Goal: Information Seeking & Learning: Learn about a topic

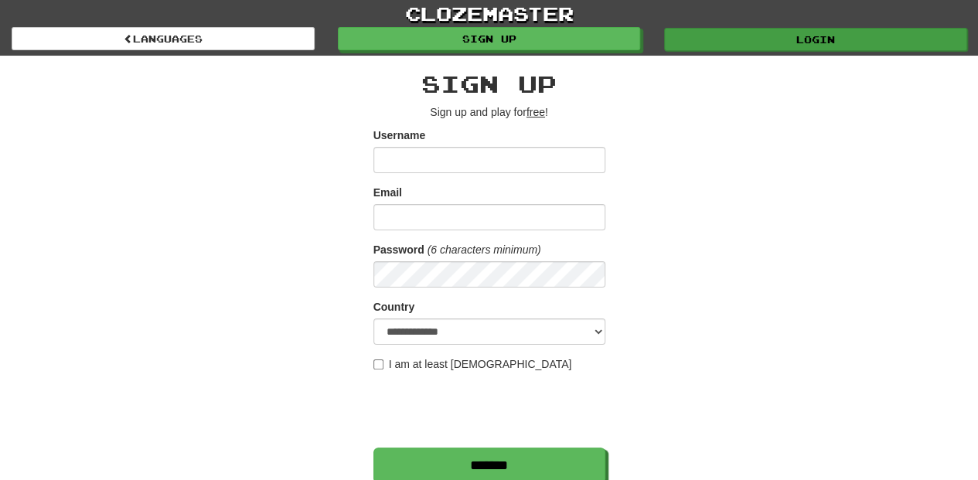
type input "**********"
click at [724, 38] on link "Login" at bounding box center [815, 39] width 303 height 23
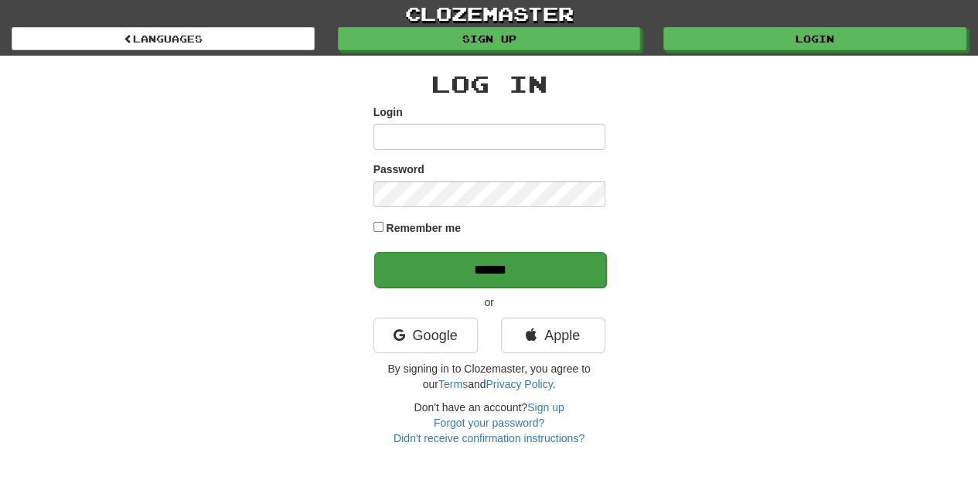
type input "**********"
click at [489, 272] on input "******" at bounding box center [490, 270] width 232 height 36
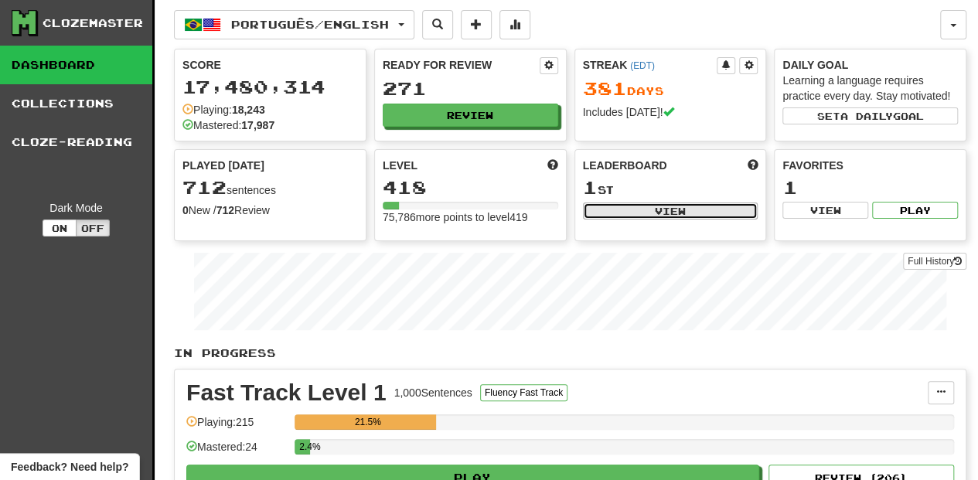
click at [614, 212] on button "View" at bounding box center [670, 210] width 175 height 17
select select "**********"
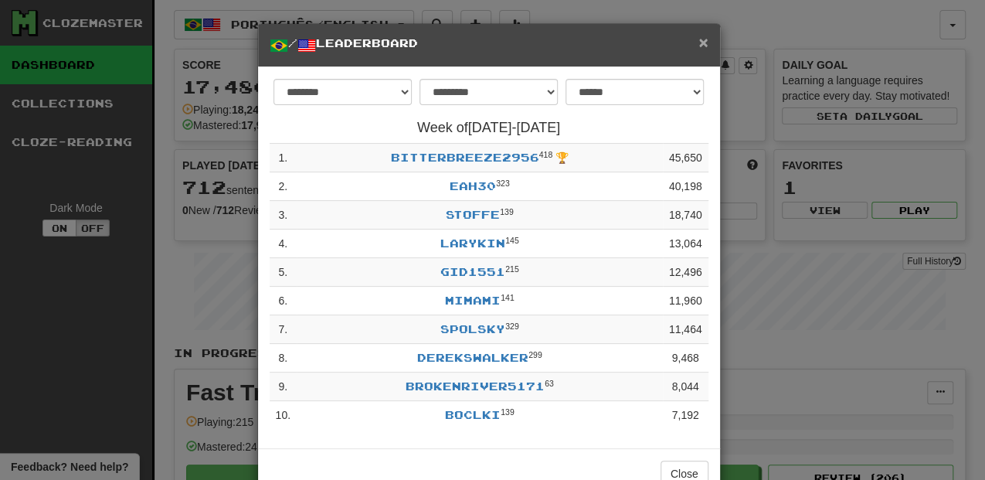
click at [699, 44] on span "×" at bounding box center [703, 42] width 9 height 18
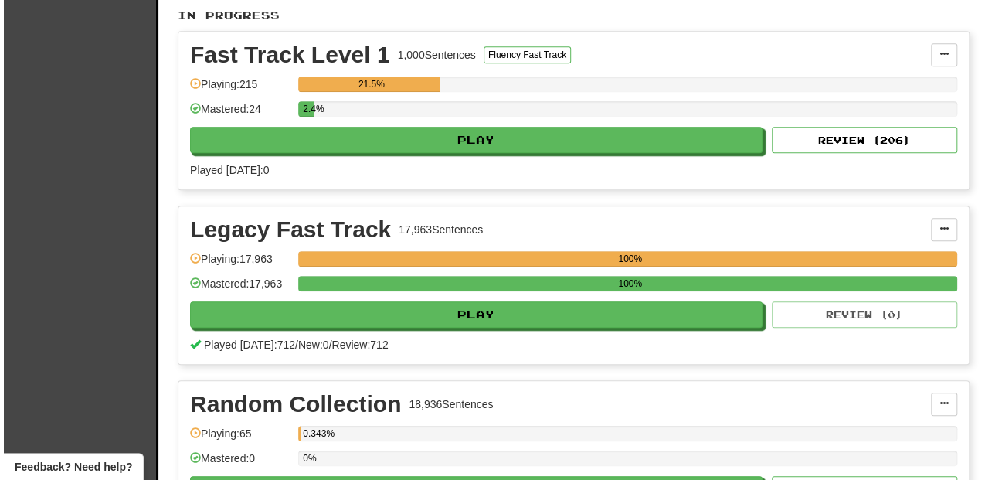
scroll to position [360, 0]
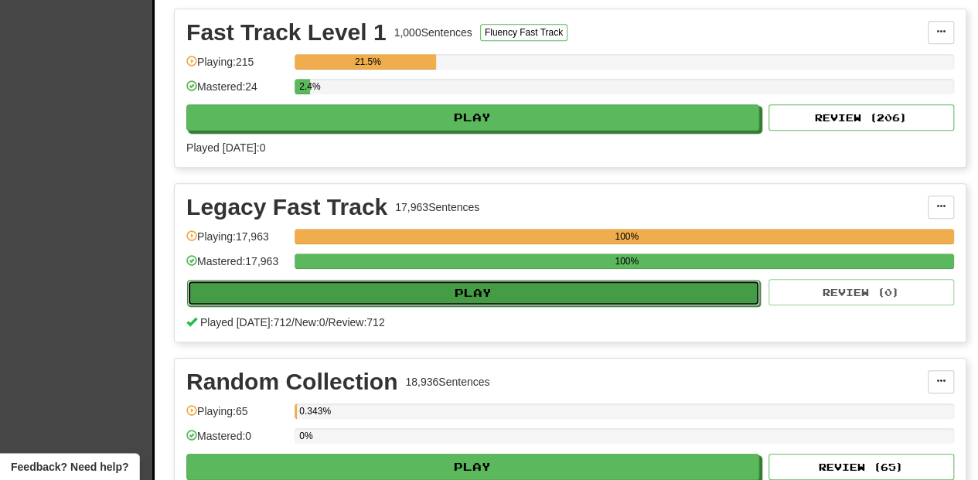
click at [456, 287] on button "Play" at bounding box center [473, 293] width 573 height 26
select select "**"
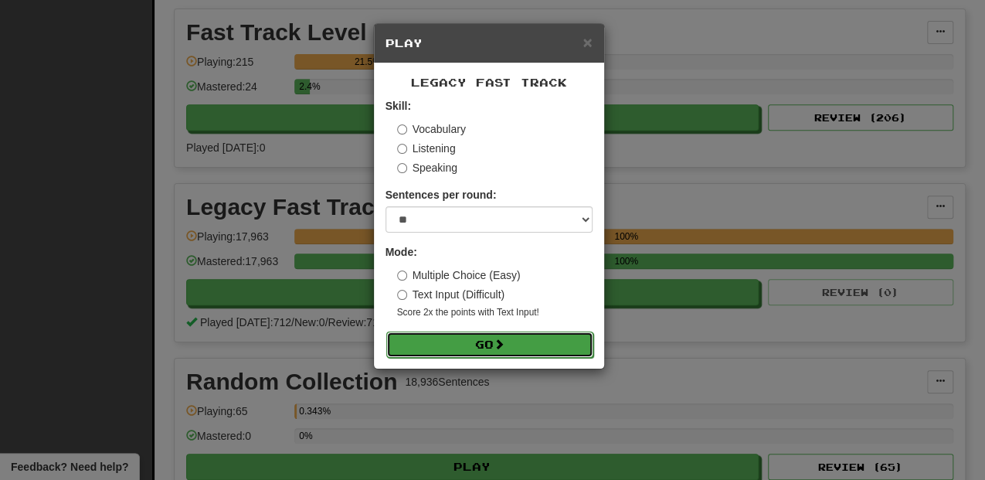
click at [502, 332] on button "Go" at bounding box center [489, 345] width 207 height 26
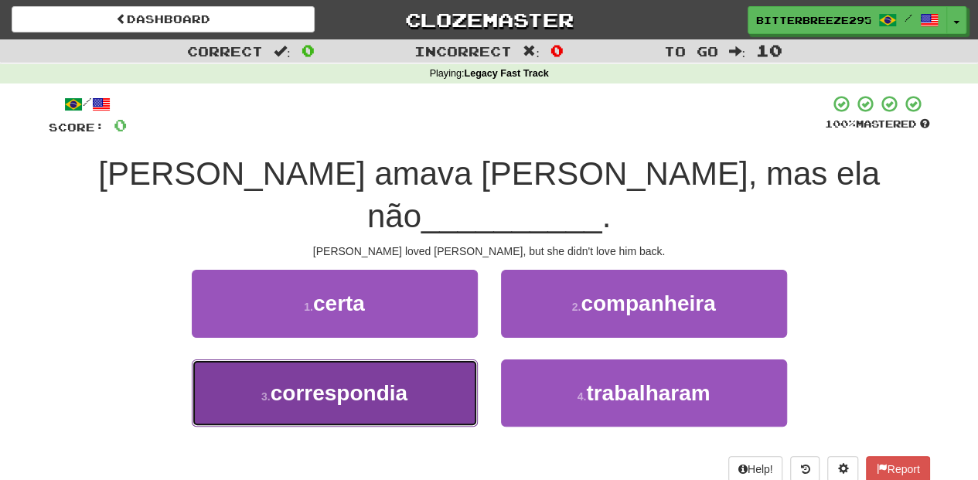
click at [433, 359] on button "3 . correspondia" at bounding box center [335, 392] width 286 height 67
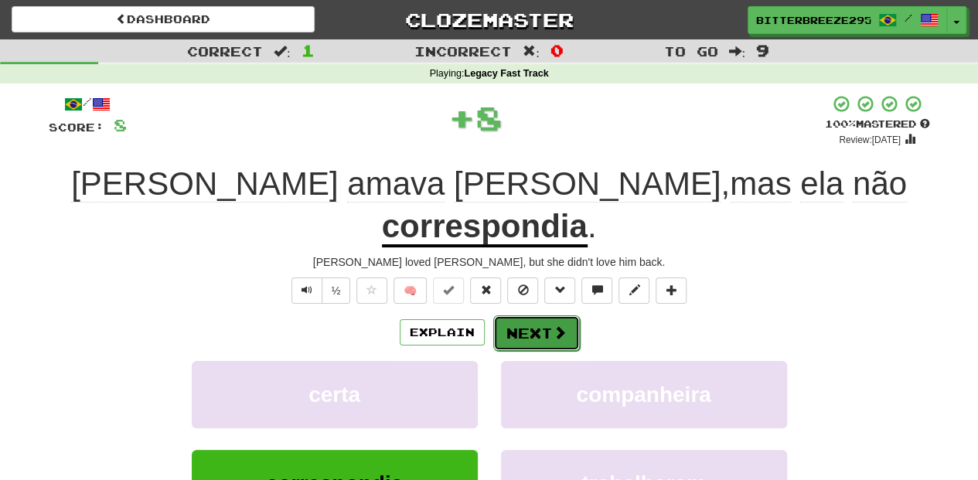
click at [517, 315] on button "Next" at bounding box center [536, 333] width 87 height 36
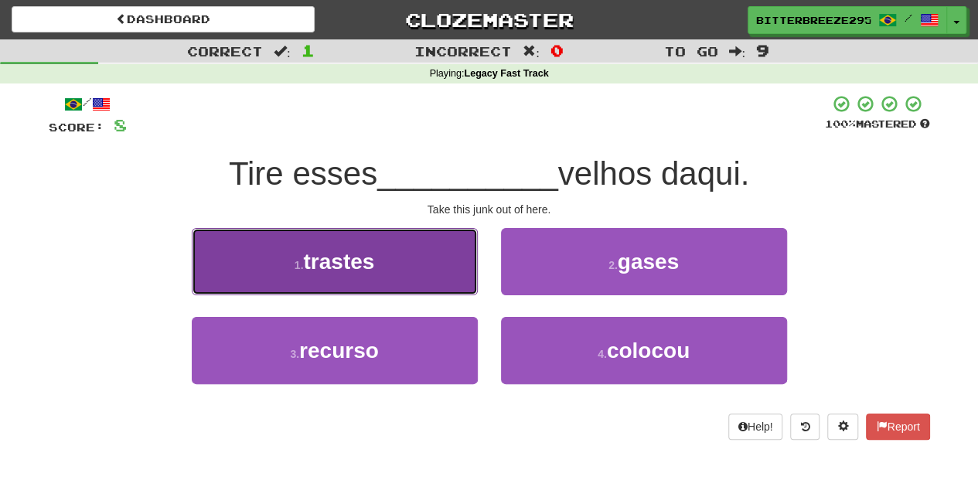
click at [440, 283] on button "1 . trastes" at bounding box center [335, 261] width 286 height 67
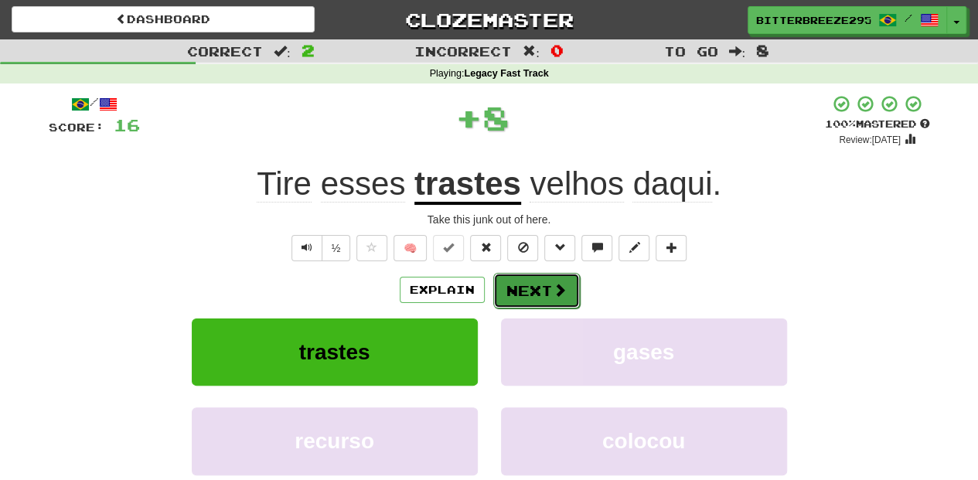
click at [505, 284] on button "Next" at bounding box center [536, 291] width 87 height 36
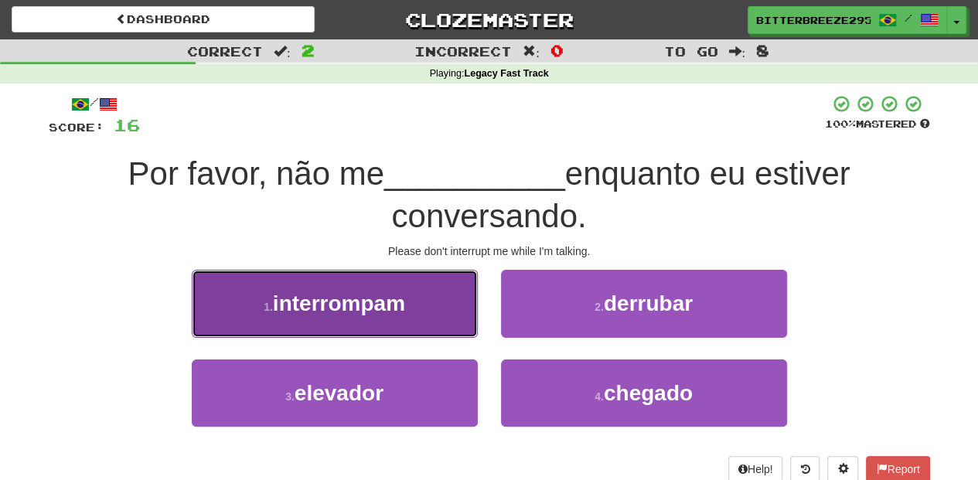
click at [428, 301] on button "1 . interrompam" at bounding box center [335, 303] width 286 height 67
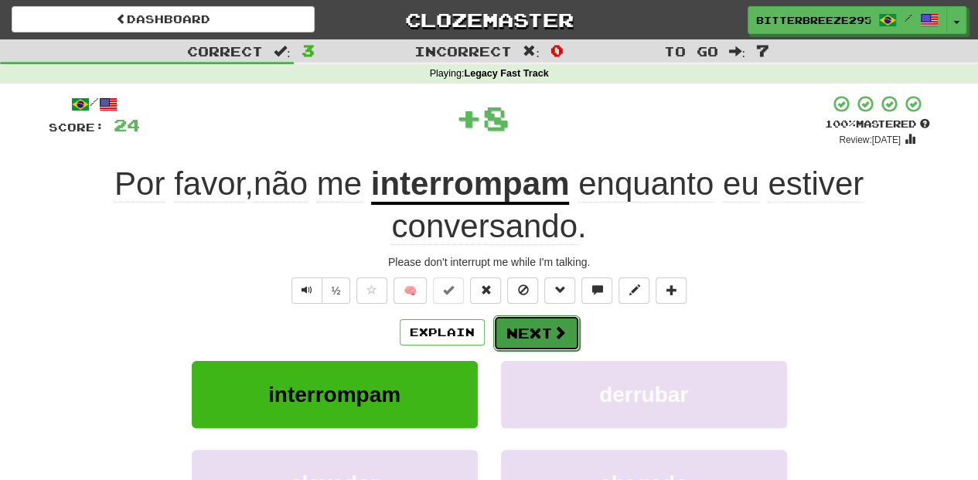
click at [544, 339] on button "Next" at bounding box center [536, 333] width 87 height 36
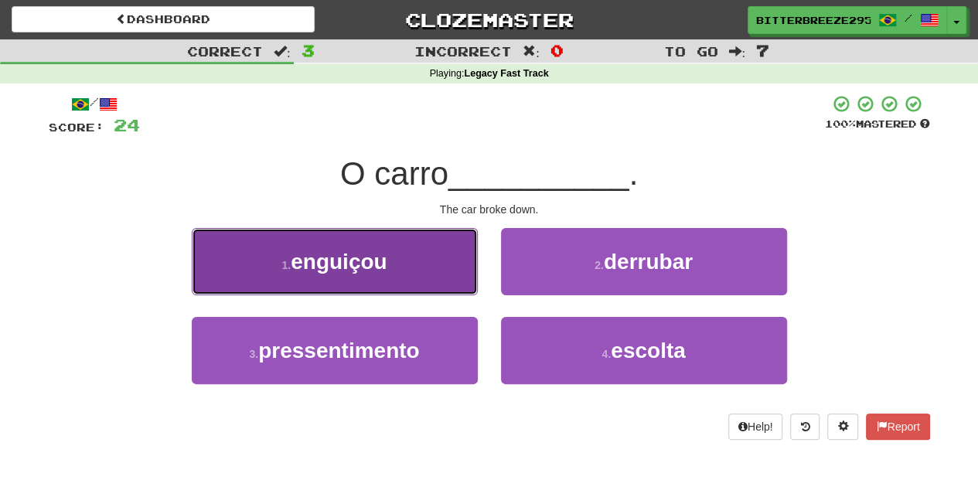
click at [418, 274] on button "1 . enguiçou" at bounding box center [335, 261] width 286 height 67
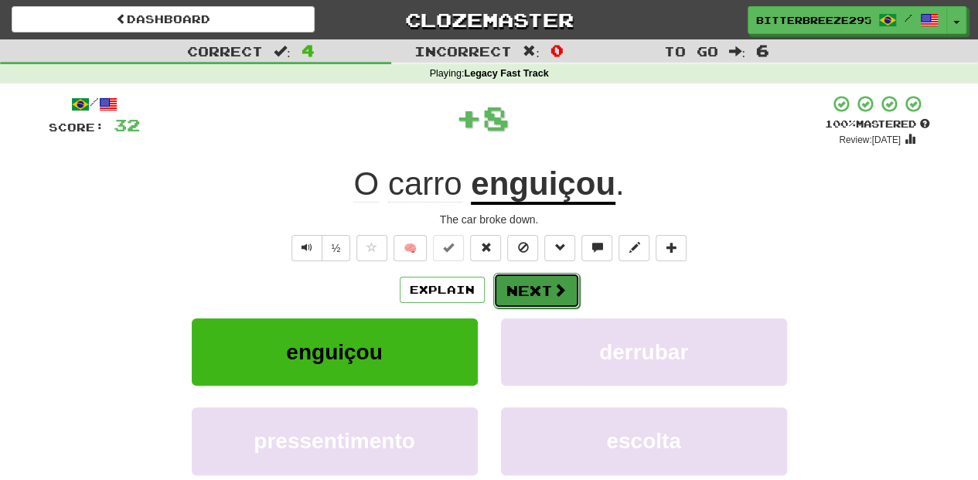
click at [515, 288] on button "Next" at bounding box center [536, 291] width 87 height 36
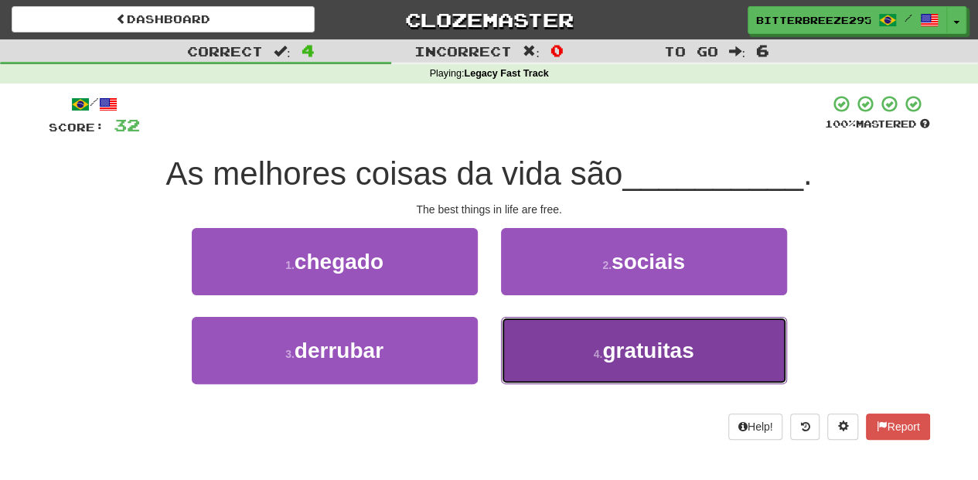
click at [532, 323] on button "4 . gratuitas" at bounding box center [644, 350] width 286 height 67
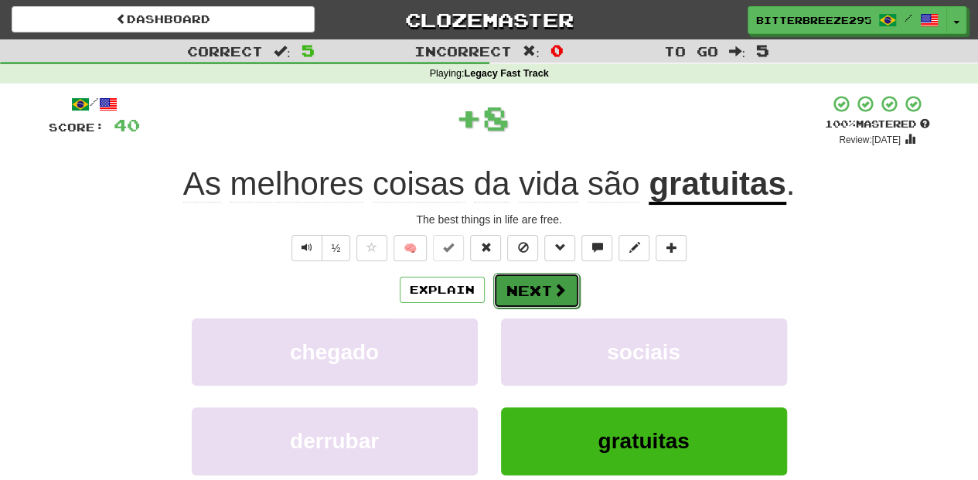
click at [509, 301] on button "Next" at bounding box center [536, 291] width 87 height 36
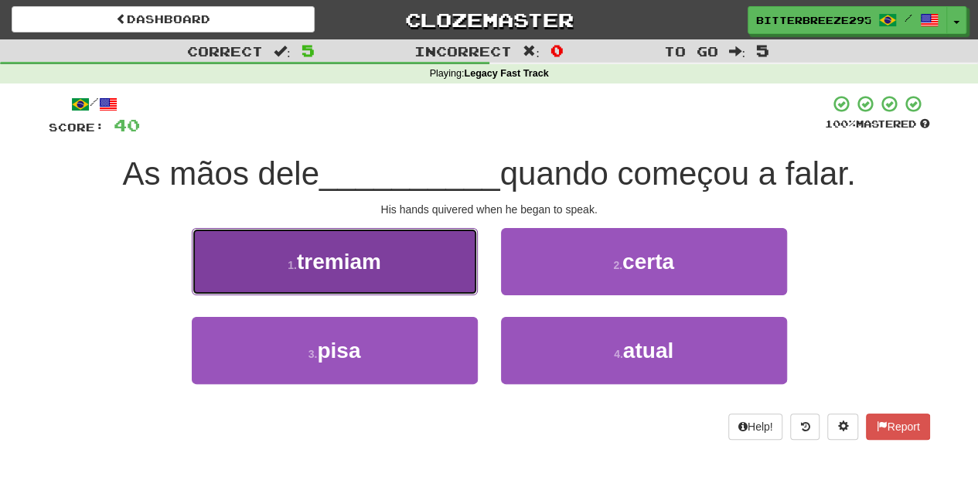
click at [447, 277] on button "1 . tremiam" at bounding box center [335, 261] width 286 height 67
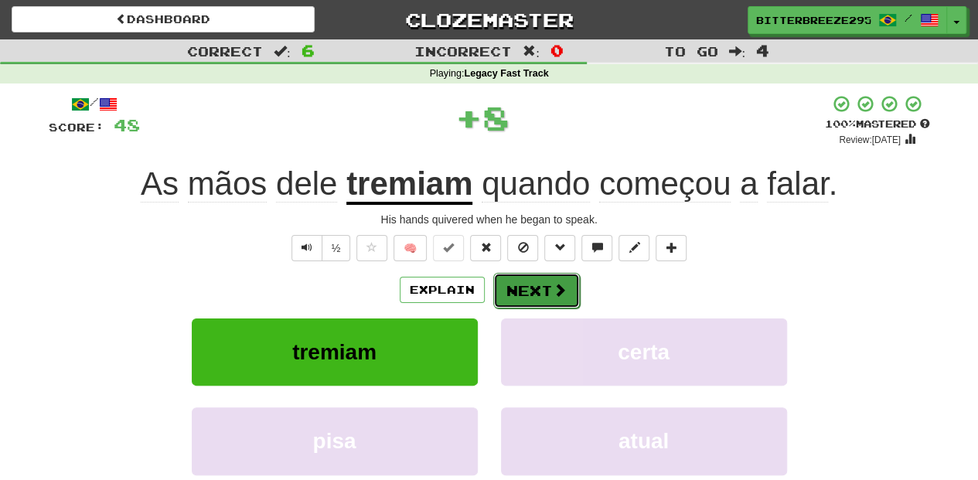
click at [541, 284] on button "Next" at bounding box center [536, 291] width 87 height 36
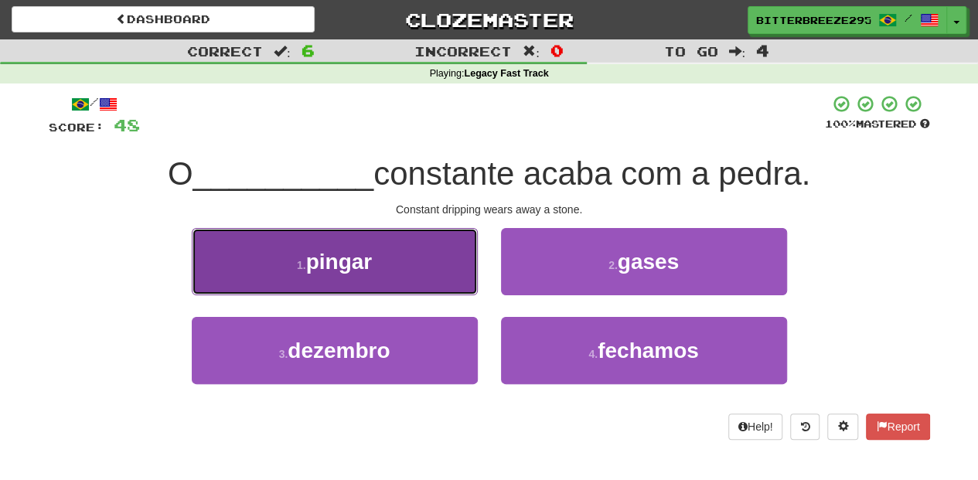
click at [422, 279] on button "1 . pingar" at bounding box center [335, 261] width 286 height 67
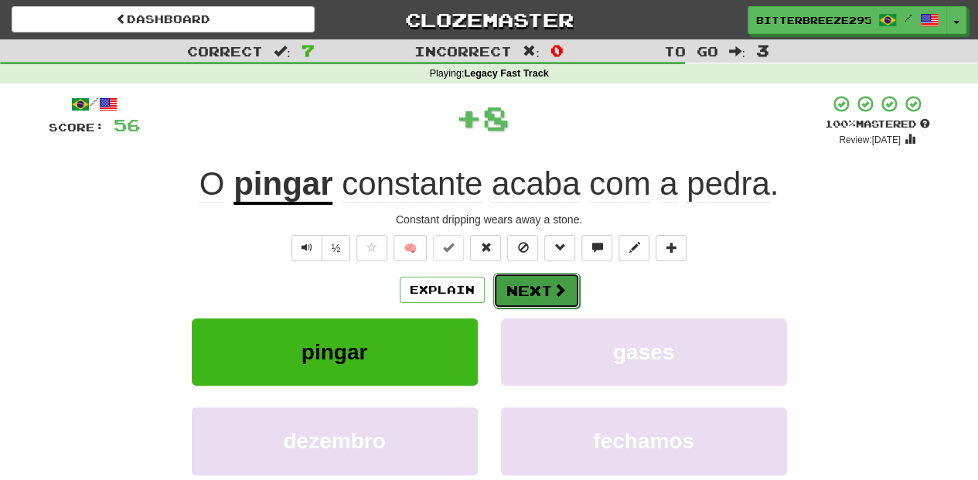
click at [505, 287] on button "Next" at bounding box center [536, 291] width 87 height 36
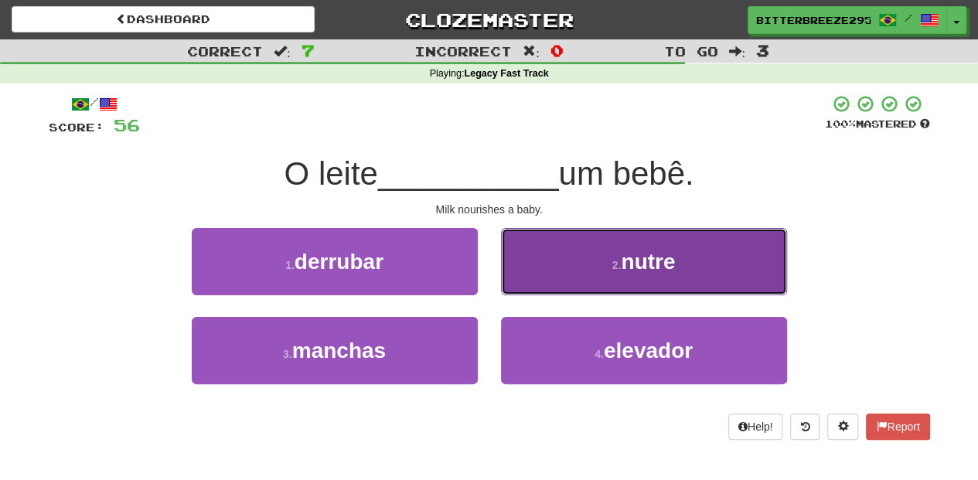
click at [559, 266] on button "2 . nutre" at bounding box center [644, 261] width 286 height 67
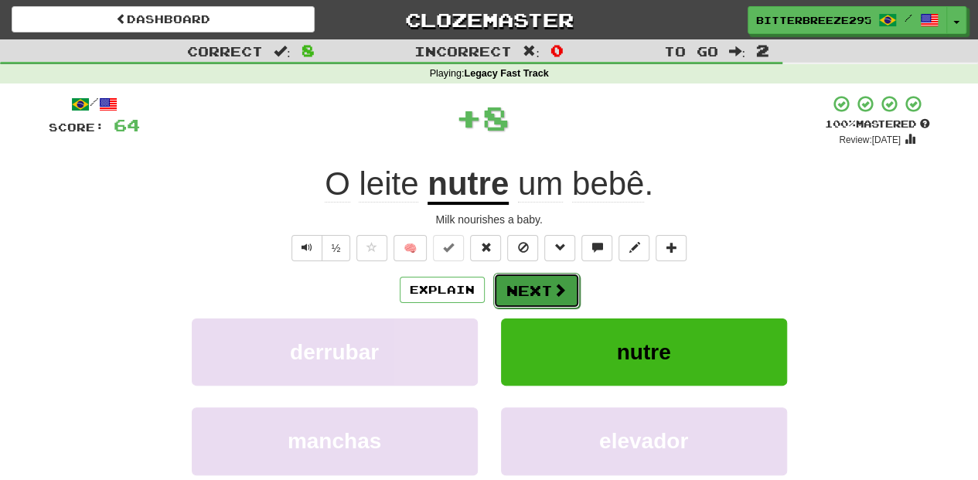
click at [538, 273] on button "Next" at bounding box center [536, 291] width 87 height 36
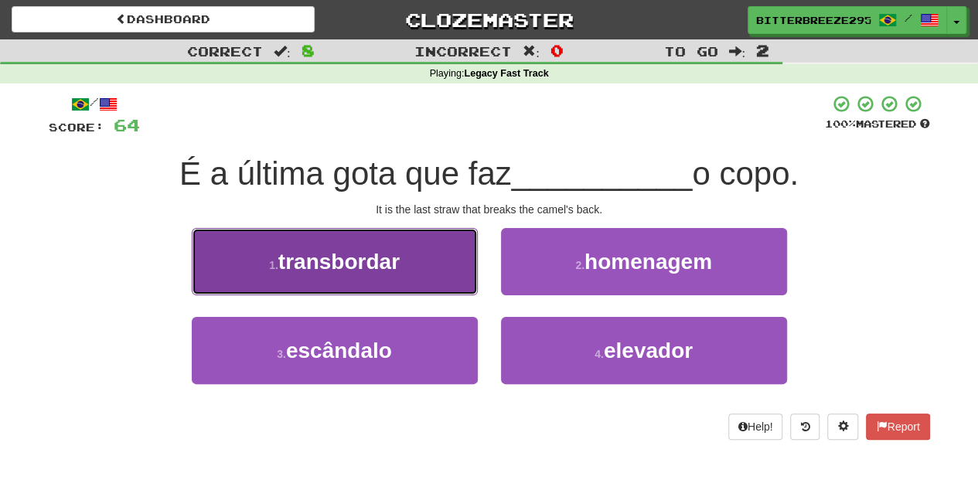
click at [422, 279] on button "1 . transbordar" at bounding box center [335, 261] width 286 height 67
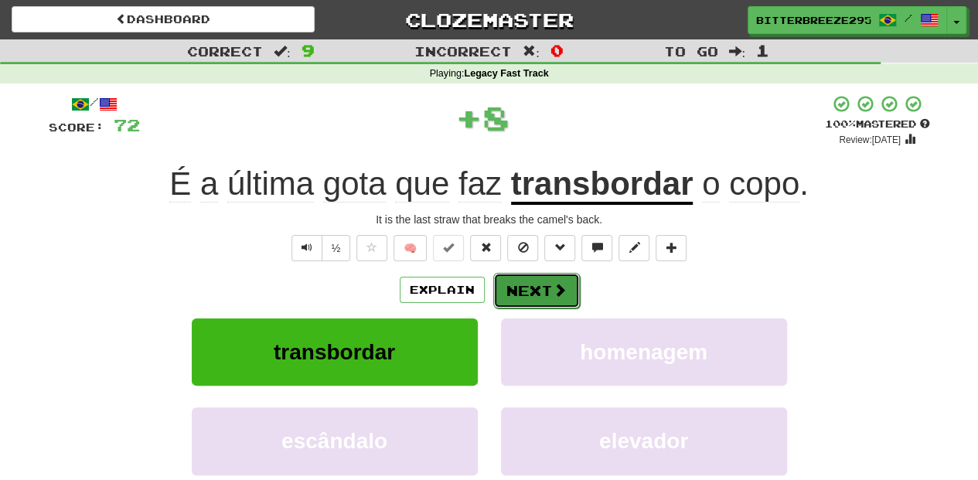
click at [522, 280] on button "Next" at bounding box center [536, 291] width 87 height 36
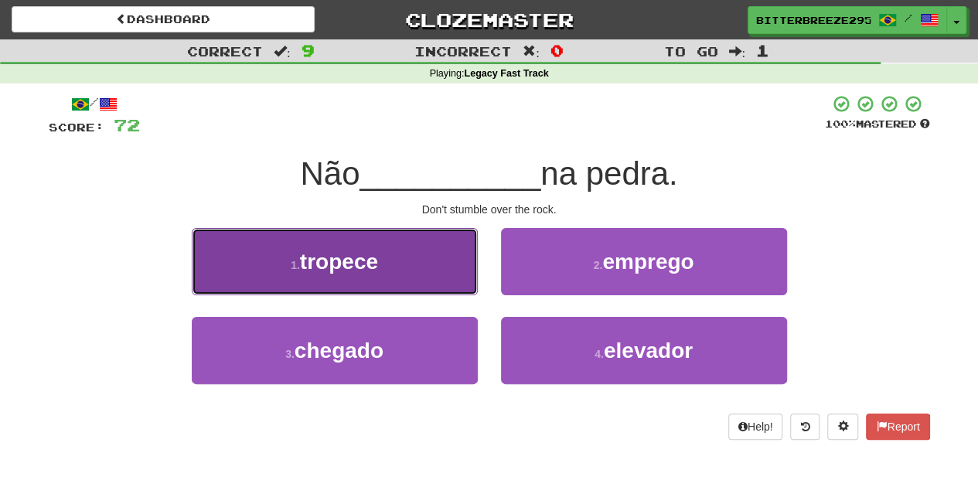
click at [422, 273] on button "1 . tropece" at bounding box center [335, 261] width 286 height 67
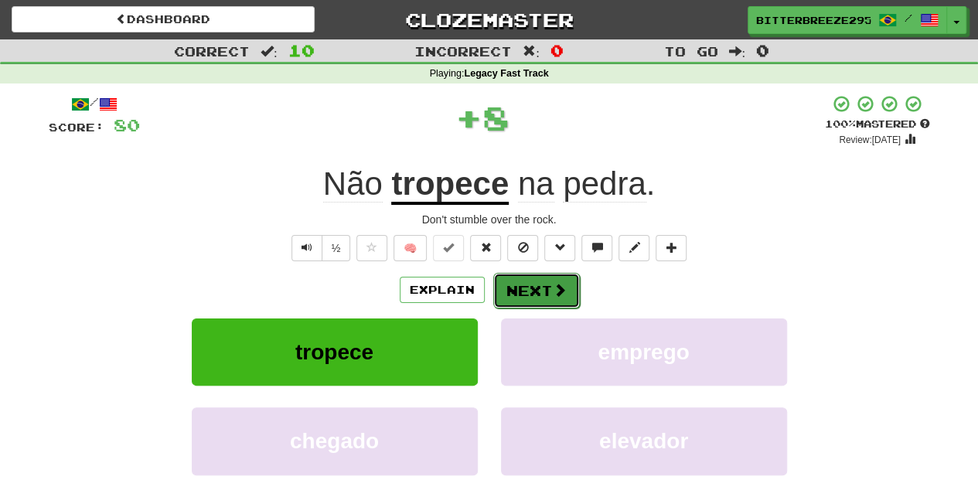
click at [535, 289] on button "Next" at bounding box center [536, 291] width 87 height 36
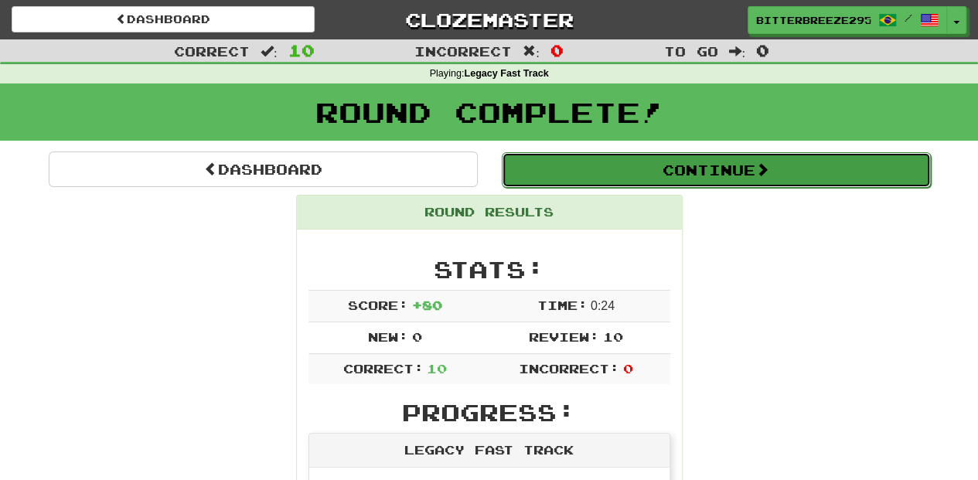
click at [615, 179] on button "Continue" at bounding box center [716, 170] width 429 height 36
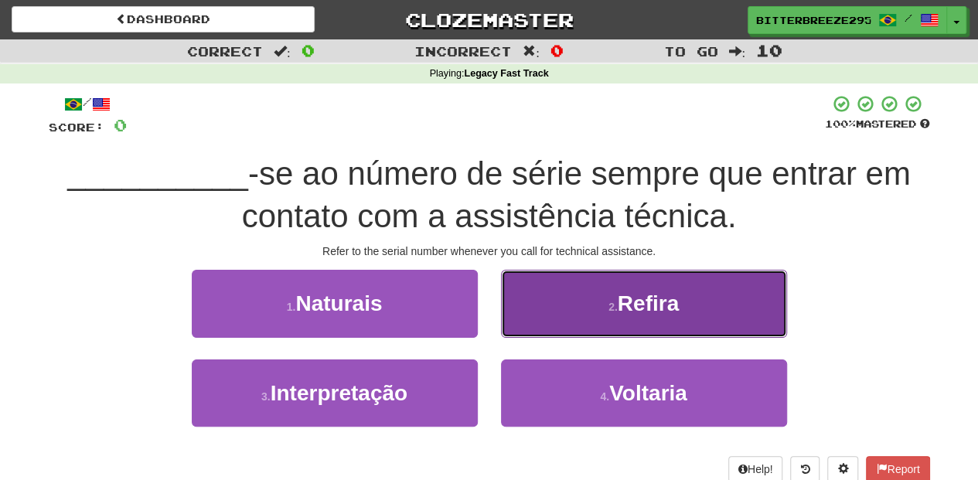
click at [551, 311] on button "2 . Refira" at bounding box center [644, 303] width 286 height 67
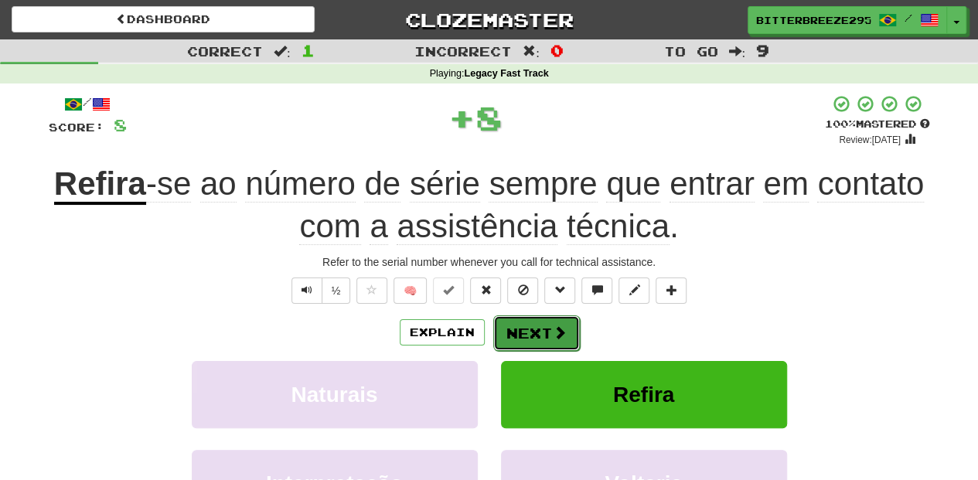
click at [537, 321] on button "Next" at bounding box center [536, 333] width 87 height 36
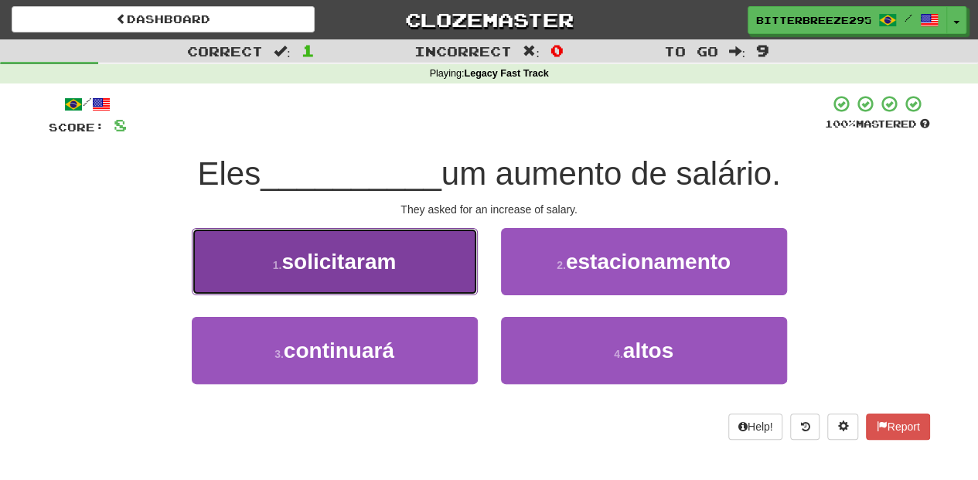
drag, startPoint x: 455, startPoint y: 286, endPoint x: 464, endPoint y: 286, distance: 9.3
click at [464, 286] on button "1 . solicitaram" at bounding box center [335, 261] width 286 height 67
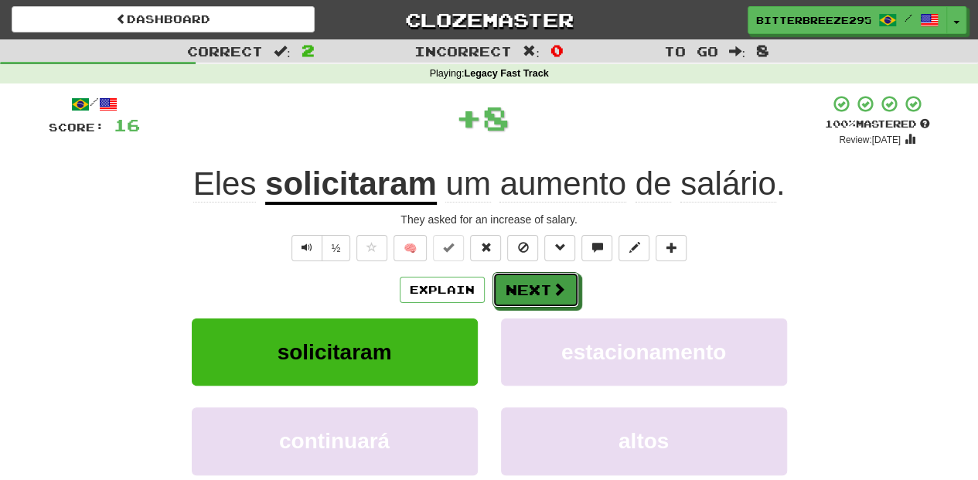
click at [539, 286] on button "Next" at bounding box center [535, 290] width 87 height 36
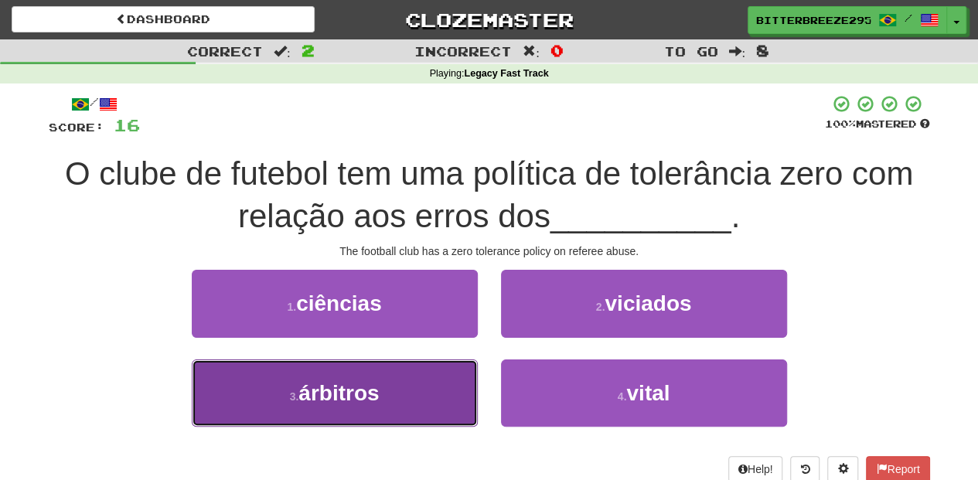
click at [420, 390] on button "3 . árbitros" at bounding box center [335, 392] width 286 height 67
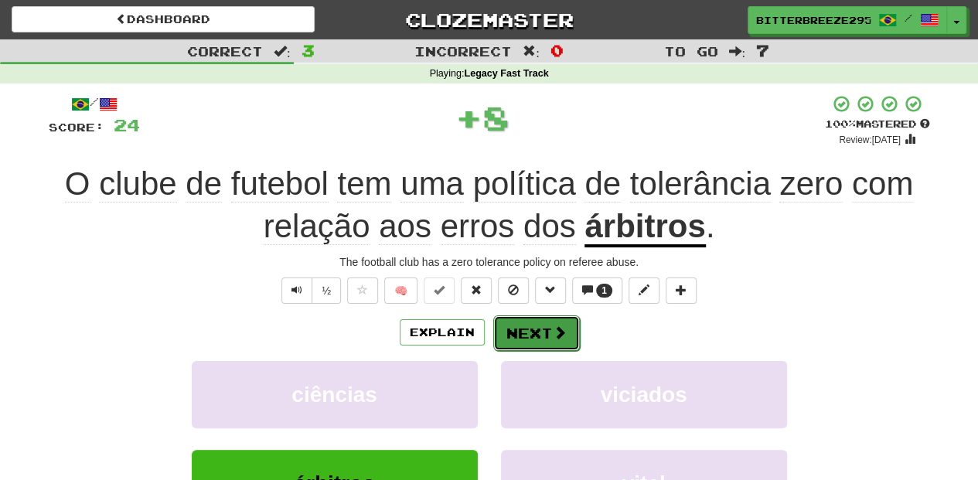
click at [515, 327] on button "Next" at bounding box center [536, 333] width 87 height 36
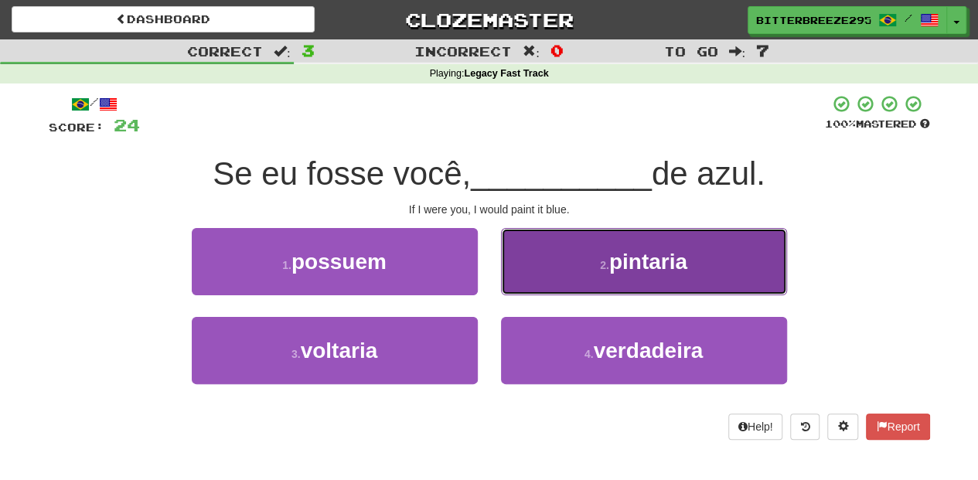
click at [516, 288] on button "2 . pintaria" at bounding box center [644, 261] width 286 height 67
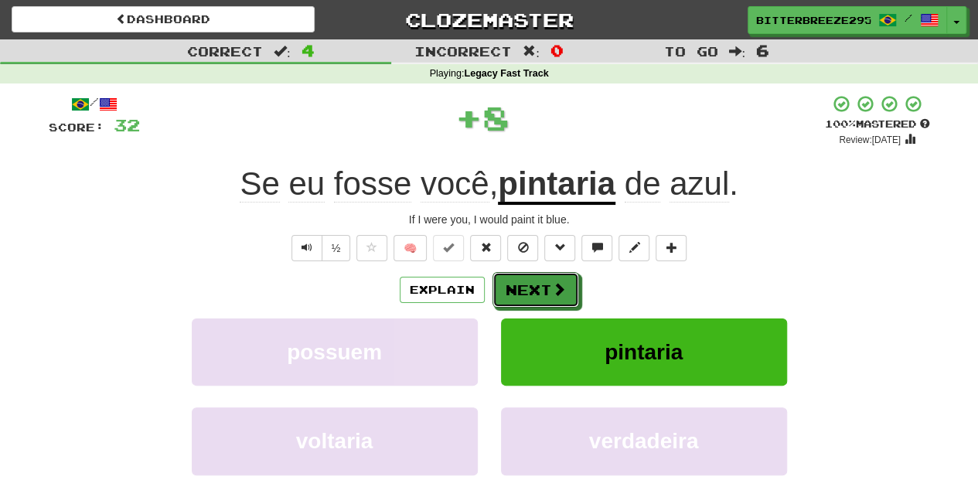
click at [516, 288] on button "Next" at bounding box center [535, 290] width 87 height 36
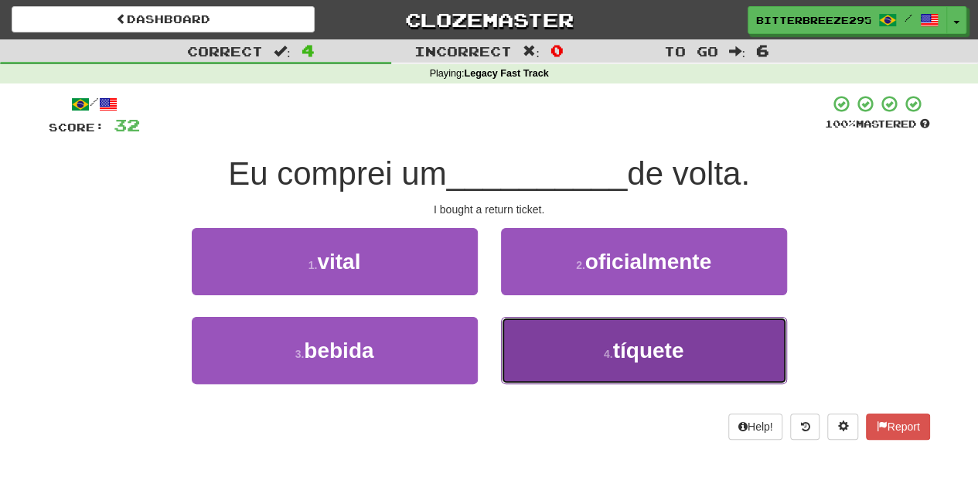
click at [519, 352] on button "4 . tíquete" at bounding box center [644, 350] width 286 height 67
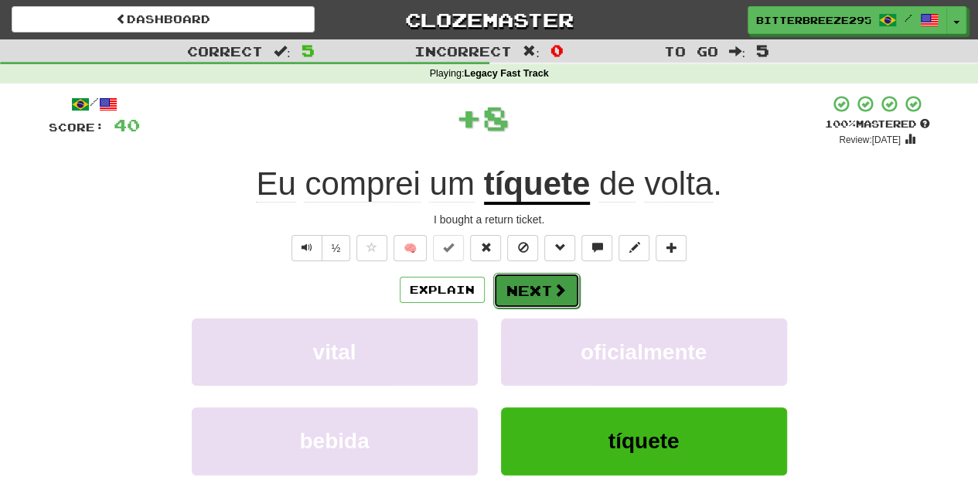
click at [524, 295] on button "Next" at bounding box center [536, 291] width 87 height 36
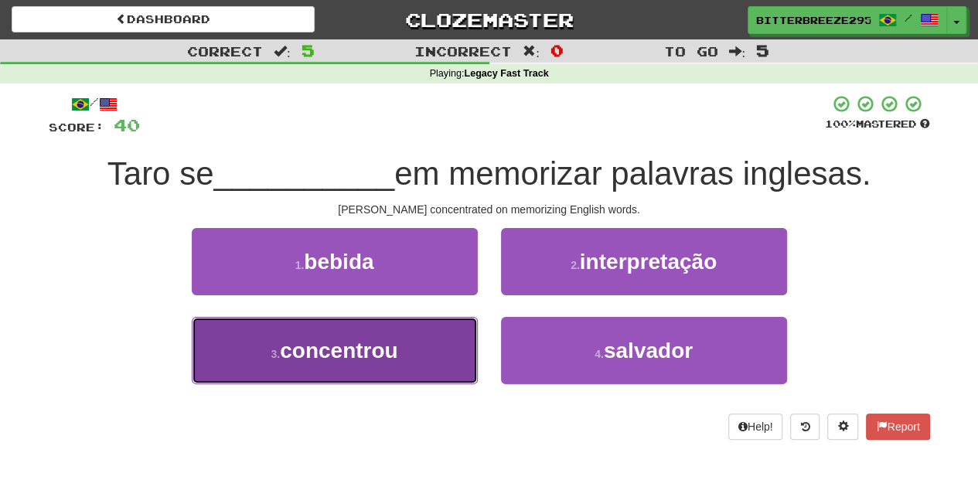
click at [420, 364] on button "3 . concentrou" at bounding box center [335, 350] width 286 height 67
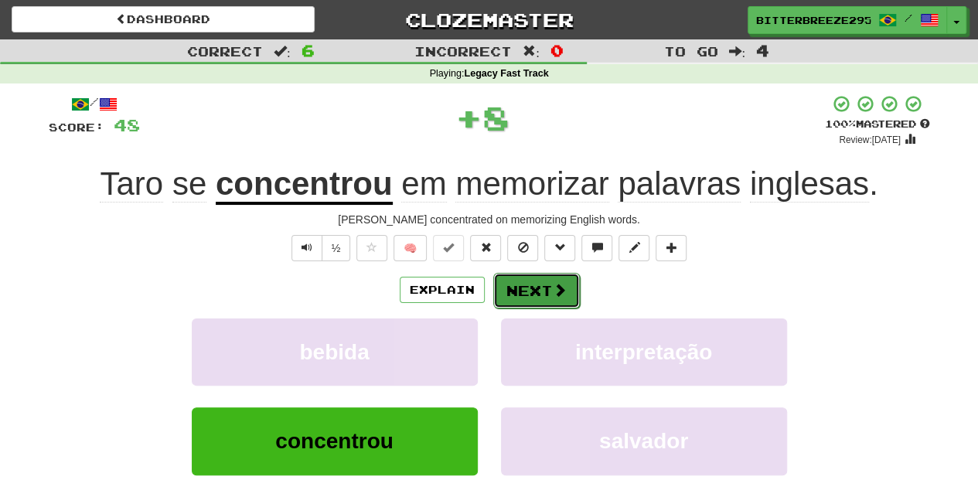
click at [532, 291] on button "Next" at bounding box center [536, 291] width 87 height 36
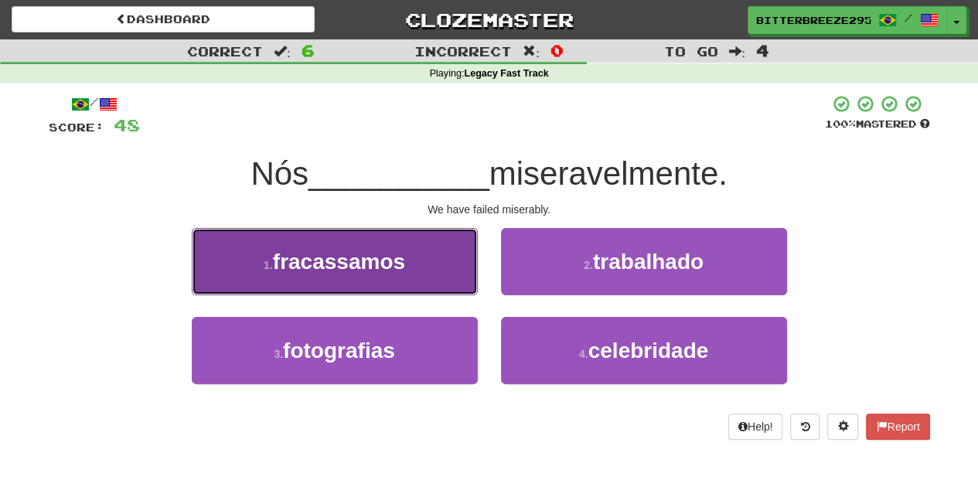
click at [456, 283] on button "1 . fracassamos" at bounding box center [335, 261] width 286 height 67
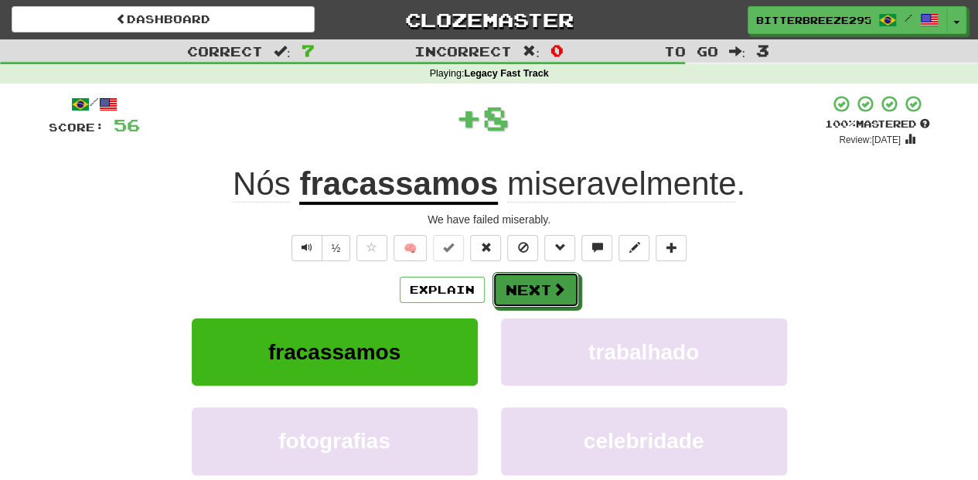
click at [496, 278] on button "Next" at bounding box center [535, 290] width 87 height 36
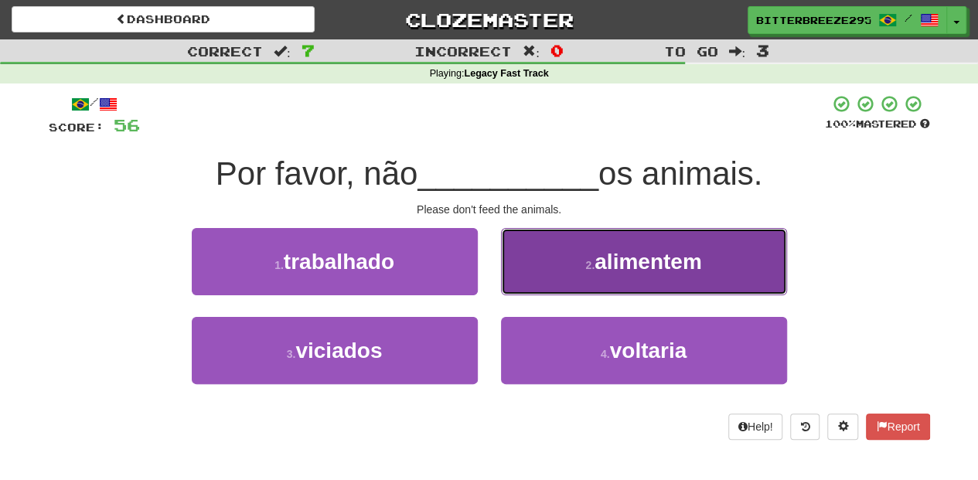
click at [549, 286] on button "2 . alimentem" at bounding box center [644, 261] width 286 height 67
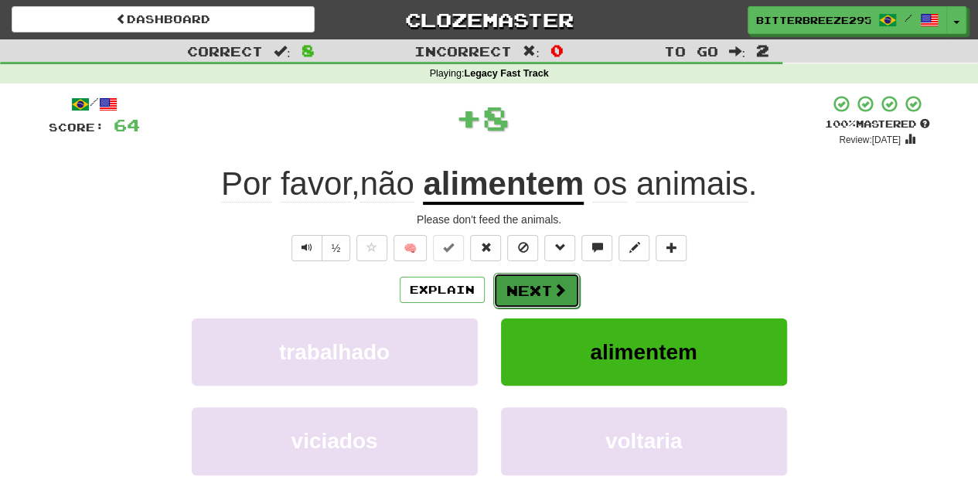
click at [549, 285] on button "Next" at bounding box center [536, 291] width 87 height 36
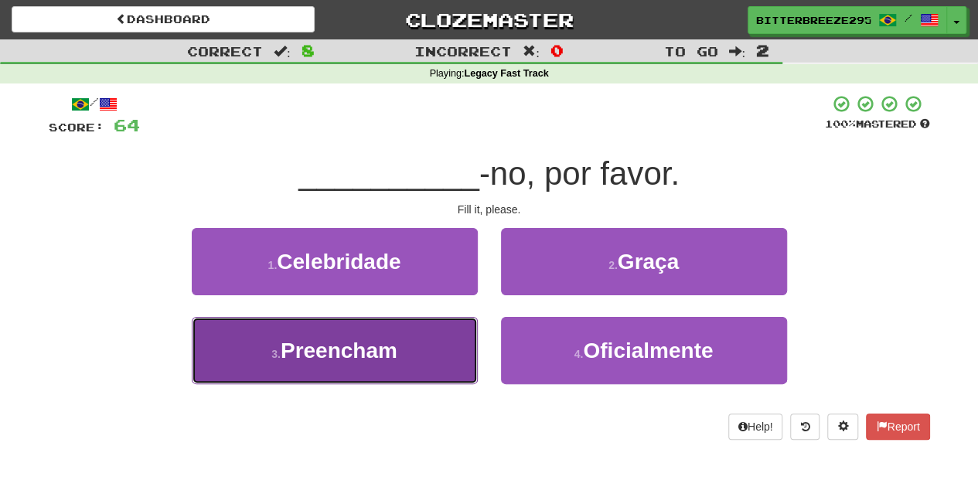
click at [417, 349] on button "3 . Preencham" at bounding box center [335, 350] width 286 height 67
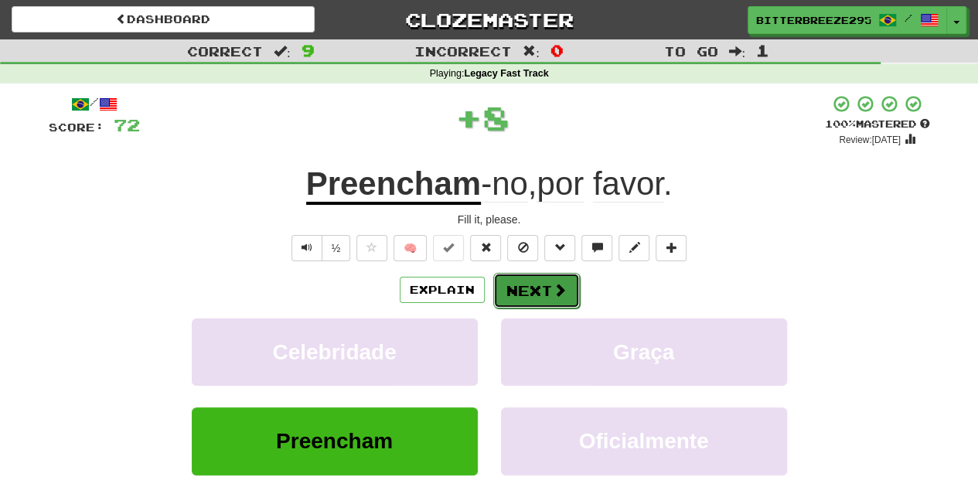
click at [536, 278] on button "Next" at bounding box center [536, 291] width 87 height 36
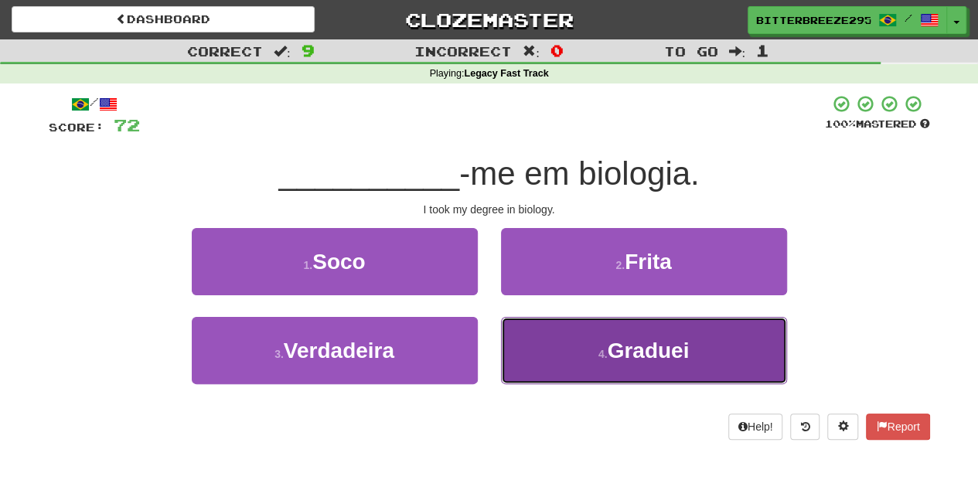
click at [539, 339] on button "4 . Graduei" at bounding box center [644, 350] width 286 height 67
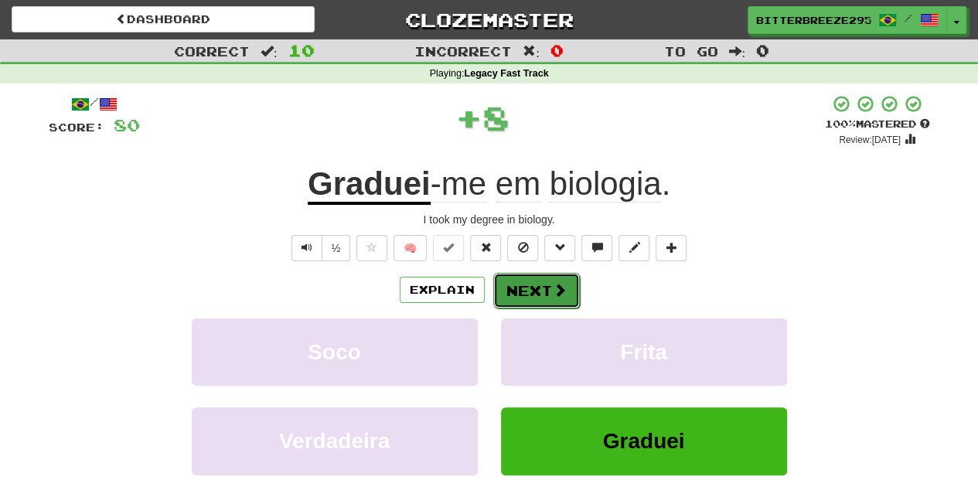
click at [532, 281] on button "Next" at bounding box center [536, 291] width 87 height 36
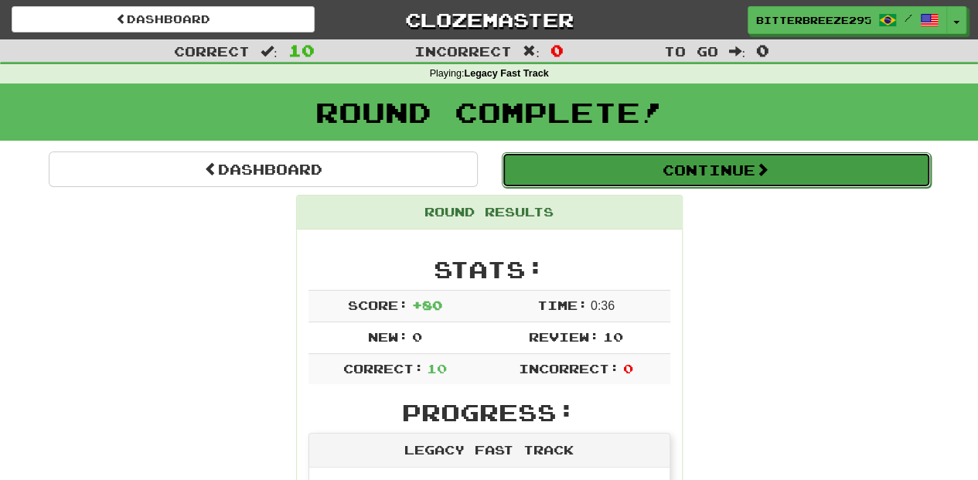
click at [595, 156] on button "Continue" at bounding box center [716, 170] width 429 height 36
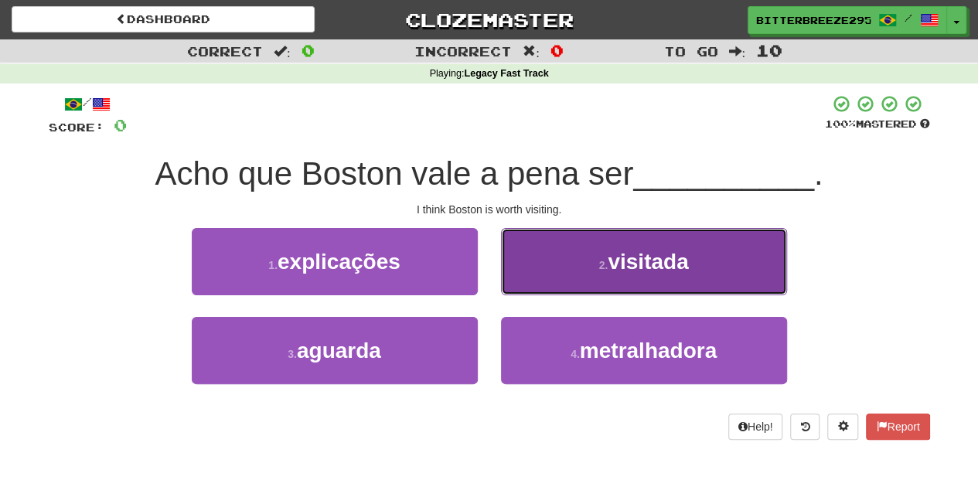
click at [558, 274] on button "2 . visitada" at bounding box center [644, 261] width 286 height 67
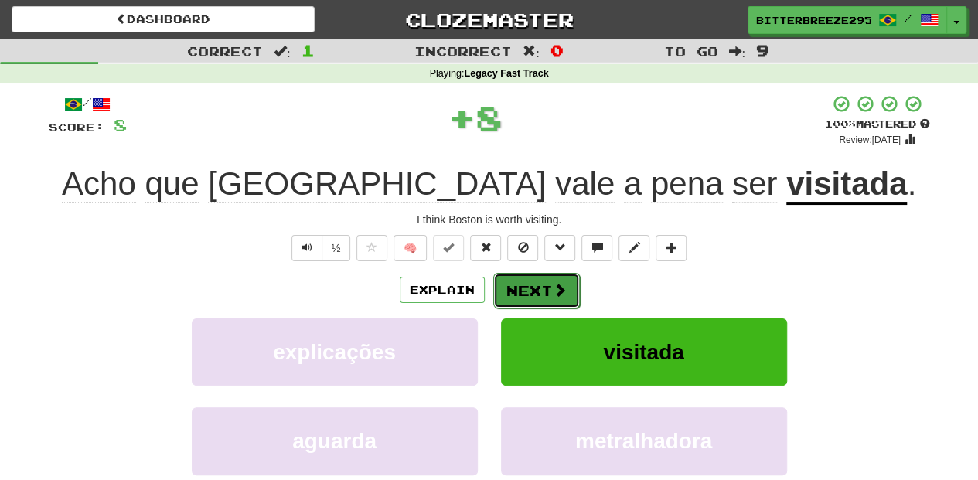
click at [547, 295] on button "Next" at bounding box center [536, 291] width 87 height 36
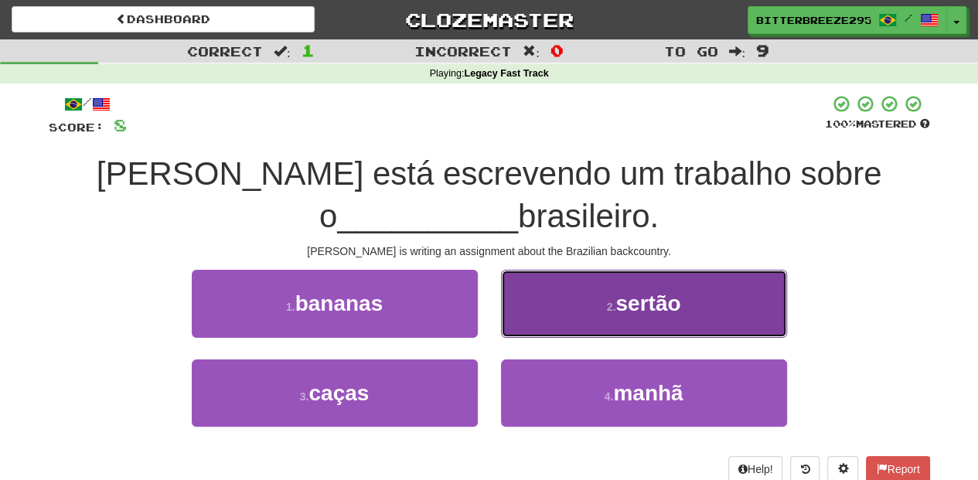
drag, startPoint x: 556, startPoint y: 312, endPoint x: 549, endPoint y: 320, distance: 10.9
click at [556, 314] on button "2 . sertão" at bounding box center [644, 303] width 286 height 67
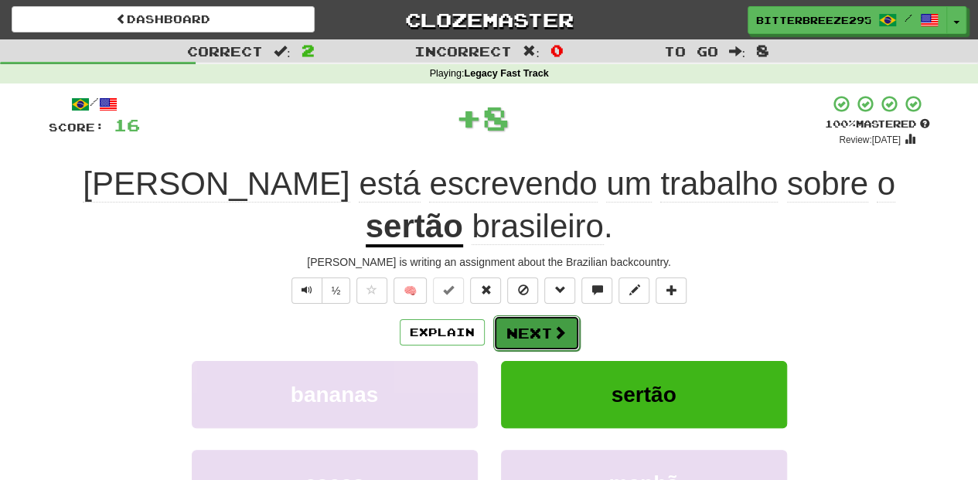
click at [536, 315] on button "Next" at bounding box center [536, 333] width 87 height 36
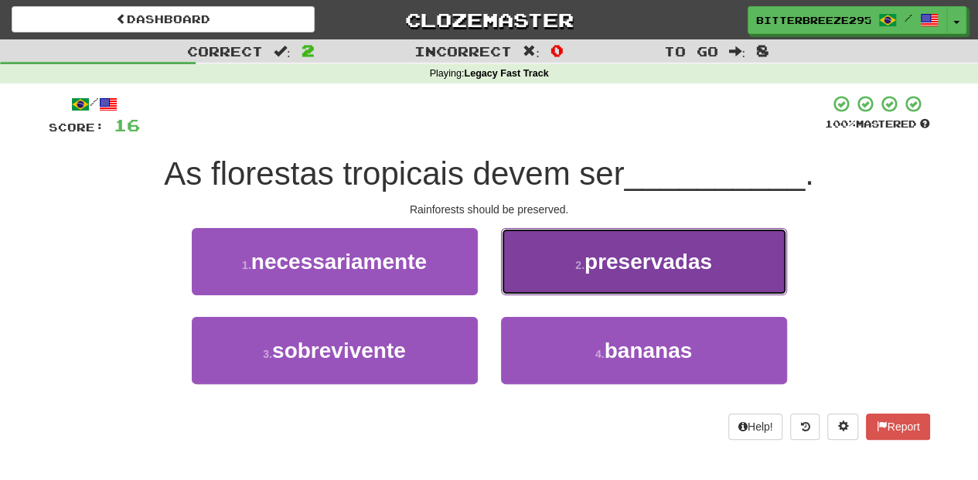
click at [538, 284] on button "2 . preservadas" at bounding box center [644, 261] width 286 height 67
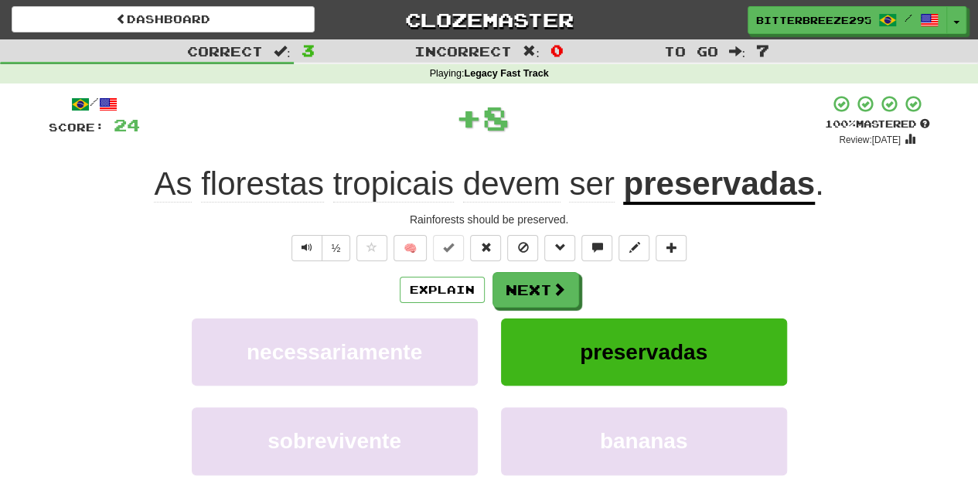
click at [538, 284] on button "Next" at bounding box center [535, 290] width 87 height 36
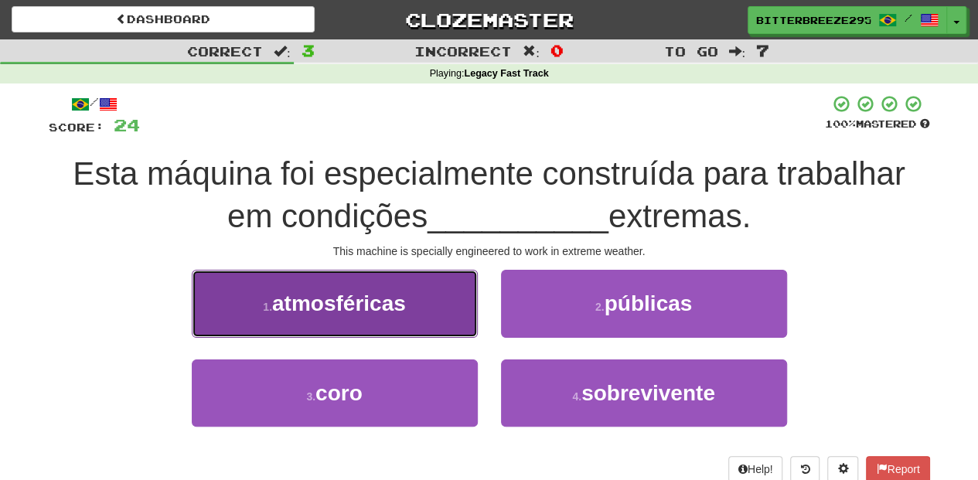
click at [427, 329] on button "1 . atmosféricas" at bounding box center [335, 303] width 286 height 67
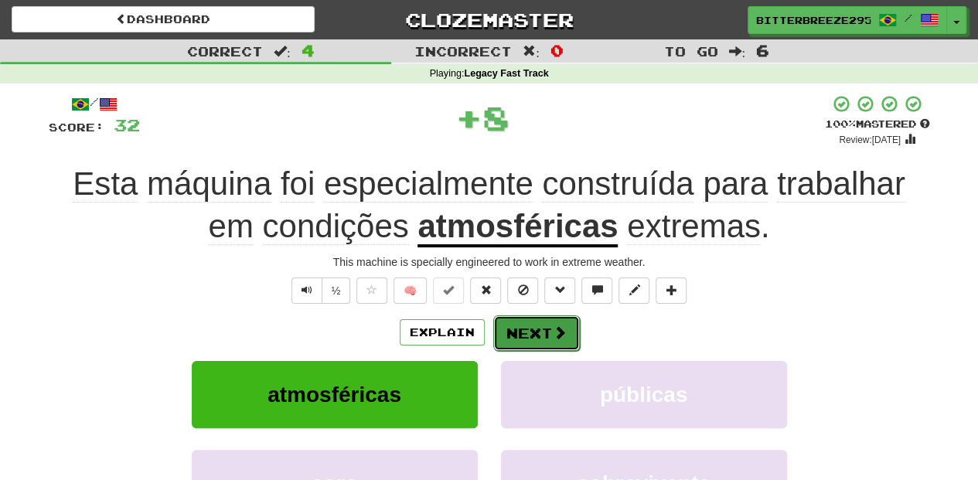
click at [526, 326] on button "Next" at bounding box center [536, 333] width 87 height 36
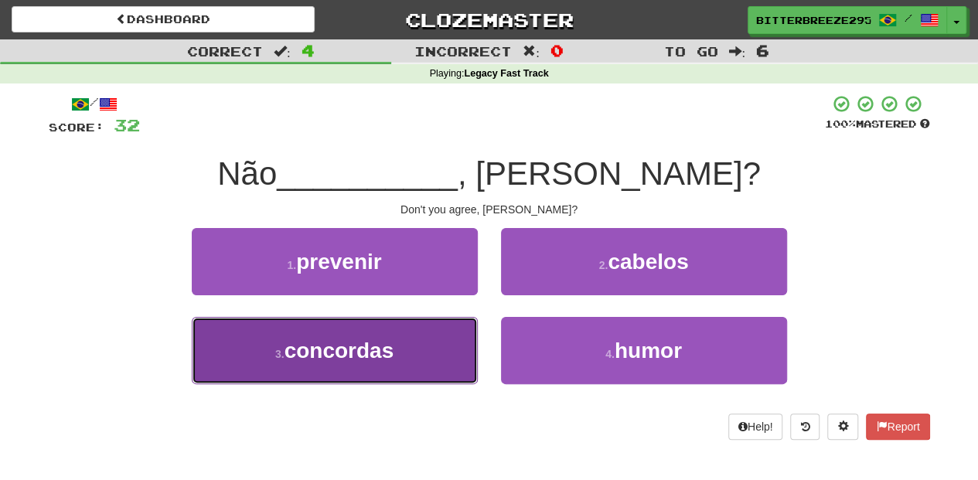
click at [440, 363] on button "3 . concordas" at bounding box center [335, 350] width 286 height 67
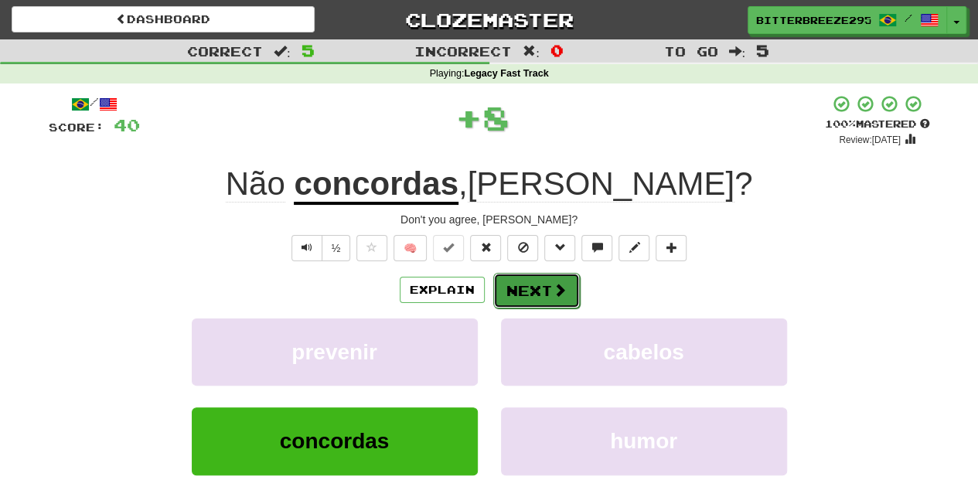
click at [519, 295] on button "Next" at bounding box center [536, 291] width 87 height 36
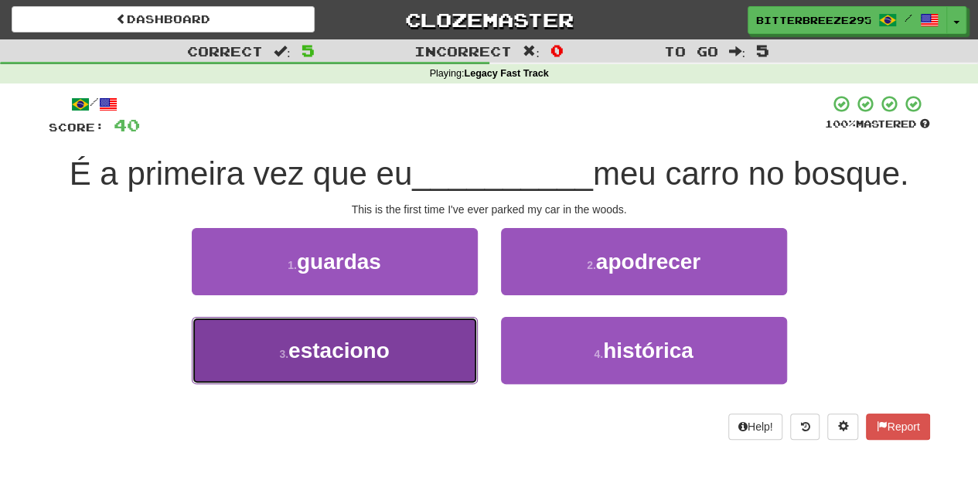
click at [419, 351] on button "3 . estaciono" at bounding box center [335, 350] width 286 height 67
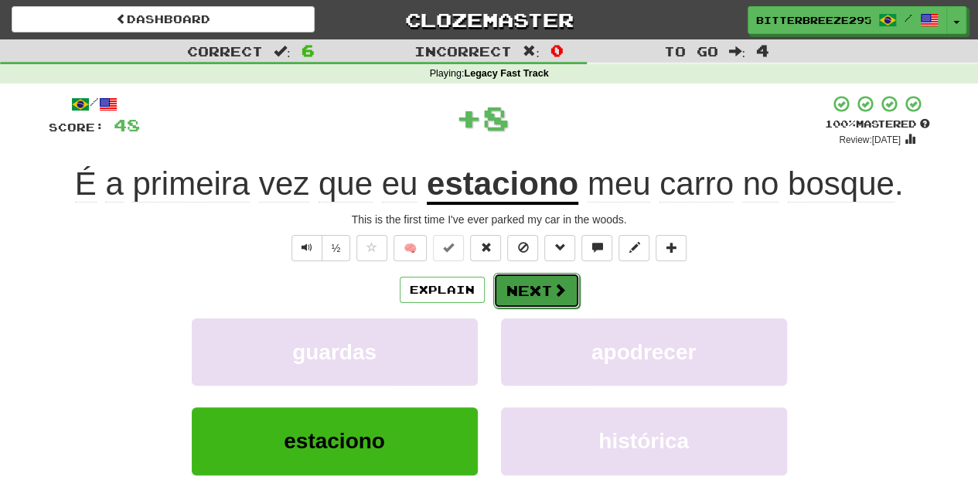
click at [524, 283] on button "Next" at bounding box center [536, 291] width 87 height 36
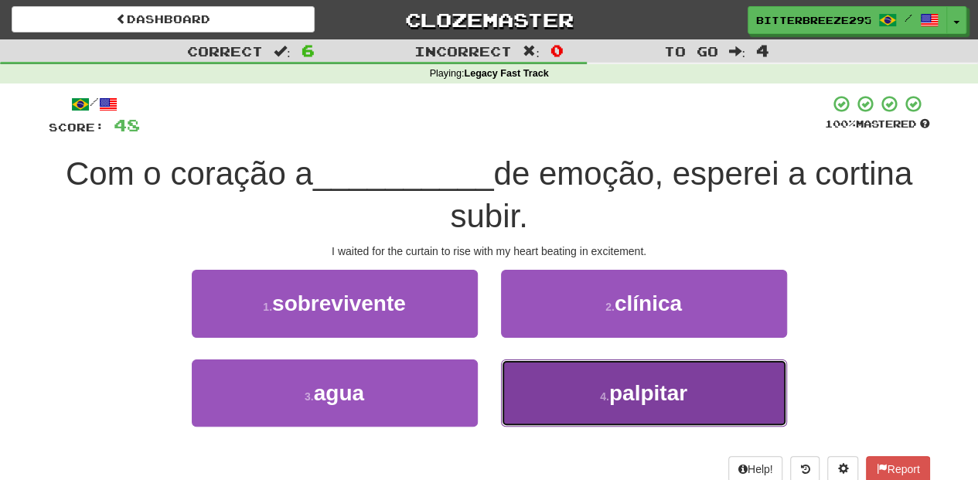
click at [536, 377] on button "4 . palpitar" at bounding box center [644, 392] width 286 height 67
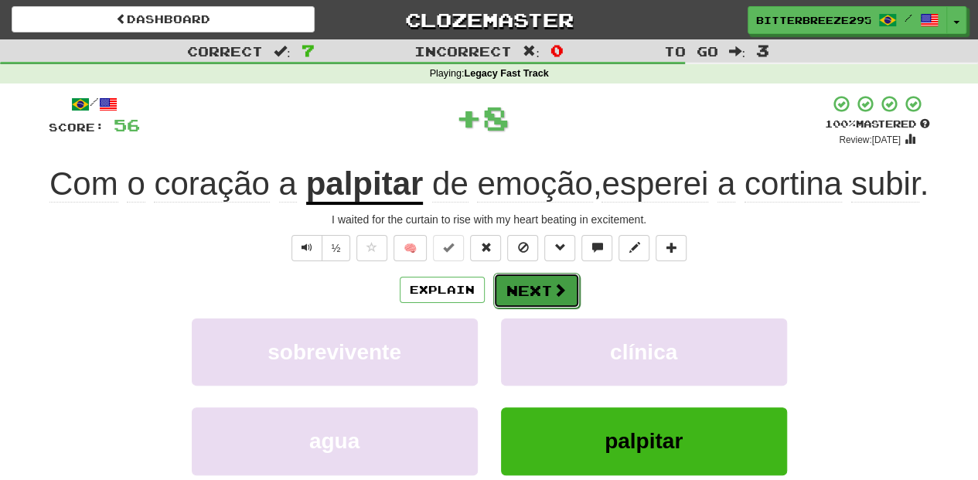
click at [523, 308] on button "Next" at bounding box center [536, 291] width 87 height 36
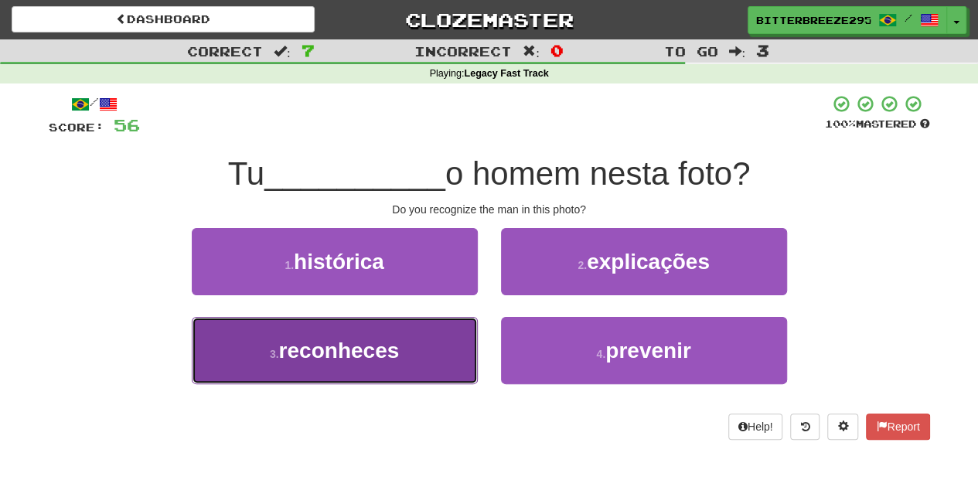
click at [422, 348] on button "3 . reconheces" at bounding box center [335, 350] width 286 height 67
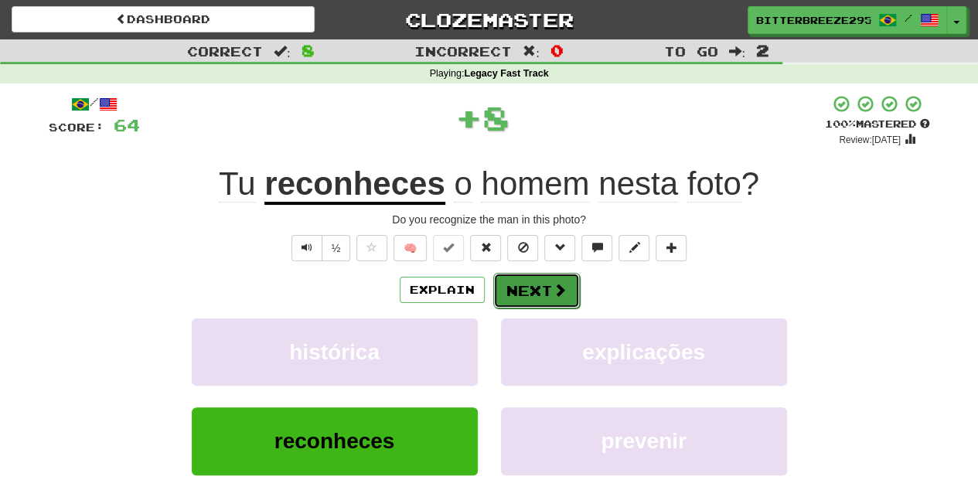
click at [515, 294] on button "Next" at bounding box center [536, 291] width 87 height 36
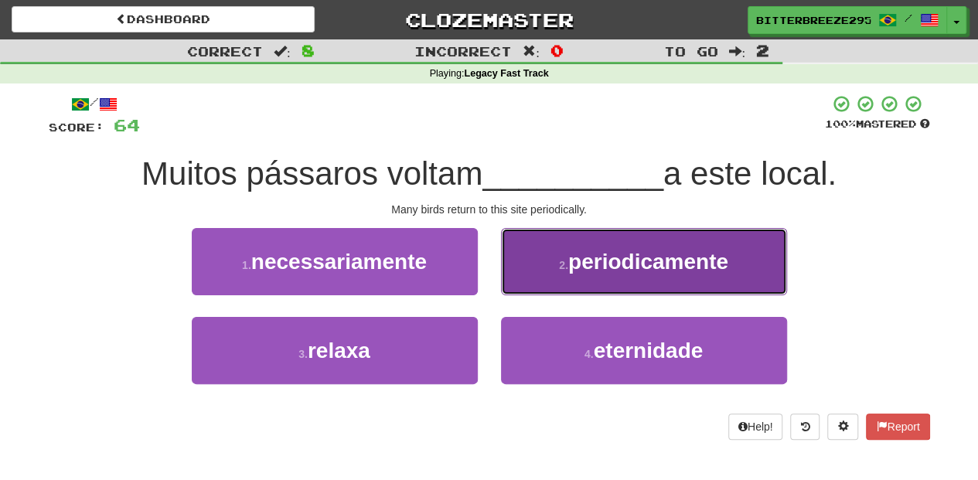
click at [535, 281] on button "2 . periodicamente" at bounding box center [644, 261] width 286 height 67
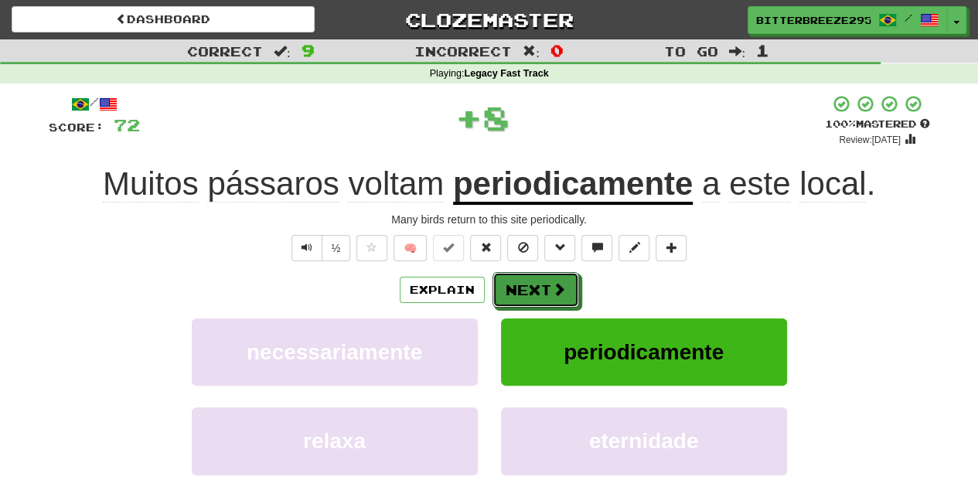
click at [533, 284] on button "Next" at bounding box center [535, 290] width 87 height 36
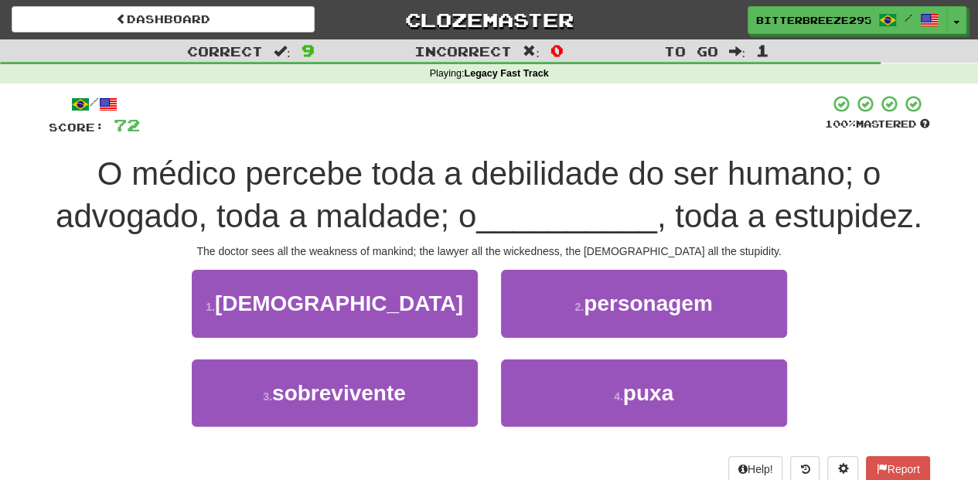
click at [439, 337] on div "1 . teólogo" at bounding box center [334, 314] width 309 height 89
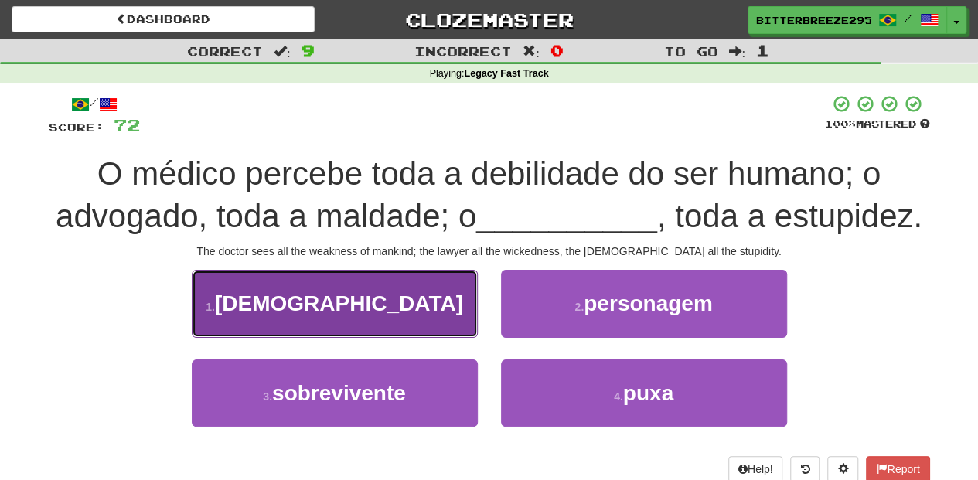
click at [458, 318] on button "1 . teólogo" at bounding box center [335, 303] width 286 height 67
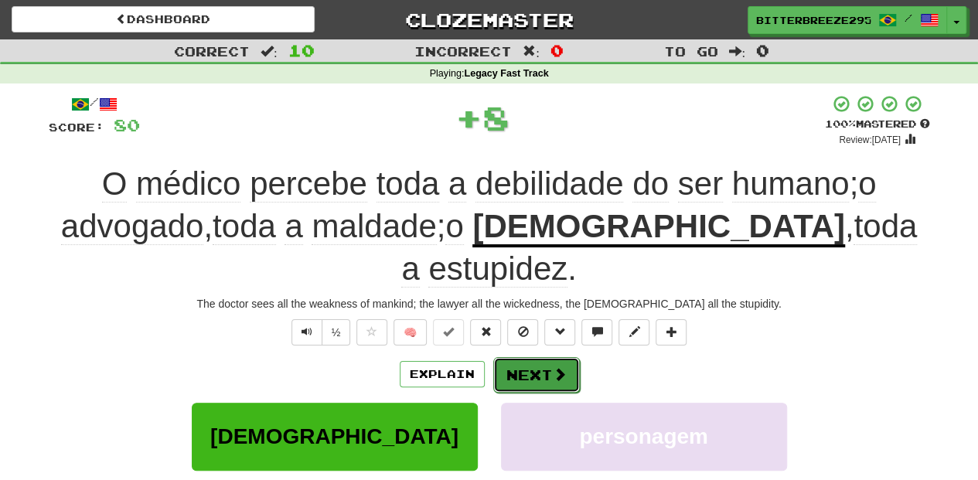
click at [507, 357] on button "Next" at bounding box center [536, 375] width 87 height 36
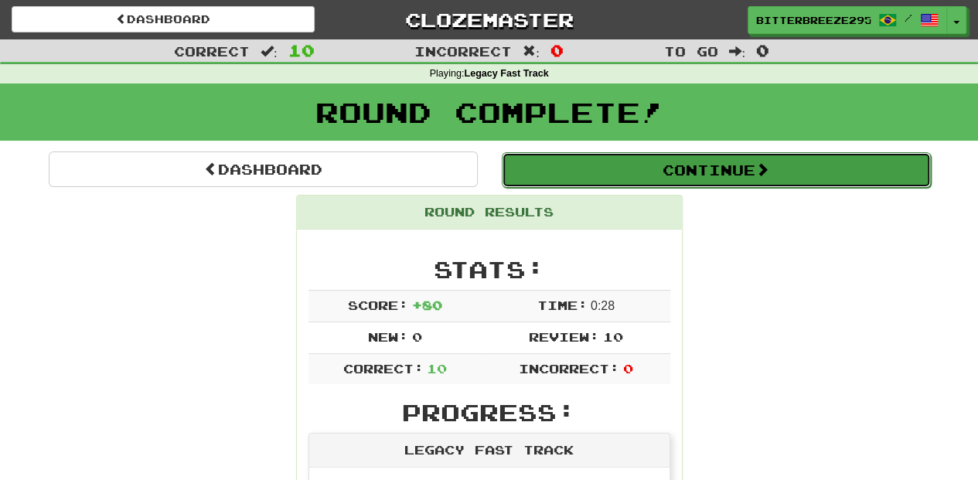
click at [641, 159] on button "Continue" at bounding box center [716, 170] width 429 height 36
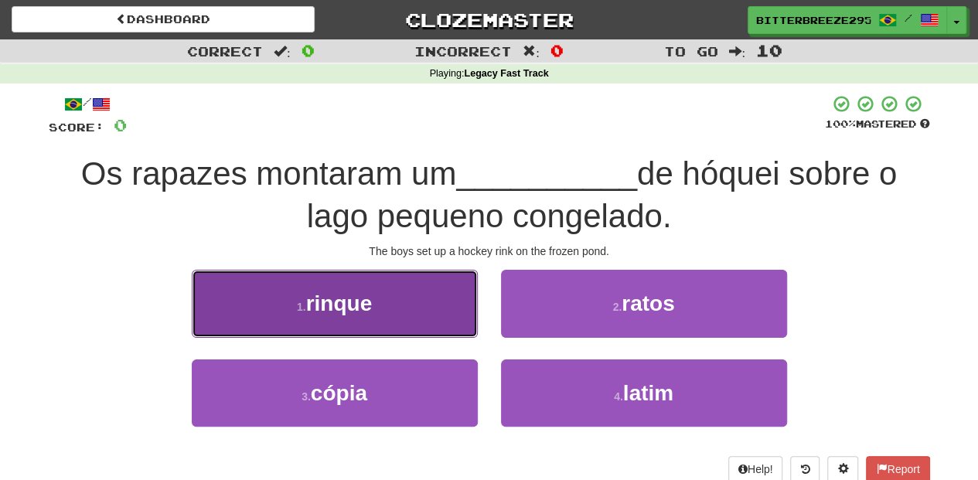
click at [417, 331] on button "1 . rinque" at bounding box center [335, 303] width 286 height 67
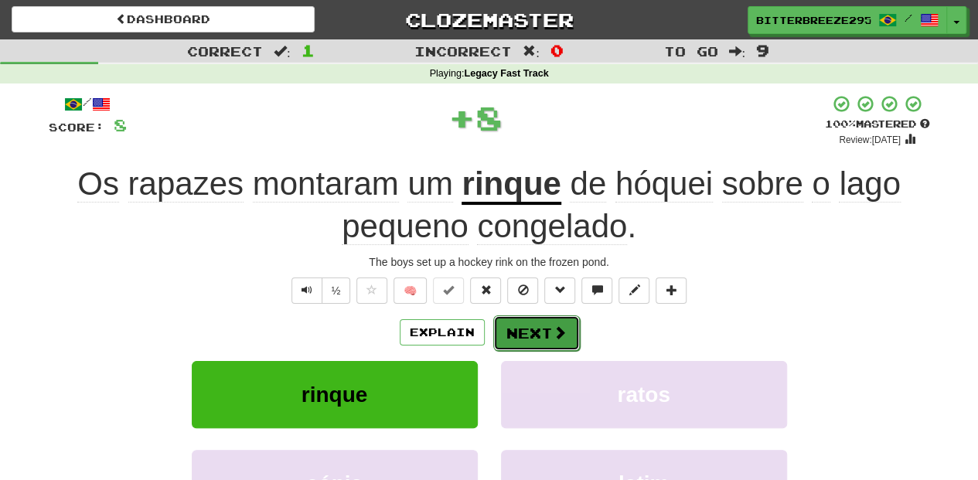
click at [547, 328] on button "Next" at bounding box center [536, 333] width 87 height 36
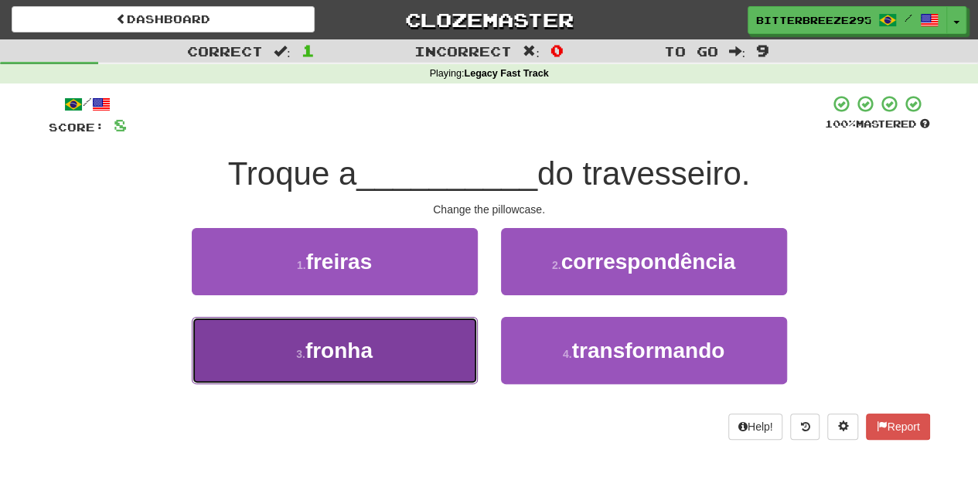
click at [424, 359] on button "3 . fronha" at bounding box center [335, 350] width 286 height 67
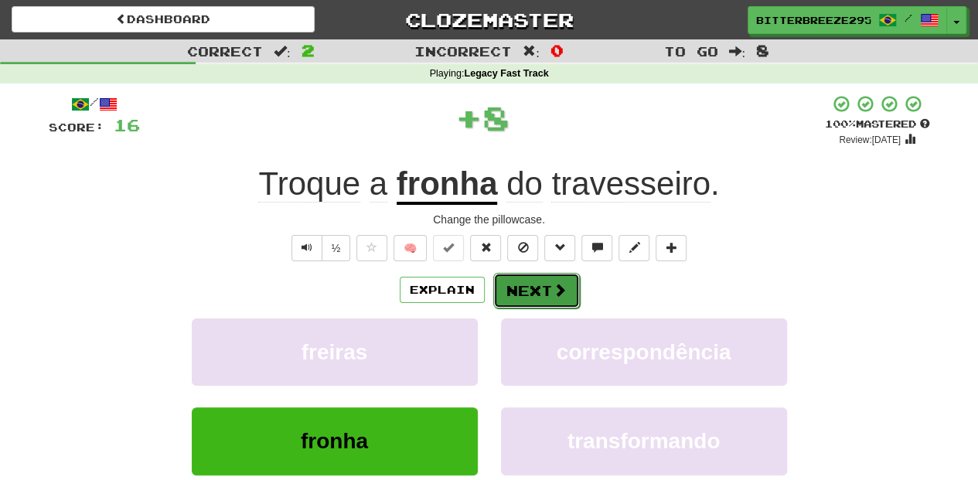
click at [542, 298] on button "Next" at bounding box center [536, 291] width 87 height 36
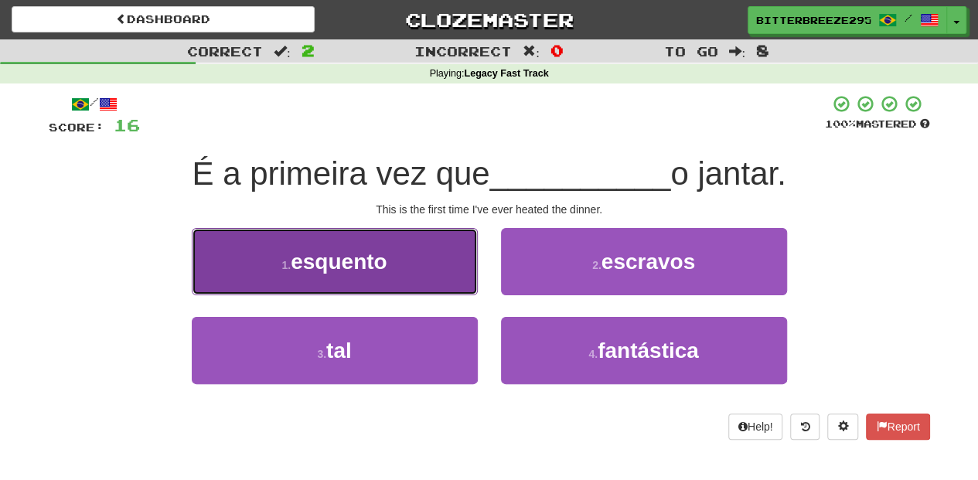
click at [402, 277] on button "1 . esquento" at bounding box center [335, 261] width 286 height 67
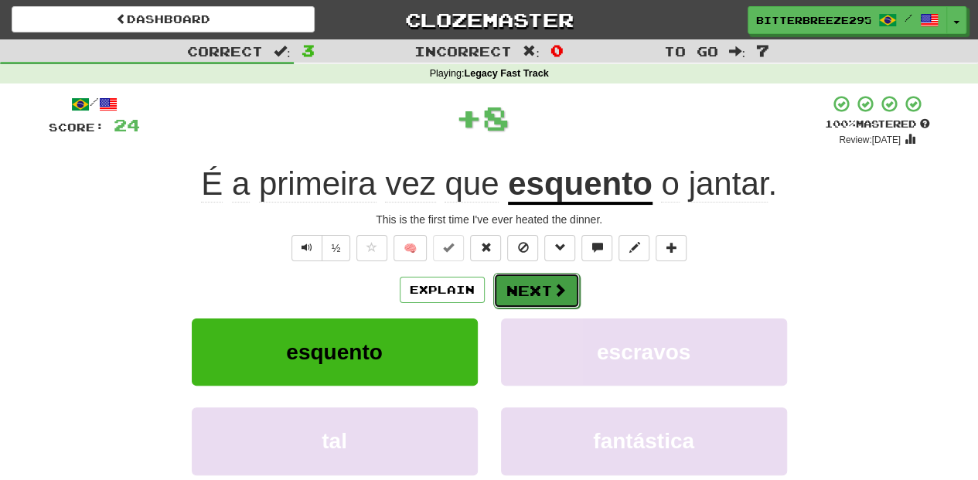
click at [512, 279] on button "Next" at bounding box center [536, 291] width 87 height 36
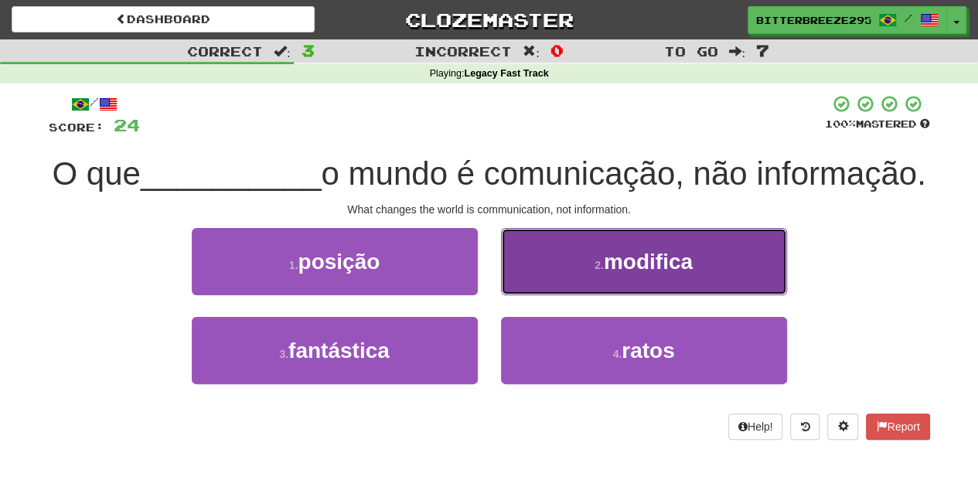
click at [541, 295] on button "2 . modifica" at bounding box center [644, 261] width 286 height 67
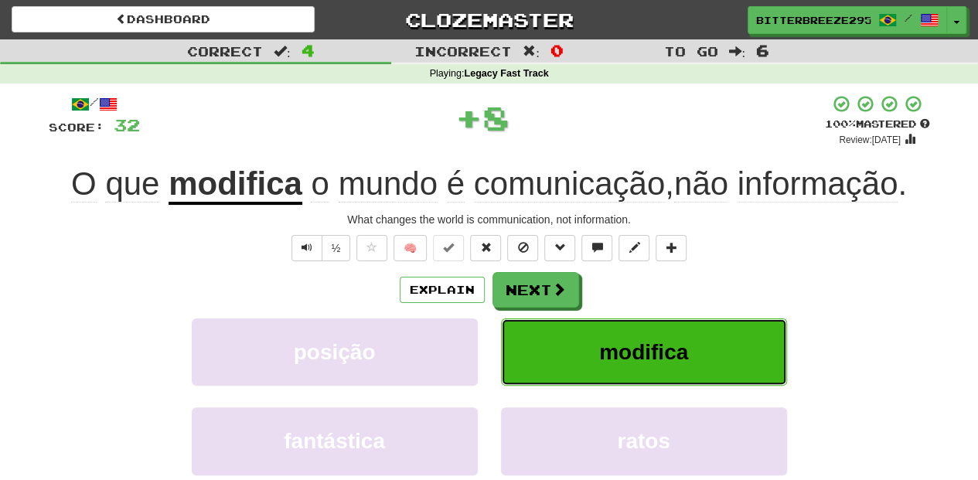
click at [539, 324] on button "modifica" at bounding box center [644, 351] width 286 height 67
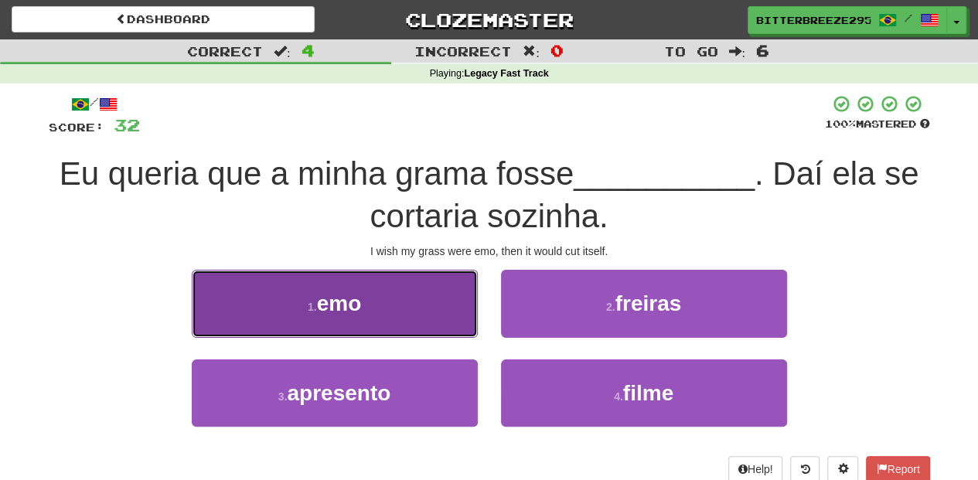
click at [420, 330] on button "1 . emo" at bounding box center [335, 303] width 286 height 67
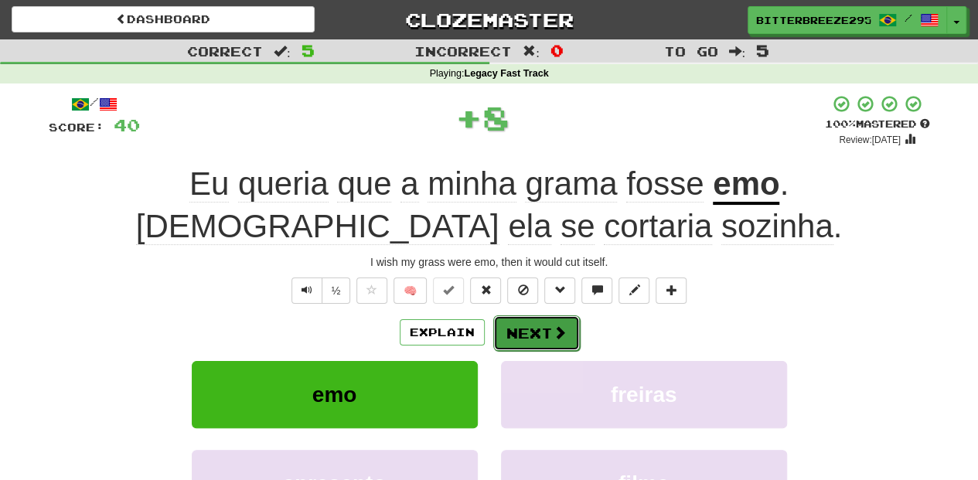
click at [539, 320] on button "Next" at bounding box center [536, 333] width 87 height 36
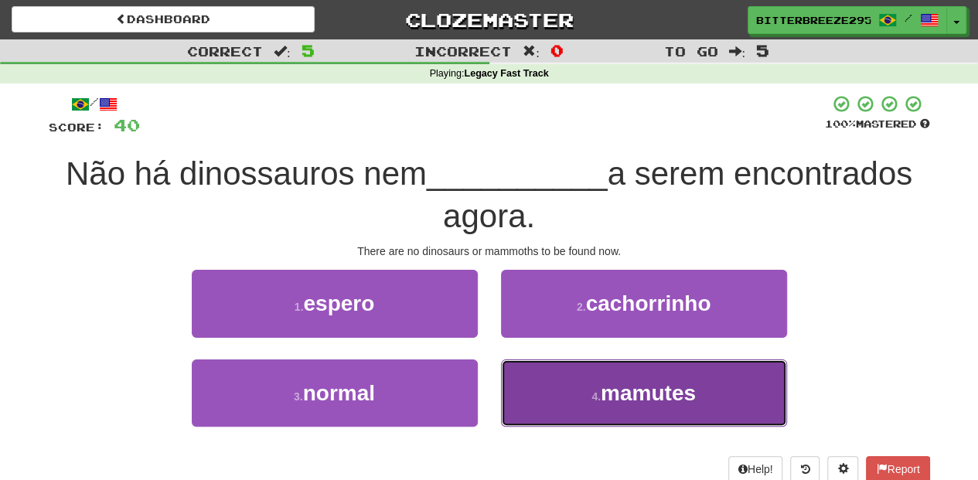
click at [540, 383] on button "4 . mamutes" at bounding box center [644, 392] width 286 height 67
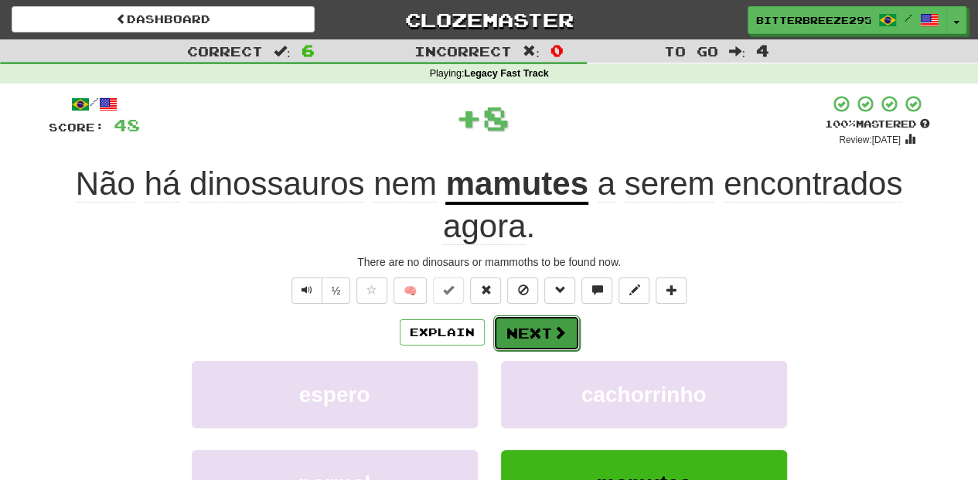
click at [531, 335] on button "Next" at bounding box center [536, 333] width 87 height 36
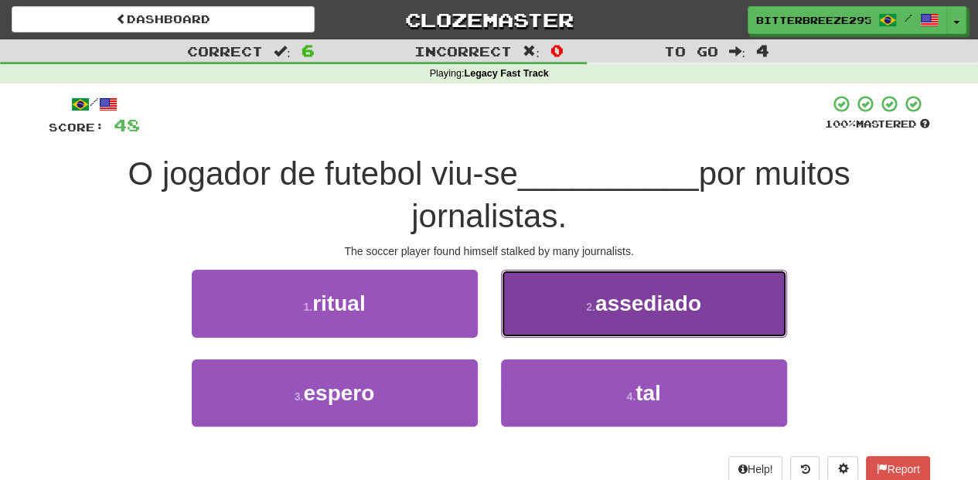
click at [548, 312] on button "2 . assediado" at bounding box center [644, 303] width 286 height 67
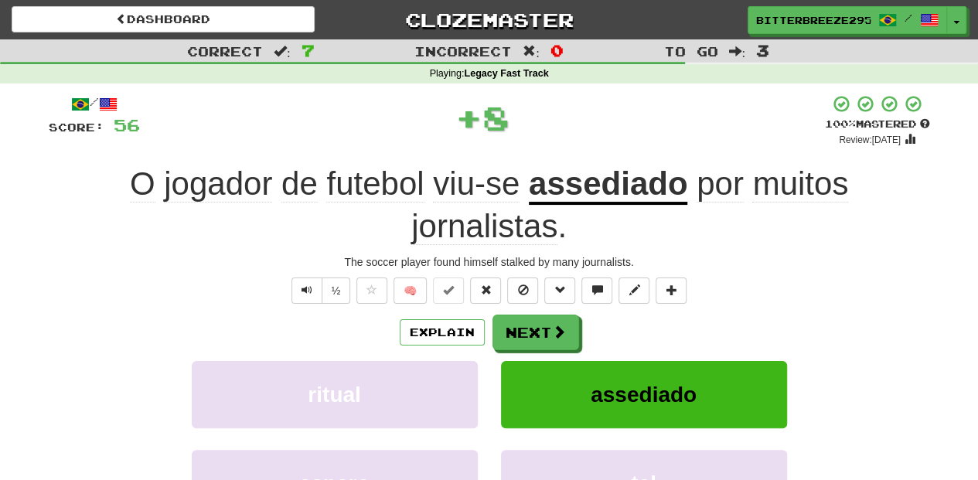
click at [545, 317] on button "Next" at bounding box center [535, 333] width 87 height 36
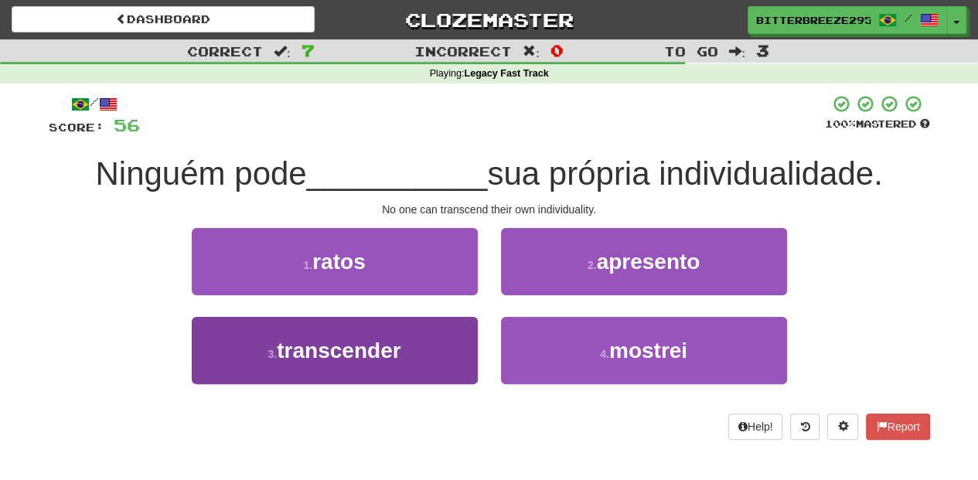
drag, startPoint x: 428, startPoint y: 386, endPoint x: 420, endPoint y: 369, distance: 18.7
click at [427, 386] on div "3 . transcender" at bounding box center [334, 361] width 309 height 89
click at [420, 369] on button "3 . transcender" at bounding box center [335, 350] width 286 height 67
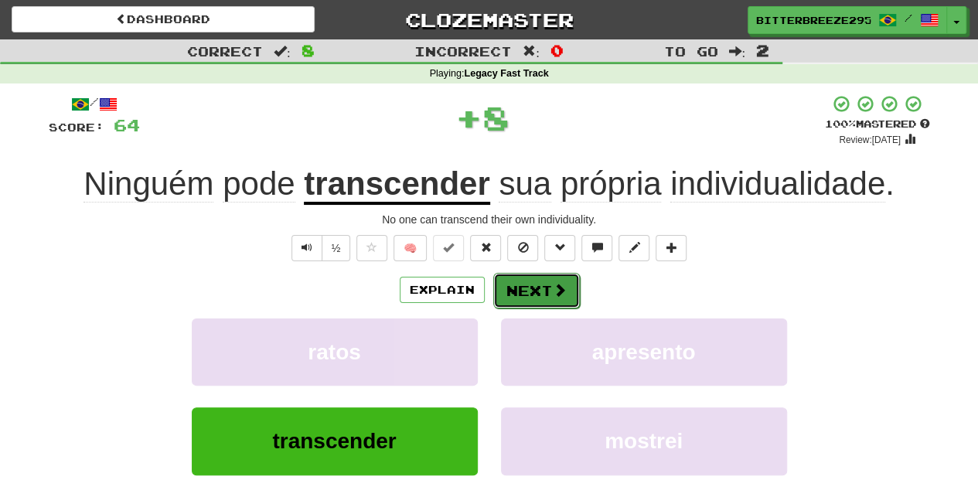
click at [548, 295] on button "Next" at bounding box center [536, 291] width 87 height 36
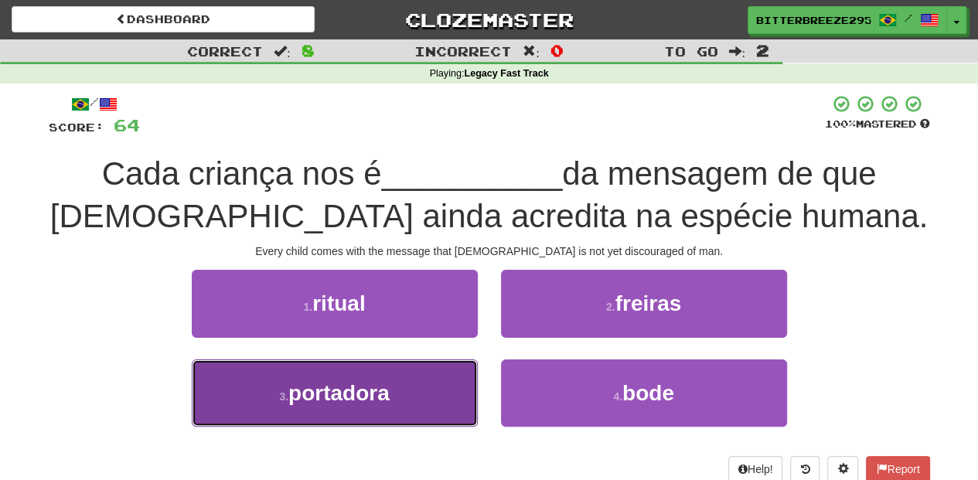
click at [433, 393] on button "3 . portadora" at bounding box center [335, 392] width 286 height 67
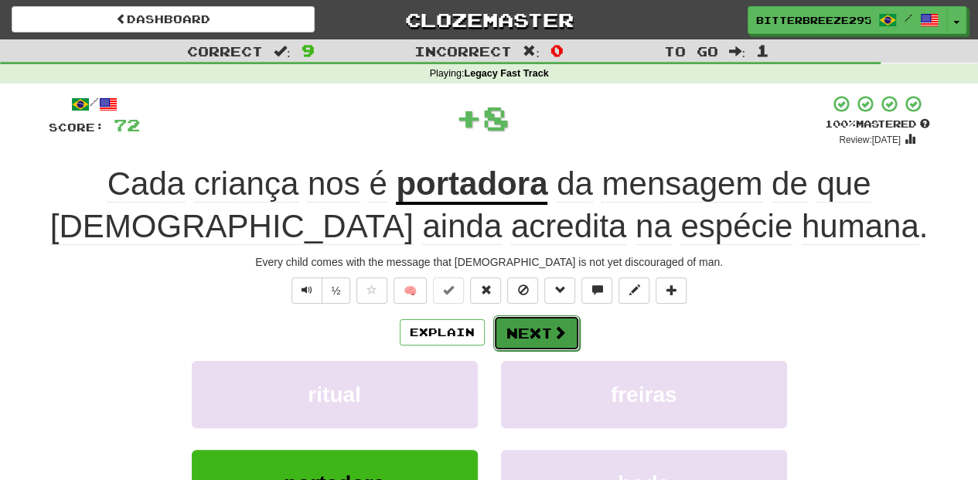
click at [536, 332] on button "Next" at bounding box center [536, 333] width 87 height 36
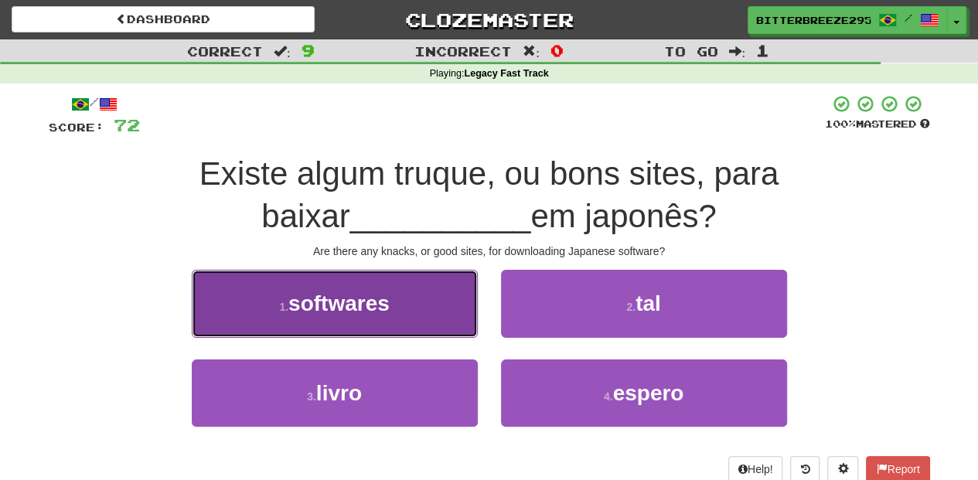
click at [462, 319] on button "1 . softwares" at bounding box center [335, 303] width 286 height 67
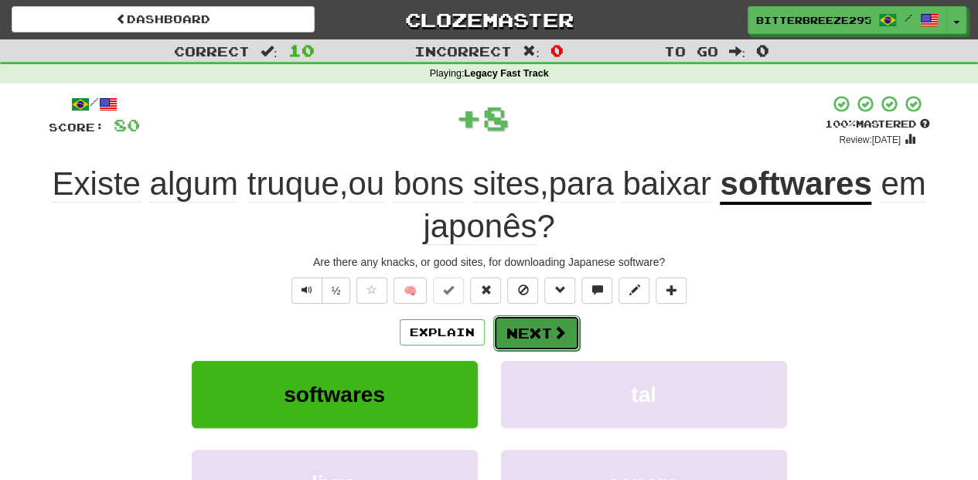
click at [546, 338] on button "Next" at bounding box center [536, 333] width 87 height 36
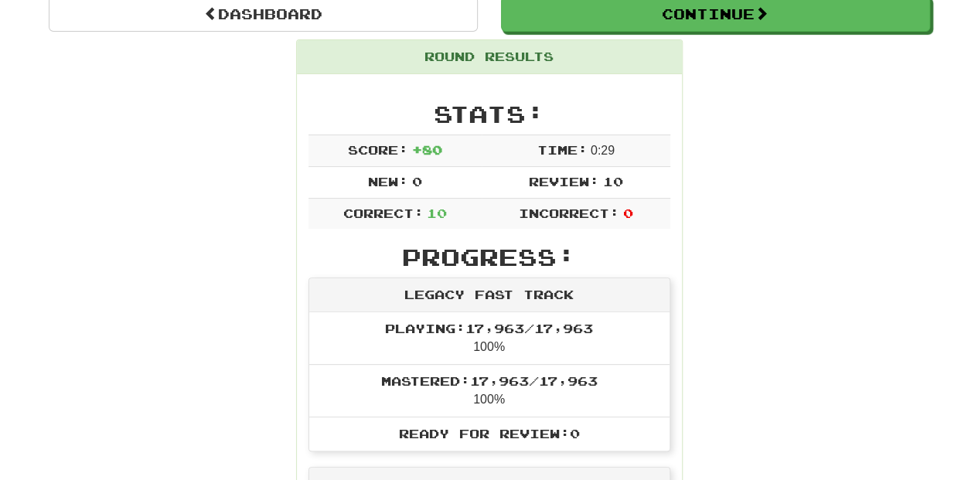
scroll to position [155, 0]
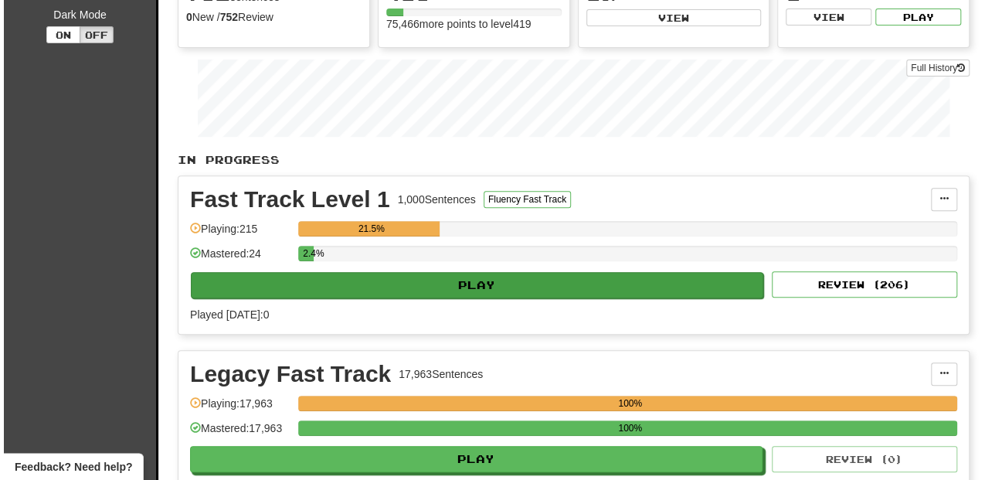
scroll to position [257, 0]
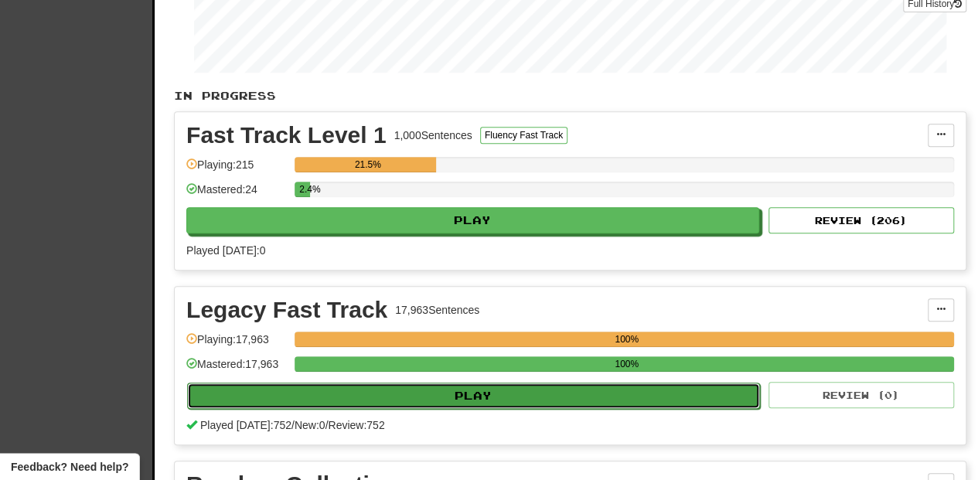
click at [478, 391] on button "Play" at bounding box center [473, 396] width 573 height 26
select select "**"
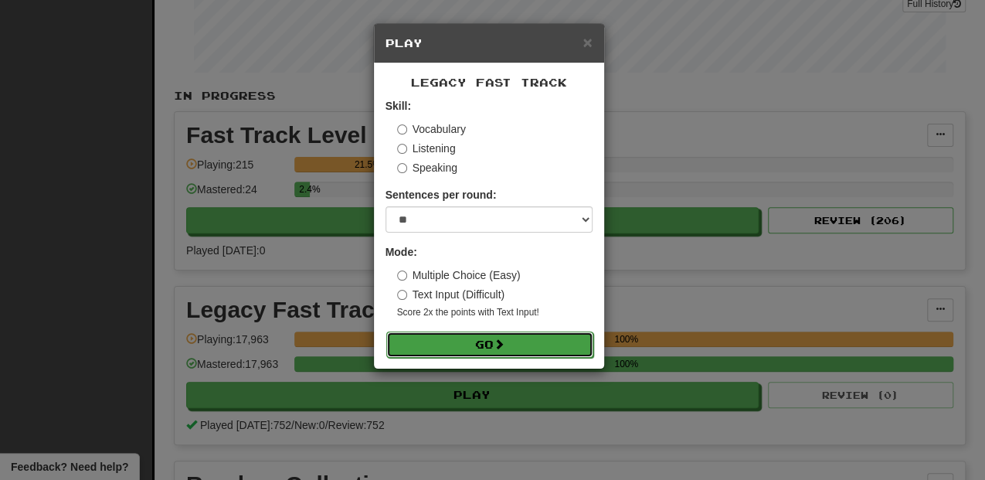
click at [479, 346] on button "Go" at bounding box center [489, 345] width 207 height 26
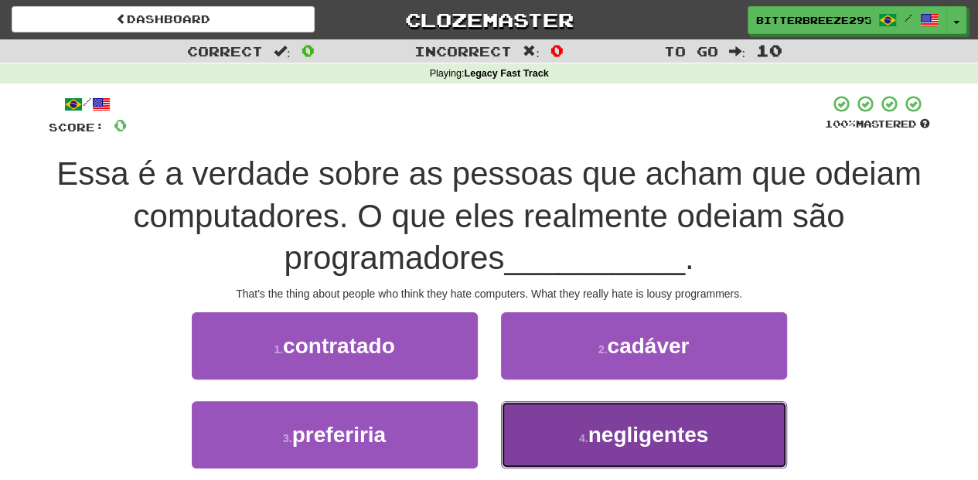
click at [532, 419] on button "4 . negligentes" at bounding box center [644, 434] width 286 height 67
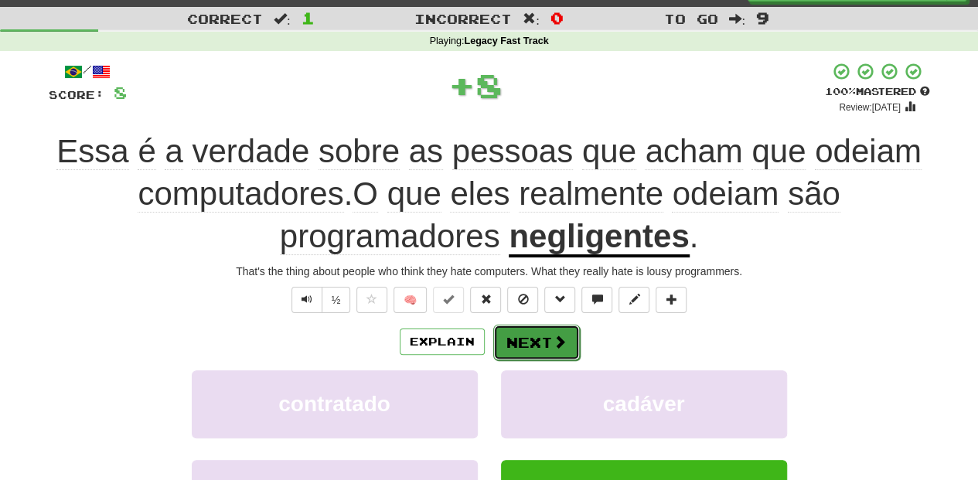
click at [524, 371] on div "Explain Next contratado cadáver preferiria negligentes Learn more: contratado c…" at bounding box center [489, 448] width 881 height 248
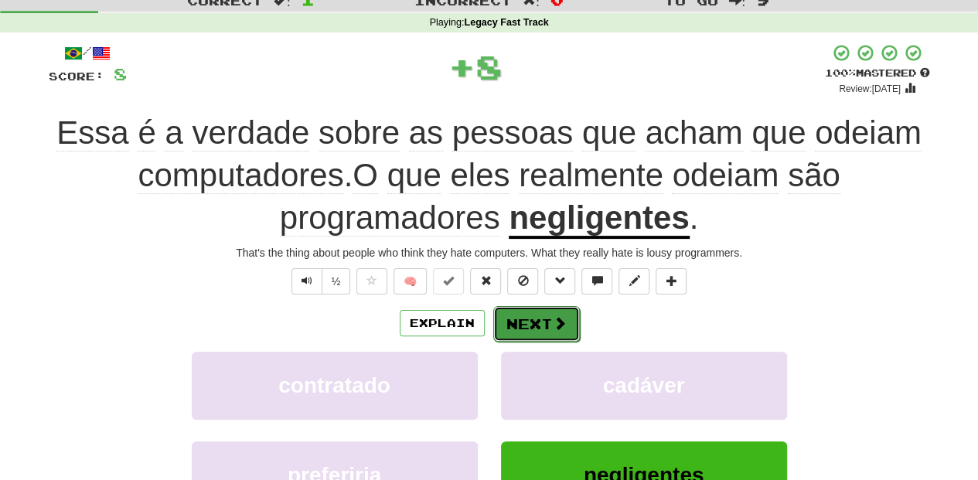
click at [536, 319] on button "Next" at bounding box center [536, 324] width 87 height 36
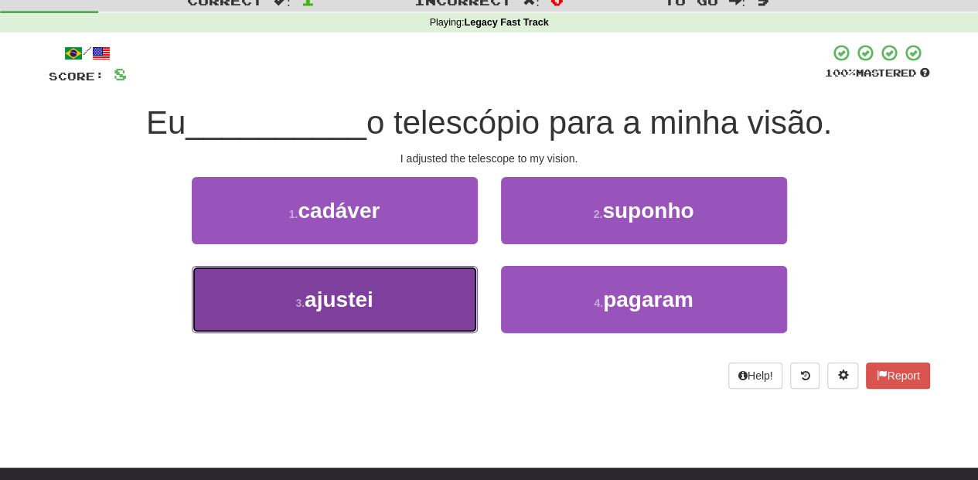
click at [407, 290] on button "3 . ajustei" at bounding box center [335, 299] width 286 height 67
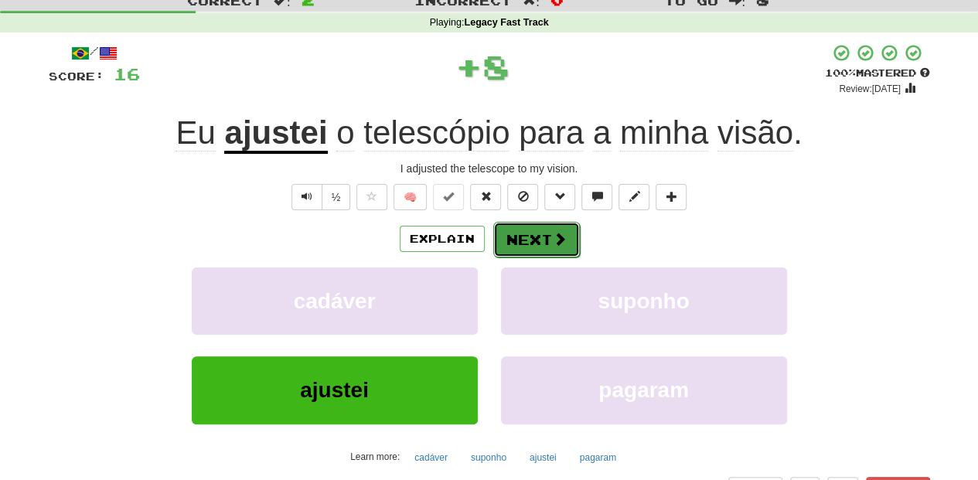
click at [495, 244] on button "Next" at bounding box center [536, 240] width 87 height 36
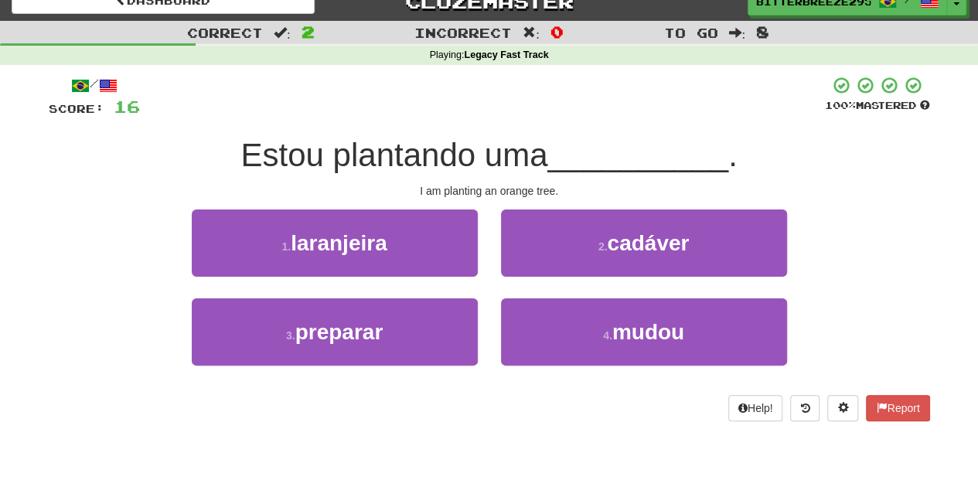
scroll to position [0, 0]
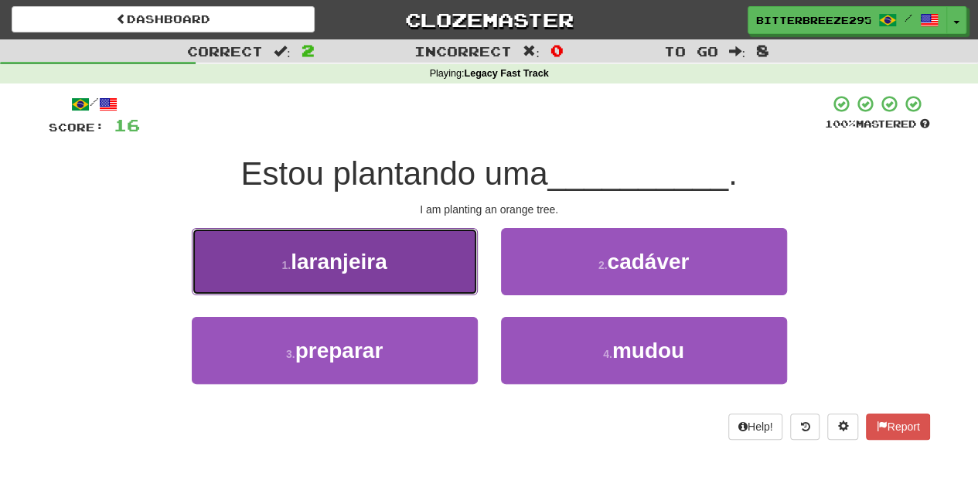
click at [407, 269] on button "1 . laranjeira" at bounding box center [335, 261] width 286 height 67
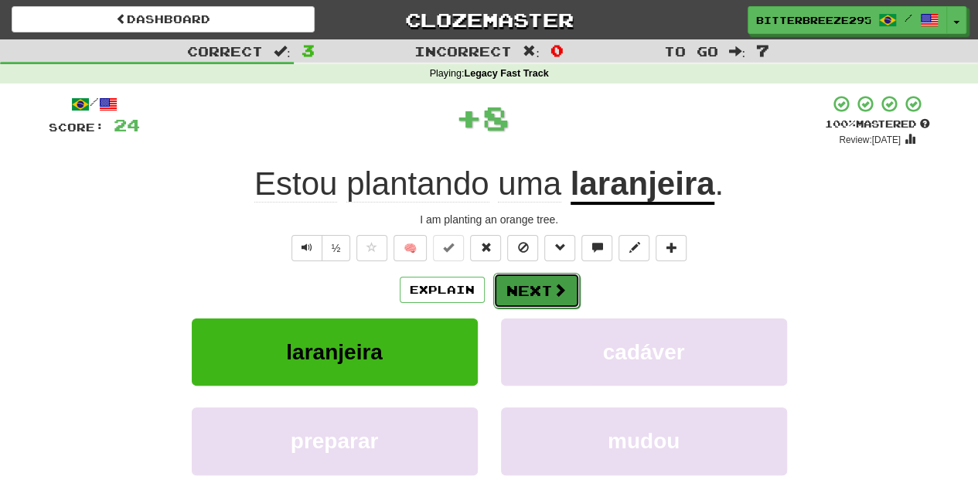
click at [527, 287] on button "Next" at bounding box center [536, 291] width 87 height 36
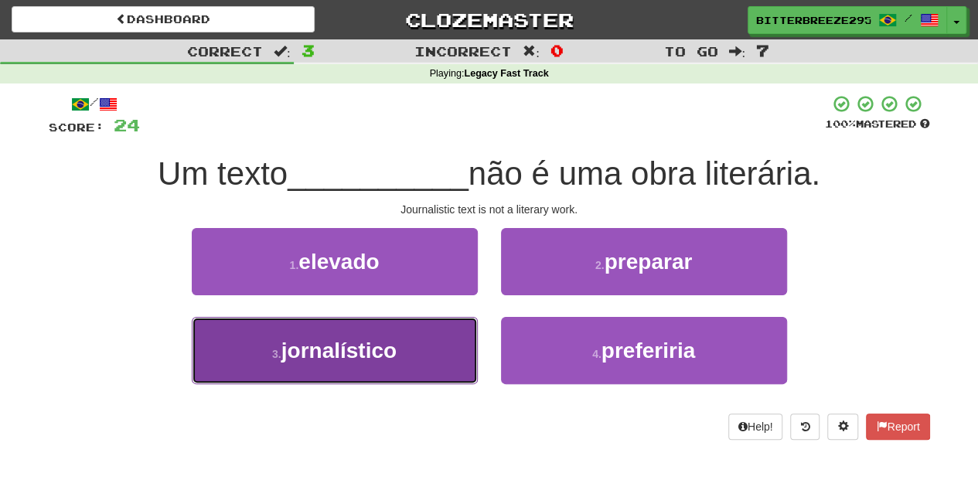
click at [444, 347] on button "3 . jornalístico" at bounding box center [335, 350] width 286 height 67
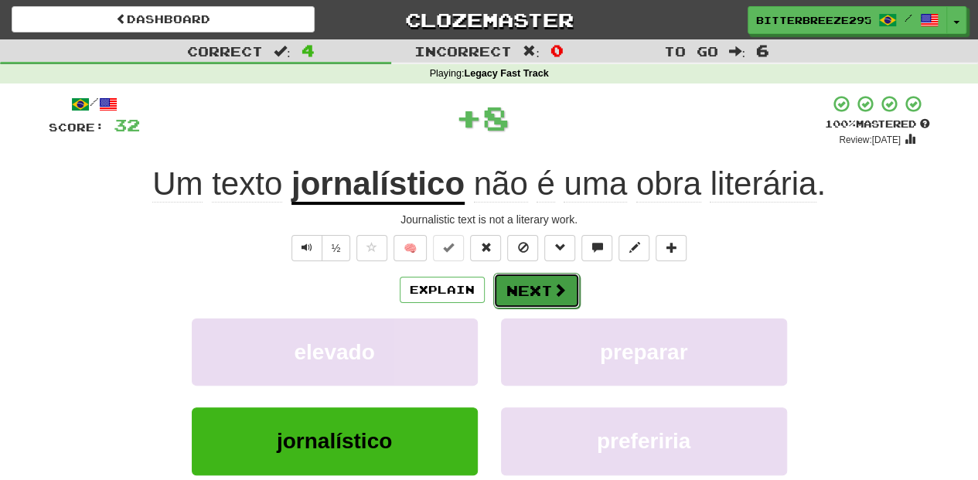
click at [520, 297] on button "Next" at bounding box center [536, 291] width 87 height 36
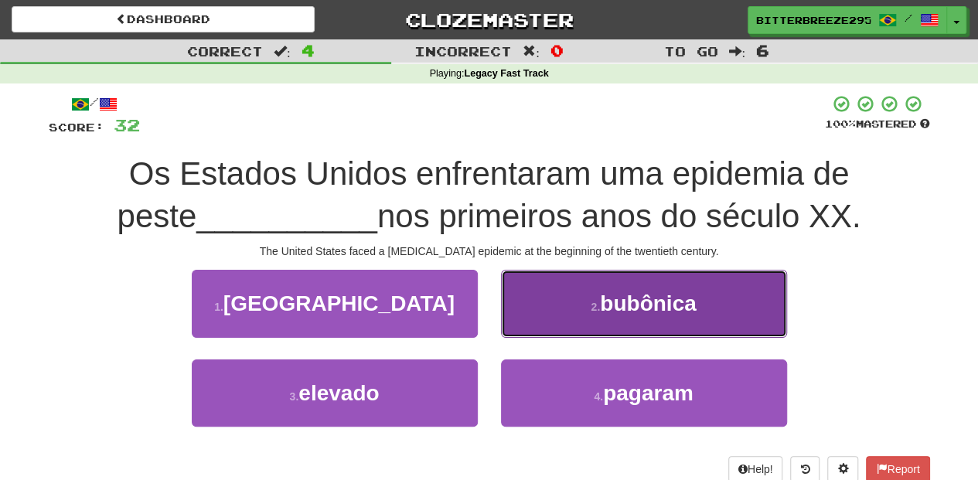
click at [541, 310] on button "2 . bubônica" at bounding box center [644, 303] width 286 height 67
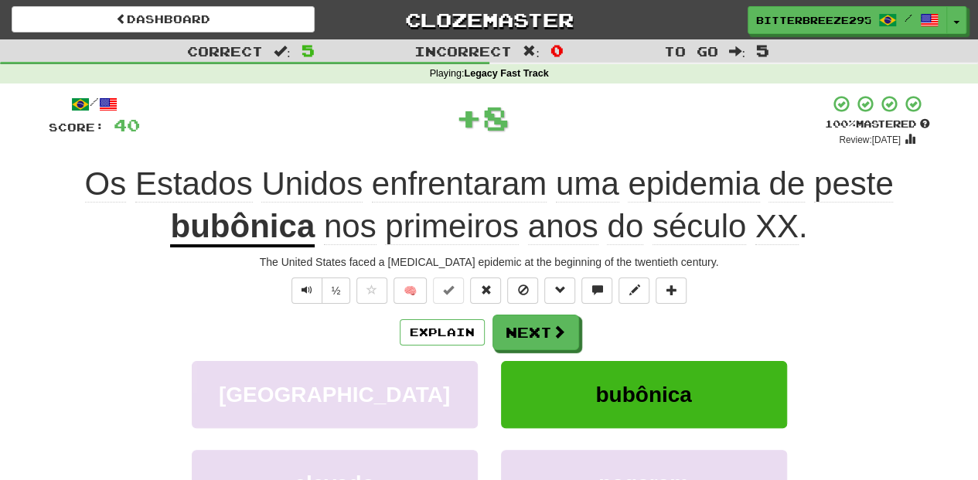
click at [541, 310] on div "/ Score: 40 + 8 100 % Mastered Review: 2026-03-17 Os Estados Unidos enfrentaram…" at bounding box center [489, 357] width 881 height 526
drag, startPoint x: 541, startPoint y: 310, endPoint x: 539, endPoint y: 321, distance: 11.7
click at [539, 321] on button "Next" at bounding box center [536, 333] width 87 height 36
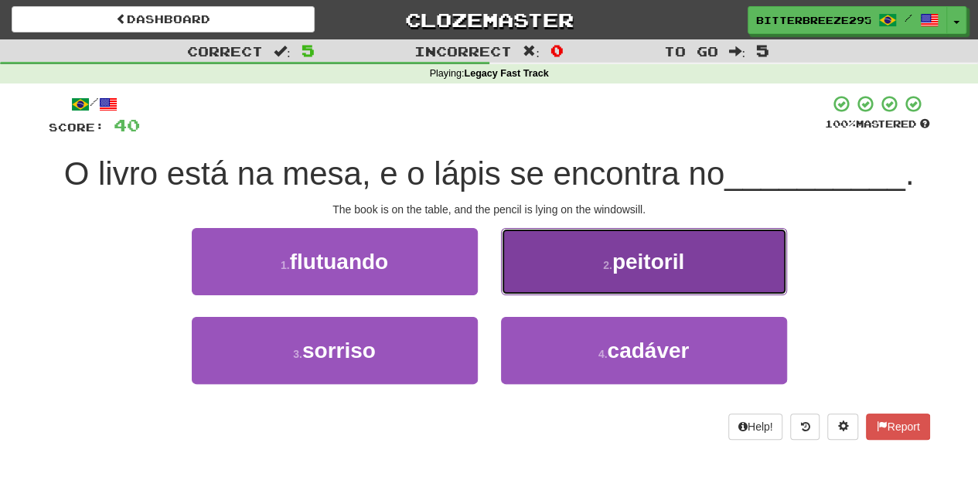
click at [535, 283] on button "2 . peitoril" at bounding box center [644, 261] width 286 height 67
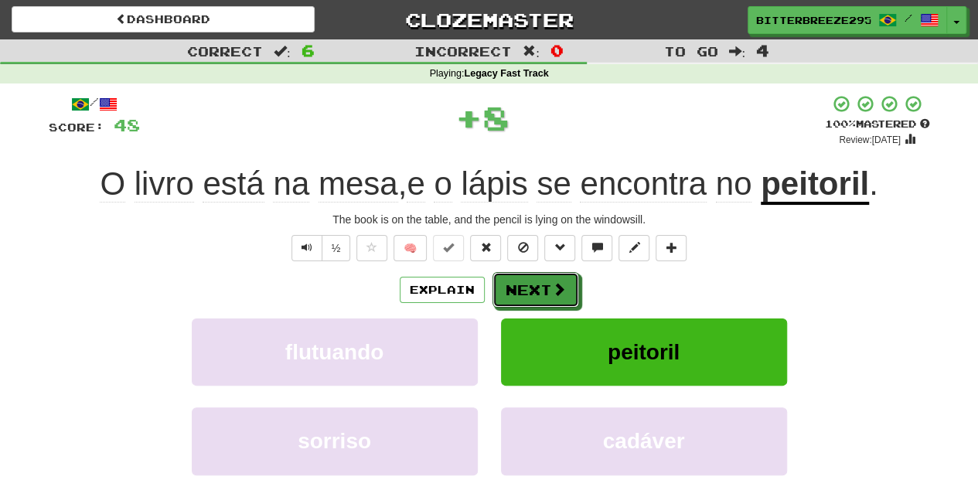
click at [535, 283] on button "Next" at bounding box center [535, 290] width 87 height 36
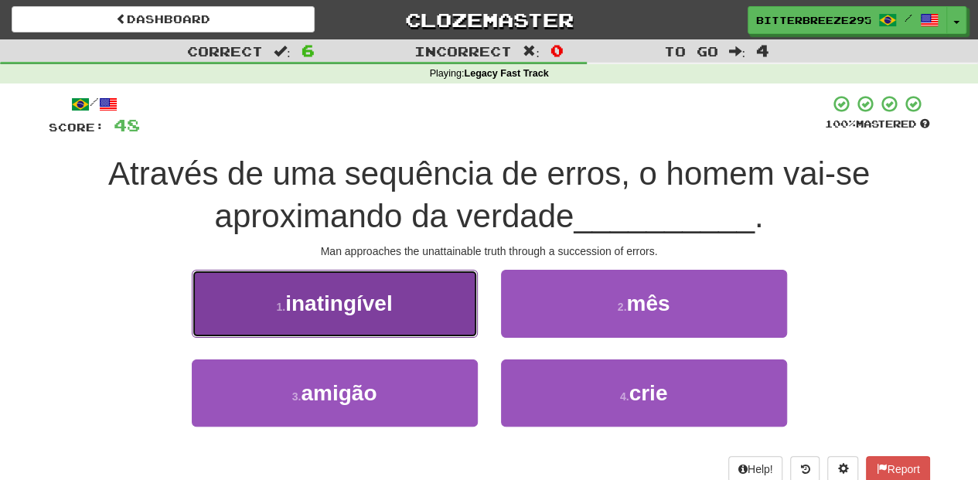
click at [430, 311] on button "1 . inatingível" at bounding box center [335, 303] width 286 height 67
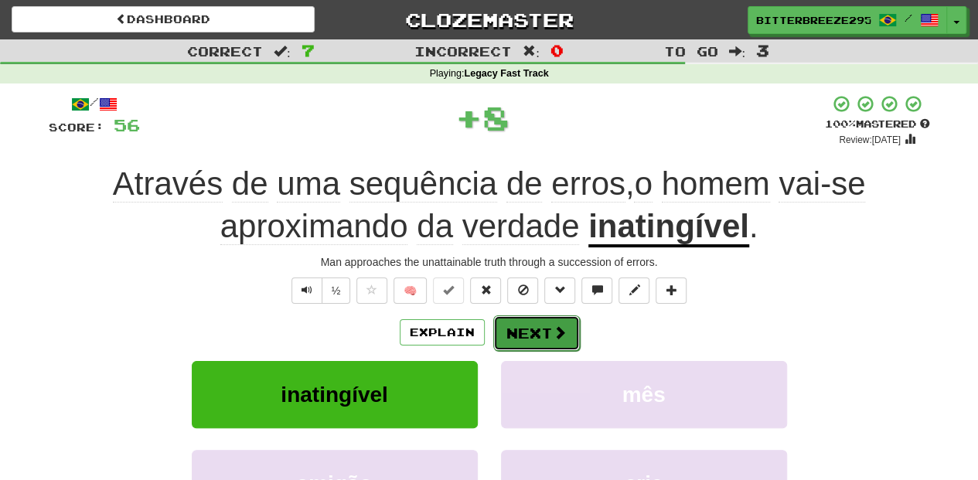
click at [507, 325] on button "Next" at bounding box center [536, 333] width 87 height 36
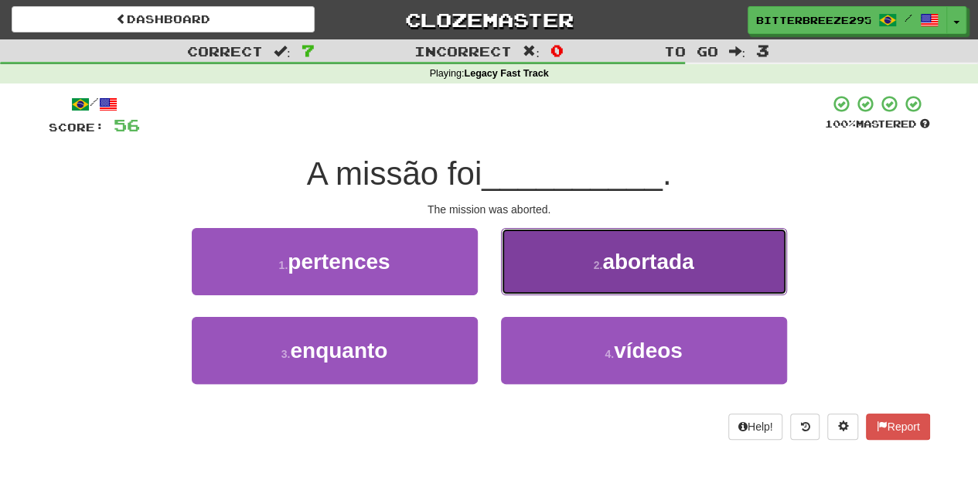
click at [539, 284] on button "2 . abortada" at bounding box center [644, 261] width 286 height 67
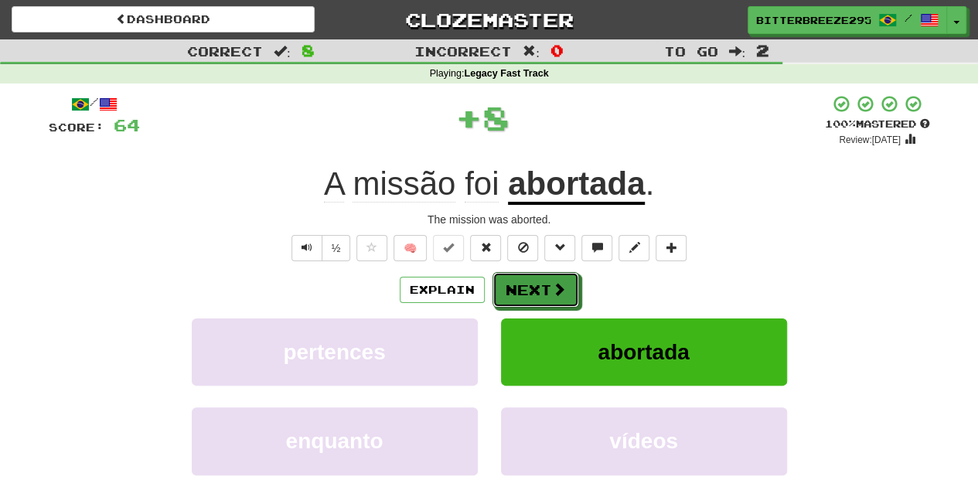
click at [539, 284] on button "Next" at bounding box center [535, 290] width 87 height 36
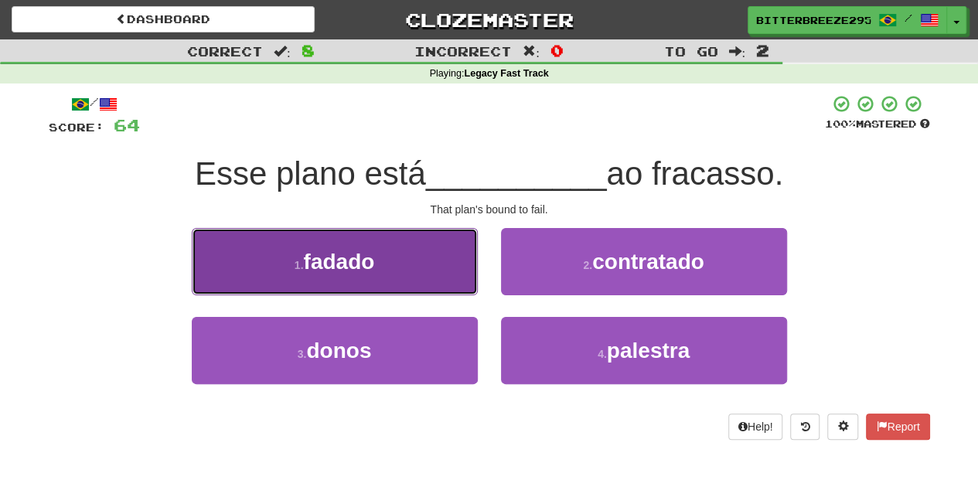
click at [439, 275] on button "1 . fadado" at bounding box center [335, 261] width 286 height 67
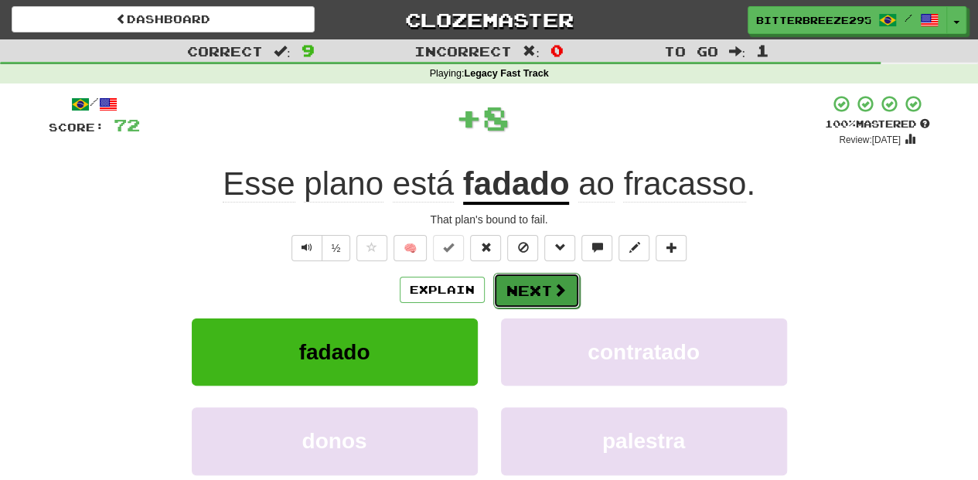
click at [524, 291] on button "Next" at bounding box center [536, 291] width 87 height 36
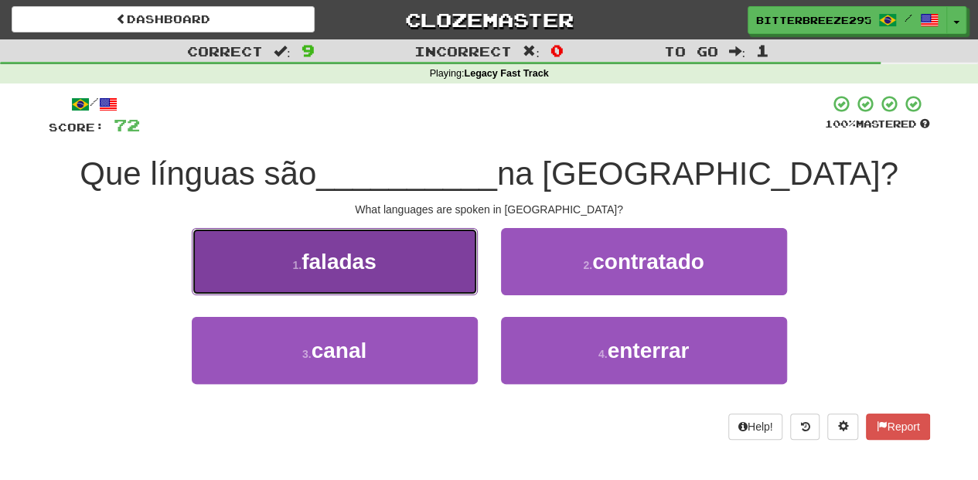
click at [425, 264] on button "1 . faladas" at bounding box center [335, 261] width 286 height 67
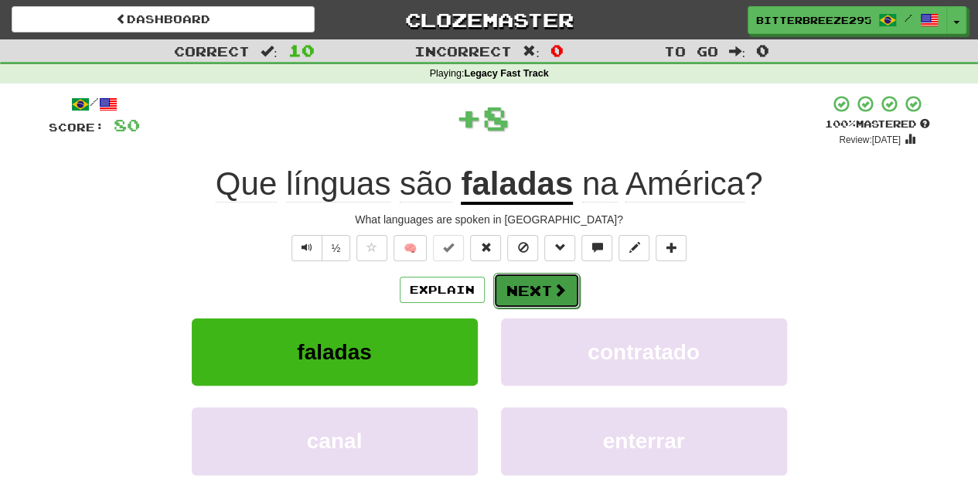
click at [503, 286] on button "Next" at bounding box center [536, 291] width 87 height 36
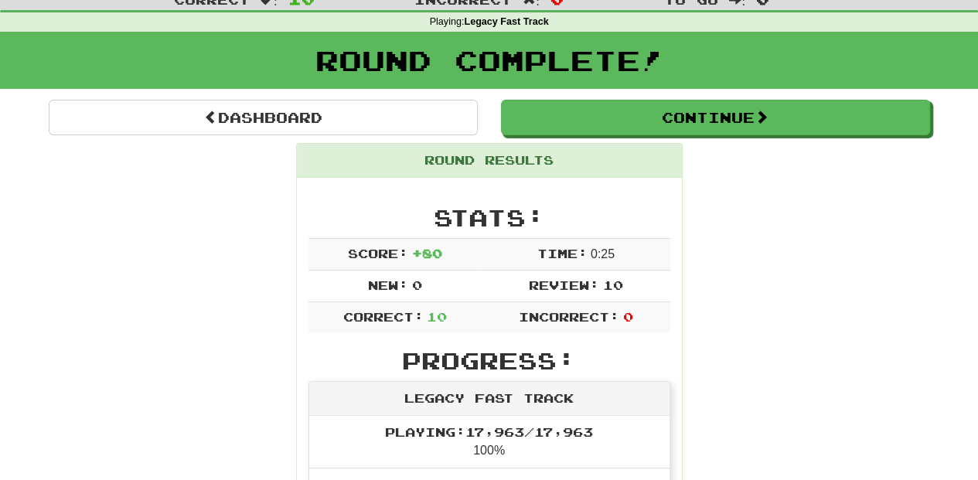
scroll to position [51, 0]
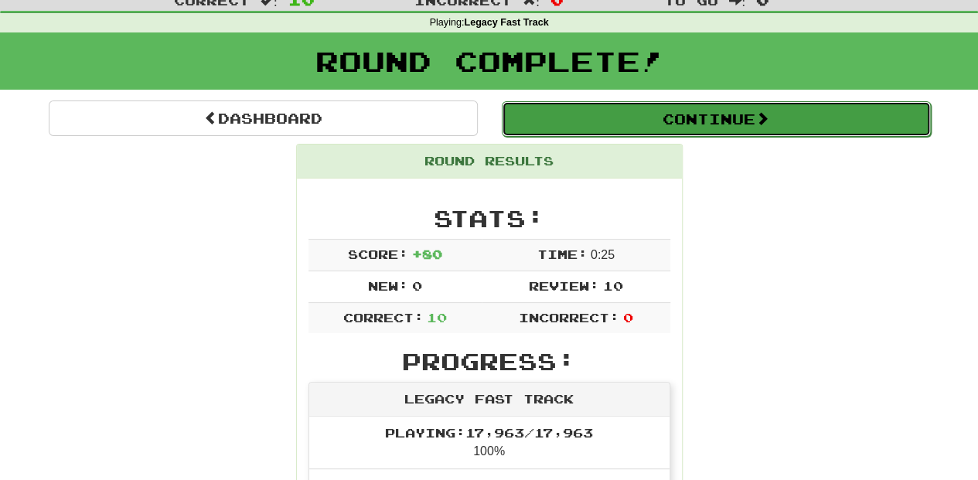
click at [634, 107] on button "Continue" at bounding box center [716, 119] width 429 height 36
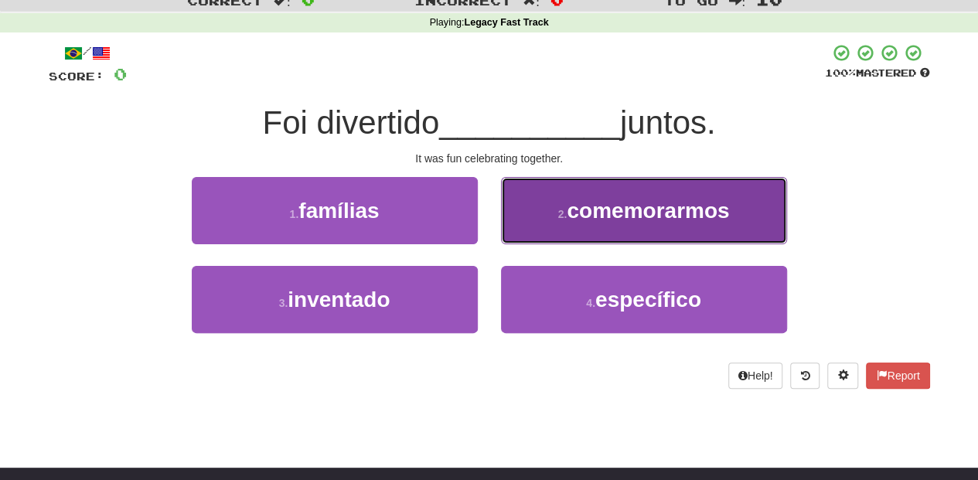
click at [542, 241] on button "2 . comemorarmos" at bounding box center [644, 210] width 286 height 67
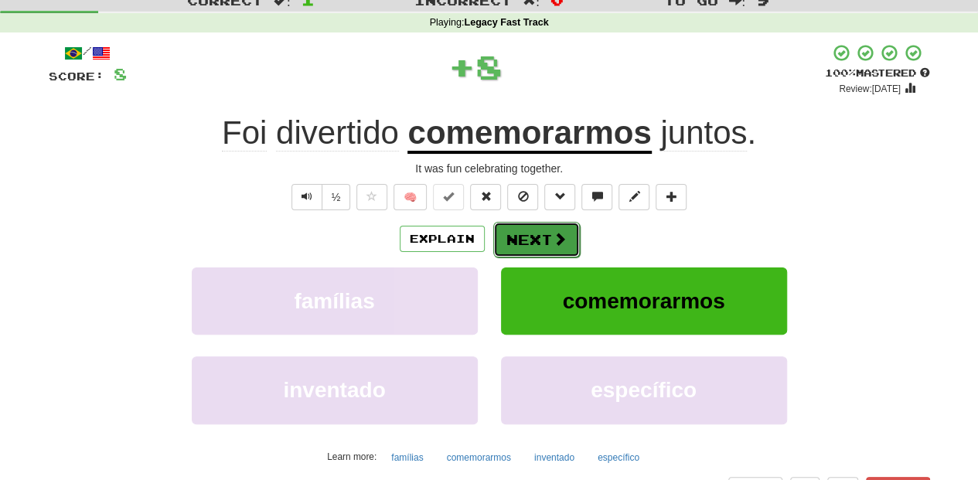
click at [542, 240] on button "Next" at bounding box center [536, 240] width 87 height 36
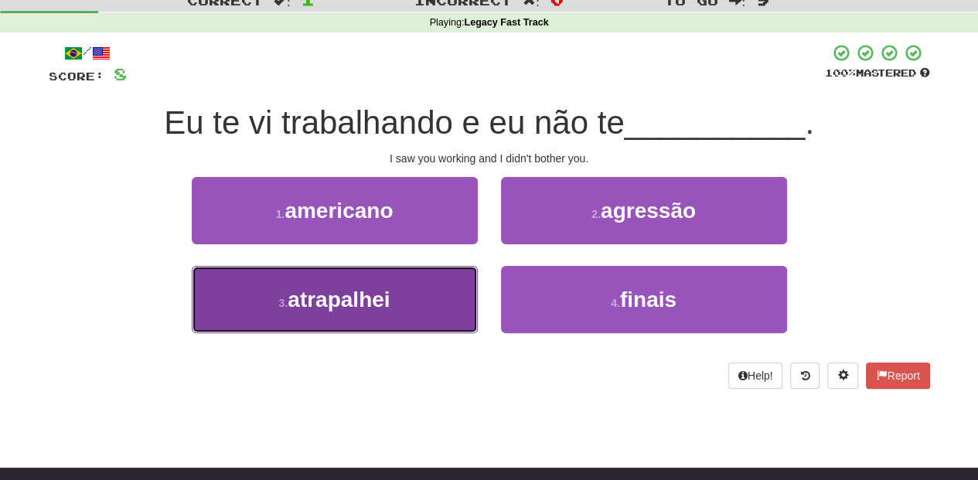
click at [419, 304] on button "3 . atrapalhei" at bounding box center [335, 299] width 286 height 67
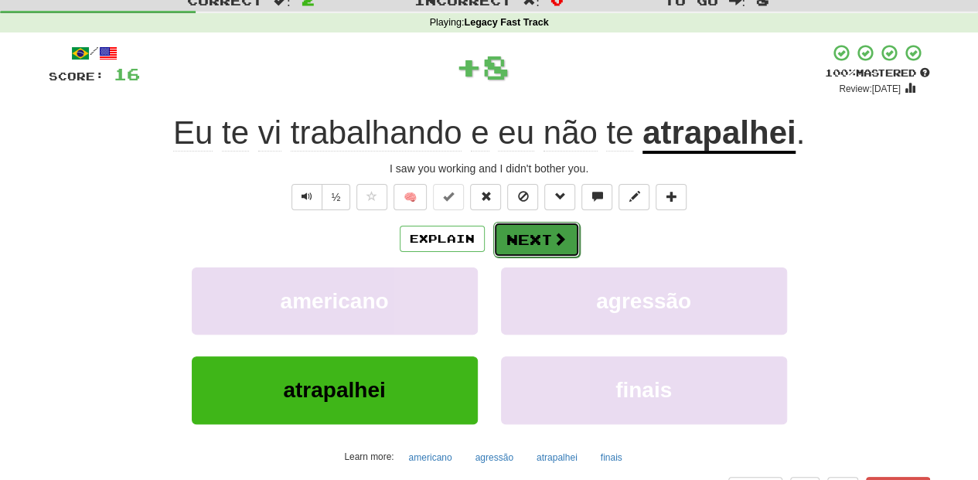
click at [512, 244] on button "Next" at bounding box center [536, 240] width 87 height 36
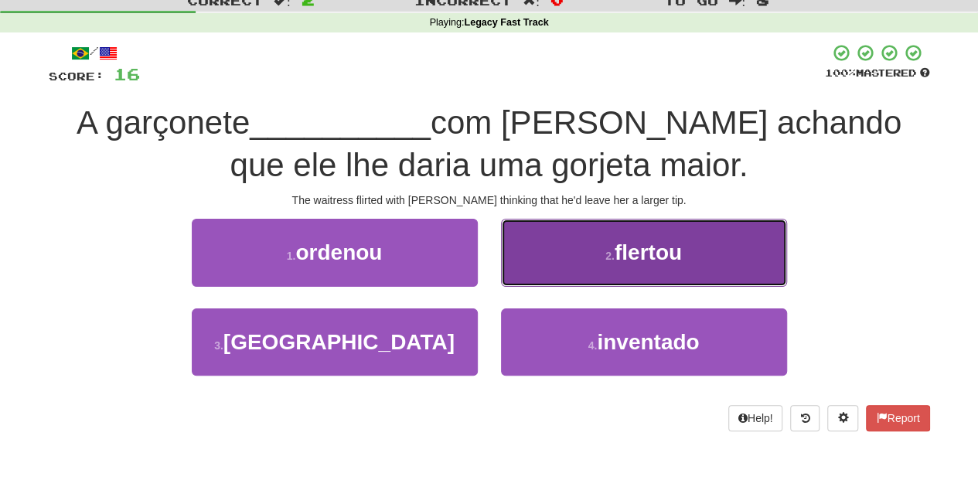
click at [549, 276] on button "2 . flertou" at bounding box center [644, 252] width 286 height 67
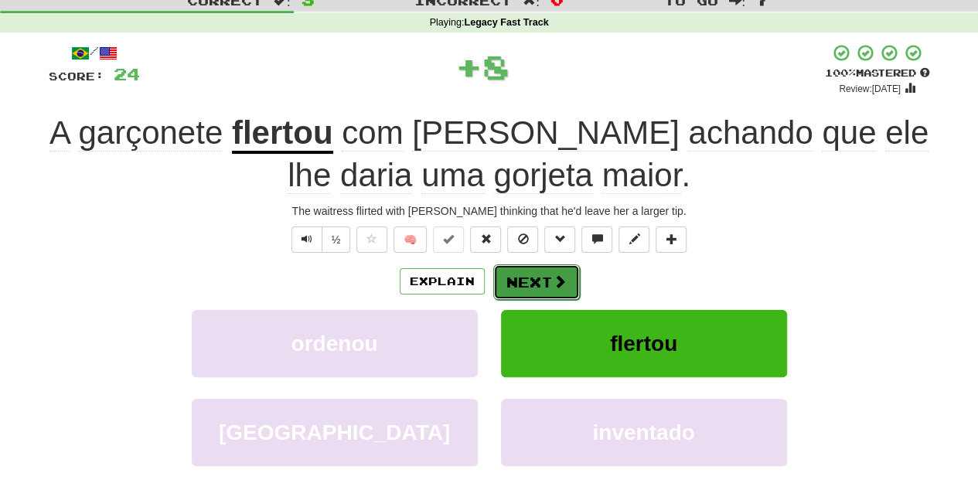
click at [532, 281] on button "Next" at bounding box center [536, 282] width 87 height 36
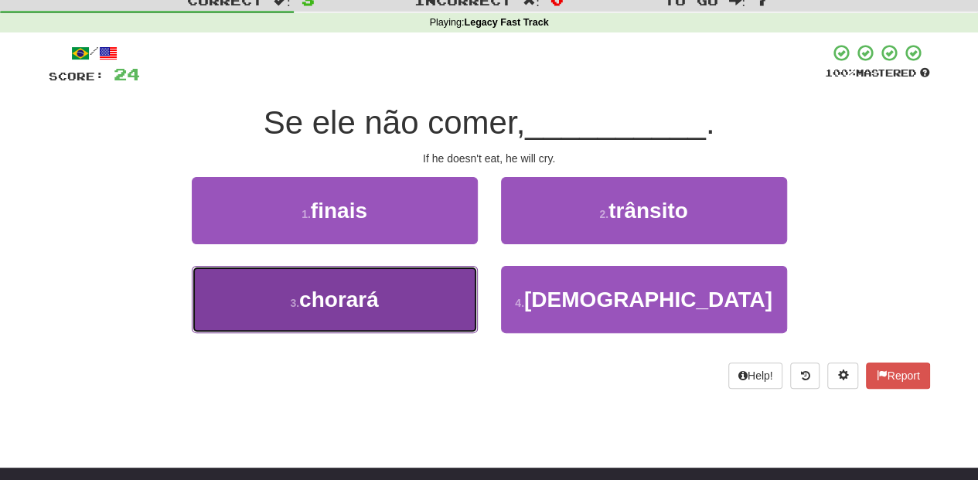
click at [379, 302] on span "chorará" at bounding box center [339, 299] width 80 height 24
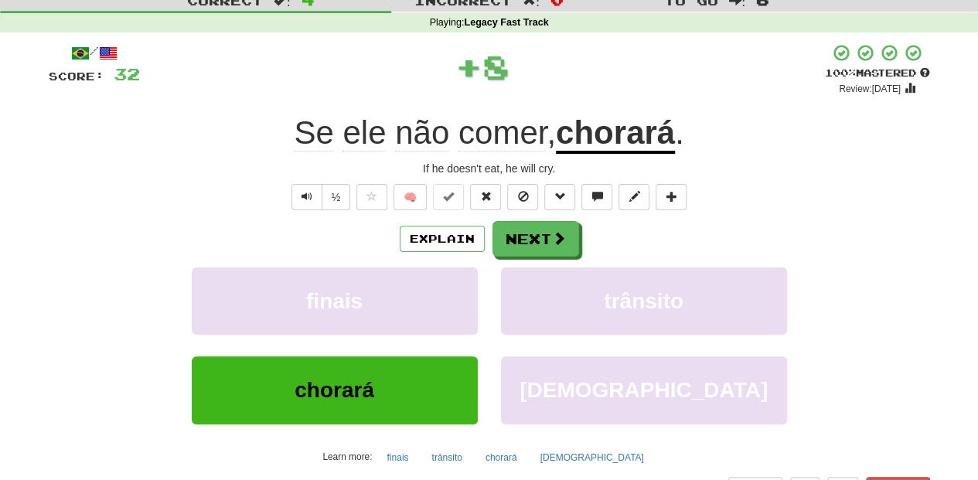
click at [524, 216] on div "/ Score: 32 + 8 100 % Mastered Review: 2026-03-17 Se ele não comer , chorará . …" at bounding box center [489, 285] width 881 height 485
click at [519, 246] on button "Next" at bounding box center [536, 240] width 87 height 36
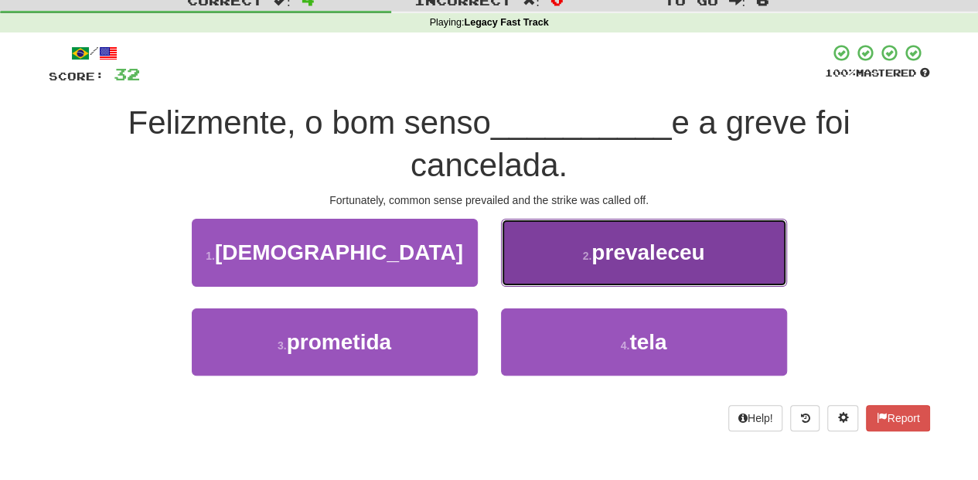
click at [544, 264] on button "2 . prevaleceu" at bounding box center [644, 252] width 286 height 67
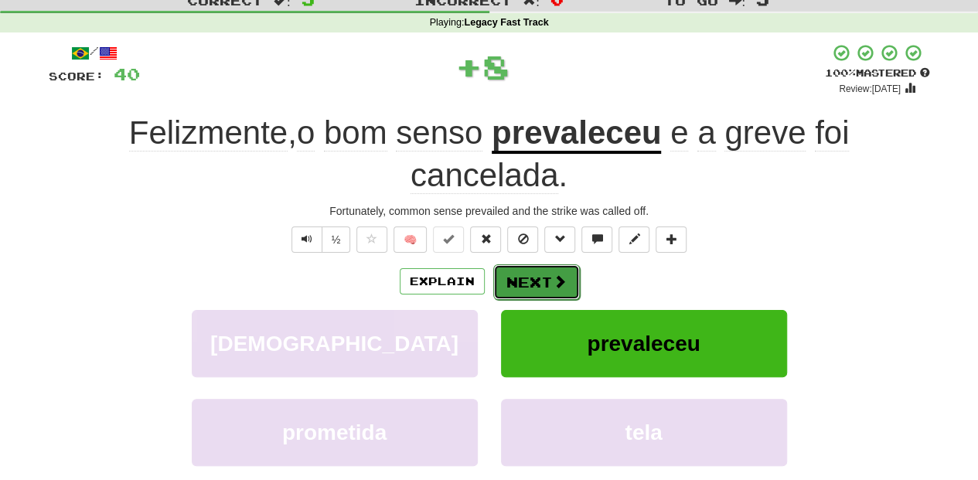
click at [535, 275] on button "Next" at bounding box center [536, 282] width 87 height 36
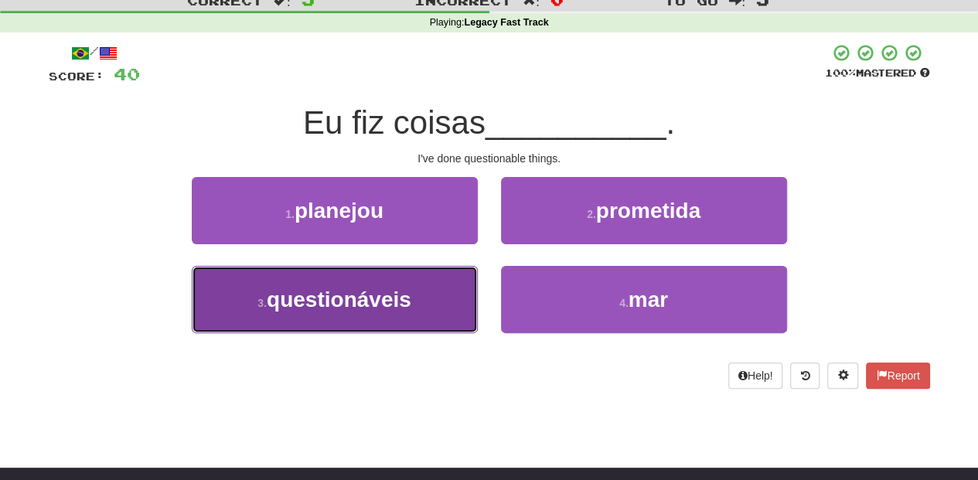
click at [431, 298] on button "3 . questionáveis" at bounding box center [335, 299] width 286 height 67
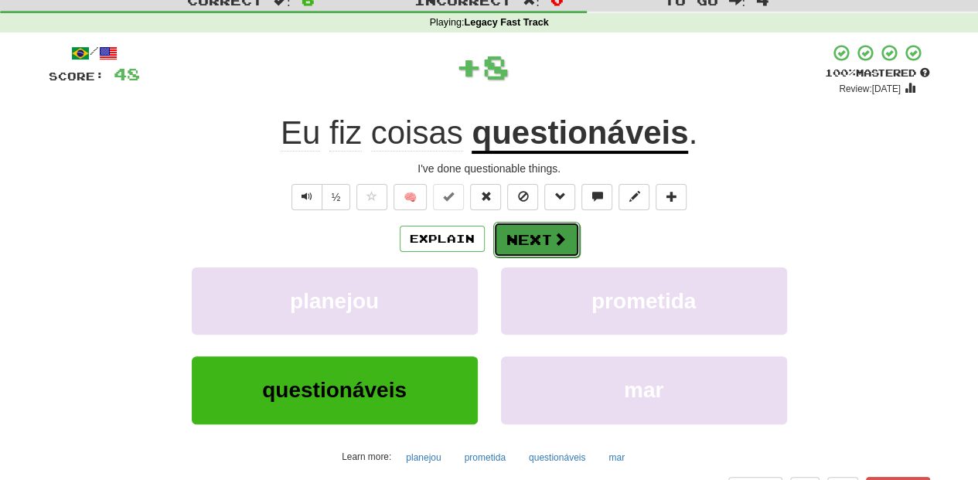
click at [509, 246] on button "Next" at bounding box center [536, 240] width 87 height 36
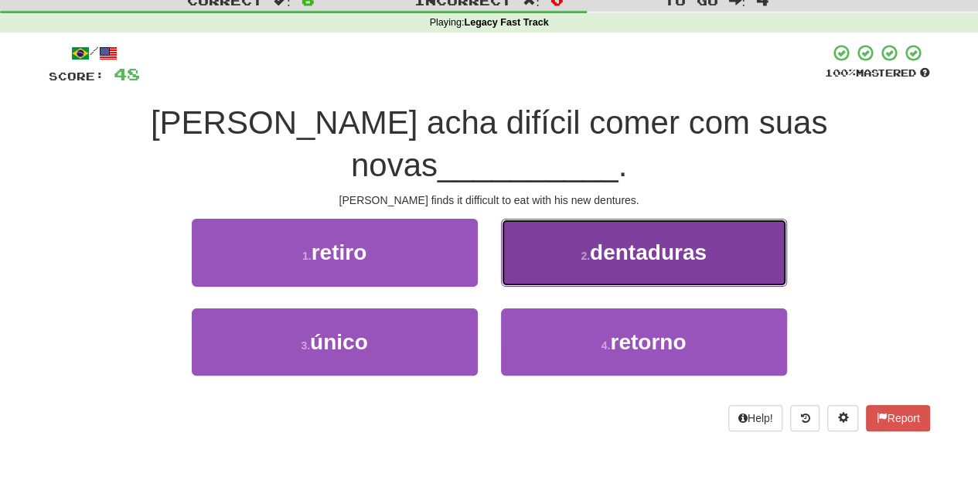
click at [539, 226] on button "2 . dentaduras" at bounding box center [644, 252] width 286 height 67
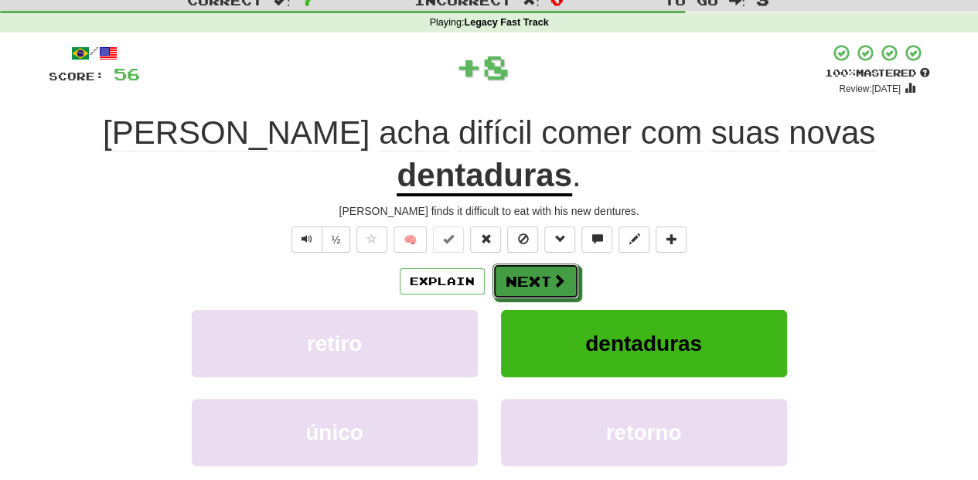
click at [539, 264] on button "Next" at bounding box center [535, 282] width 87 height 36
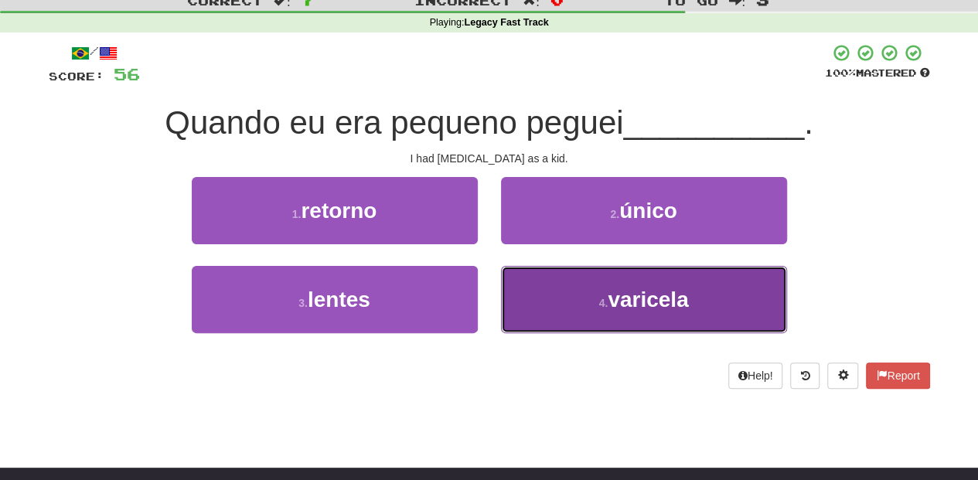
click at [567, 297] on button "4 . varicela" at bounding box center [644, 299] width 286 height 67
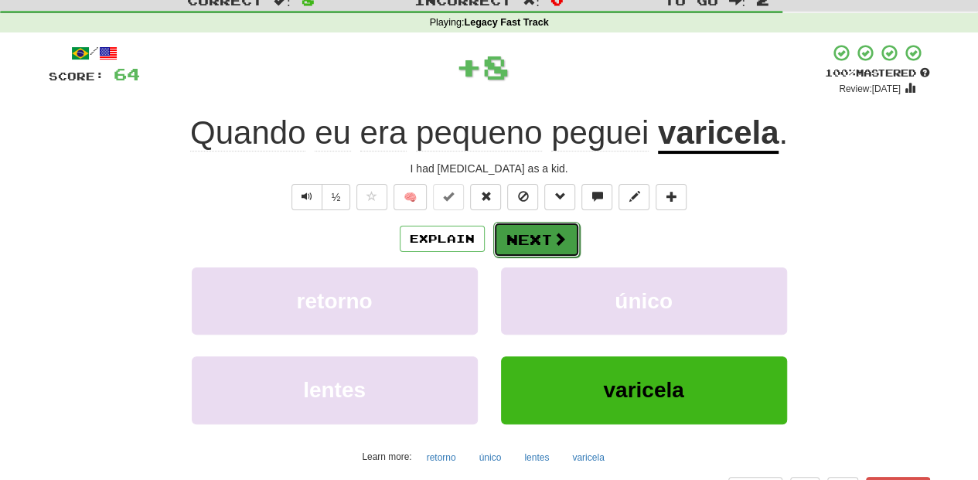
click at [536, 240] on button "Next" at bounding box center [536, 240] width 87 height 36
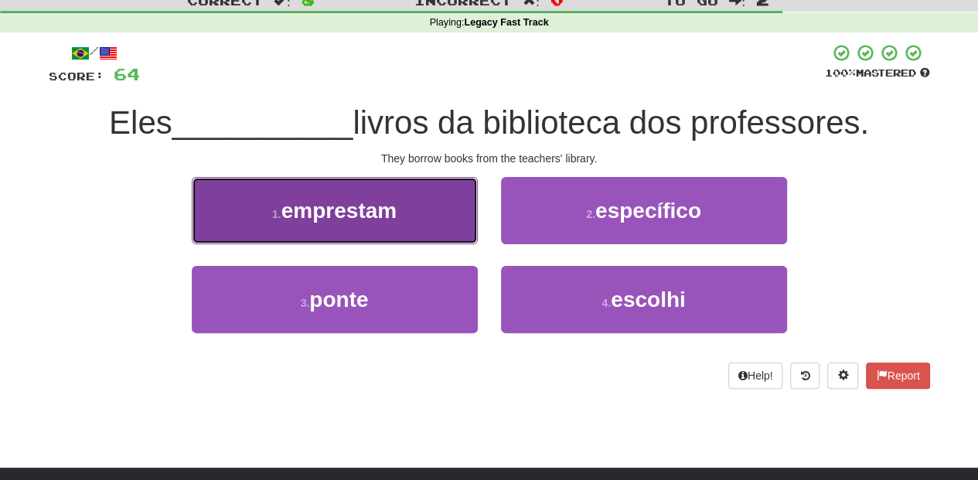
click at [433, 226] on button "1 . emprestam" at bounding box center [335, 210] width 286 height 67
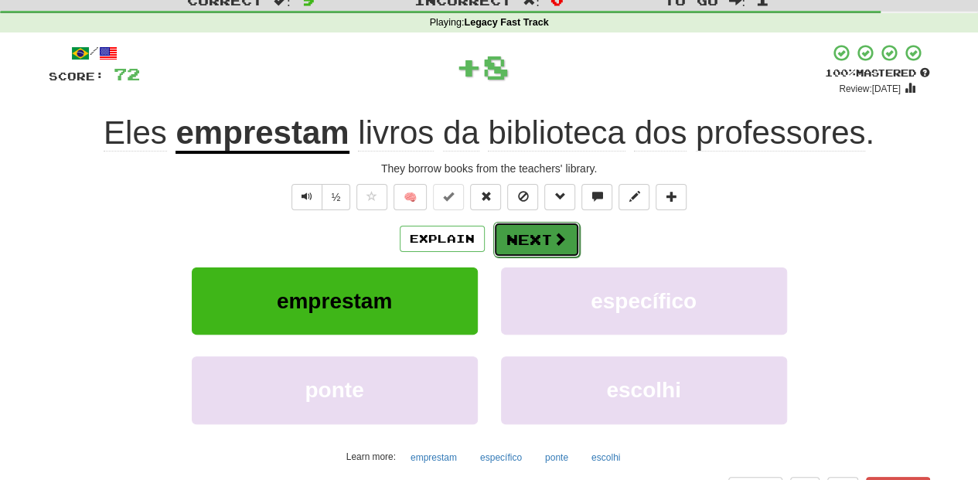
click at [558, 246] on span at bounding box center [560, 239] width 14 height 14
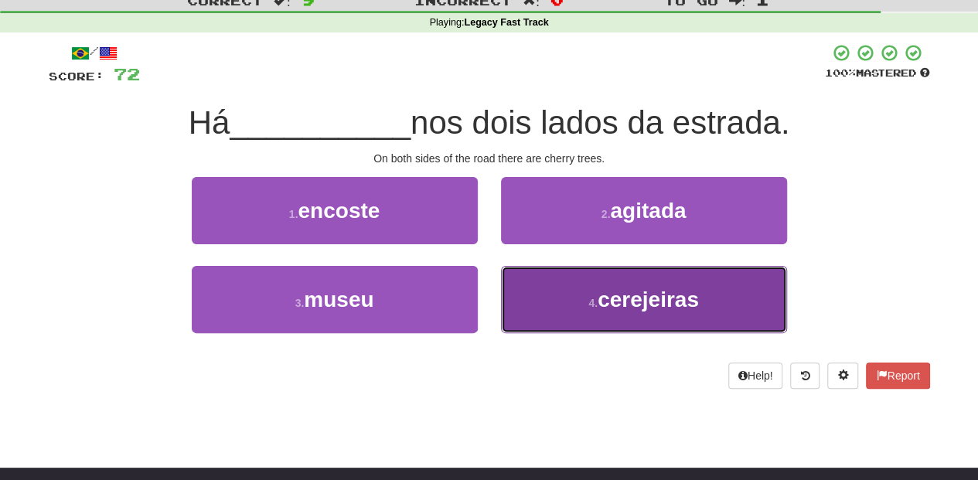
click at [543, 299] on button "4 . cerejeiras" at bounding box center [644, 299] width 286 height 67
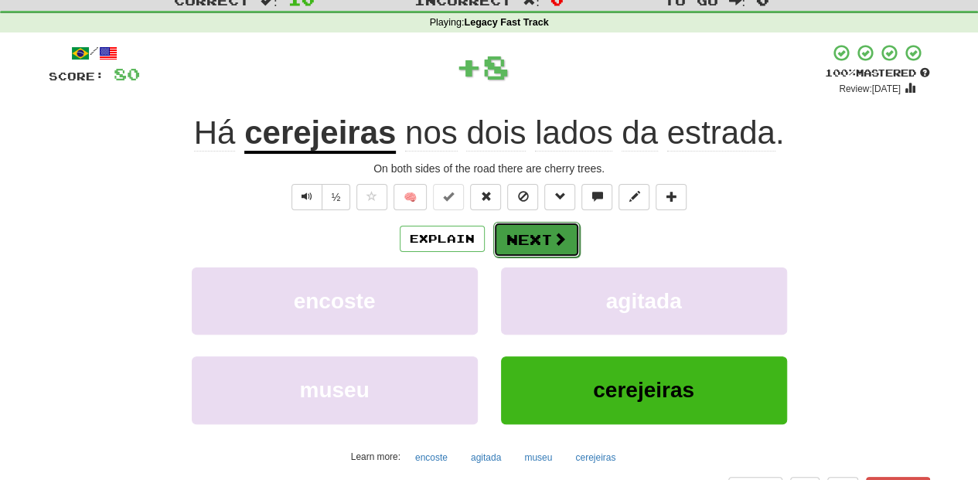
click at [525, 238] on button "Next" at bounding box center [536, 240] width 87 height 36
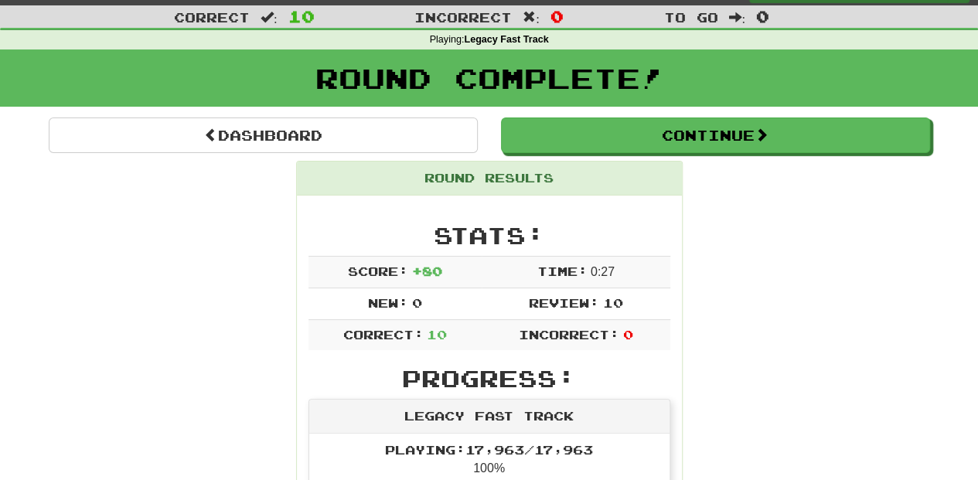
scroll to position [0, 0]
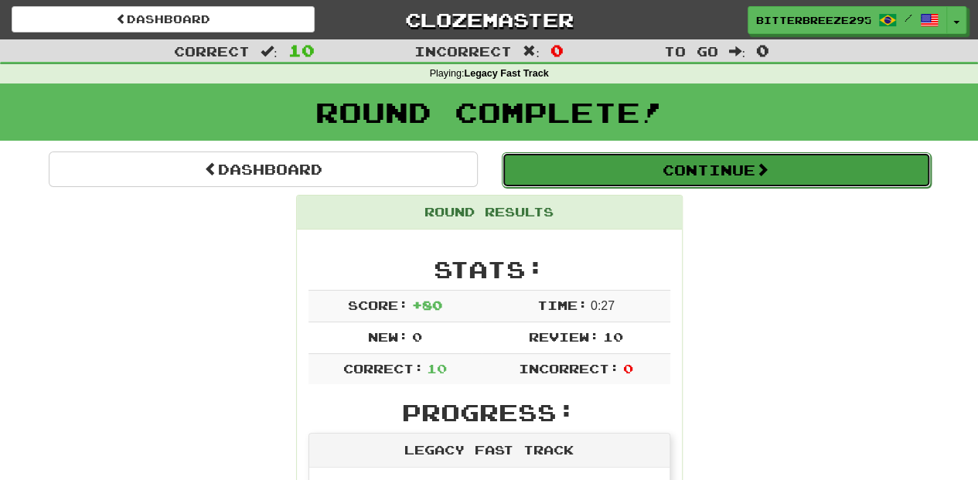
click at [585, 176] on button "Continue" at bounding box center [716, 170] width 429 height 36
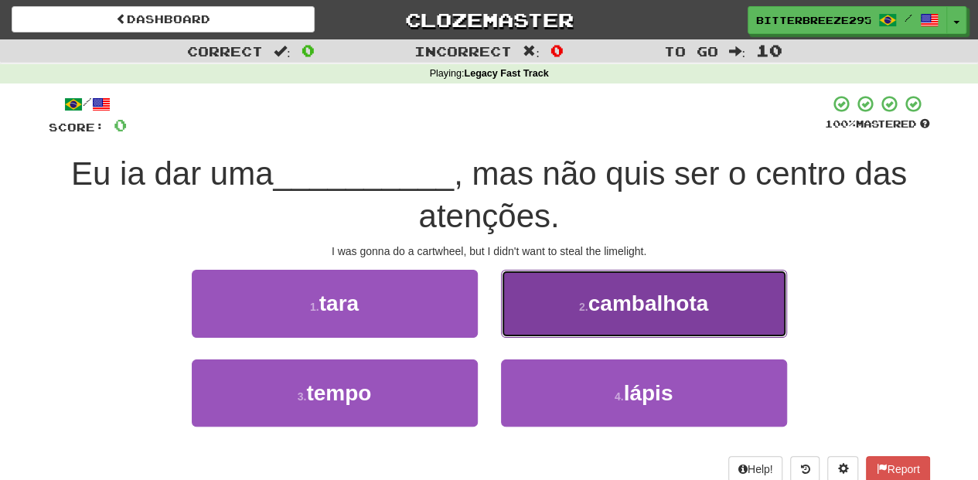
click at [542, 328] on button "2 . cambalhota" at bounding box center [644, 303] width 286 height 67
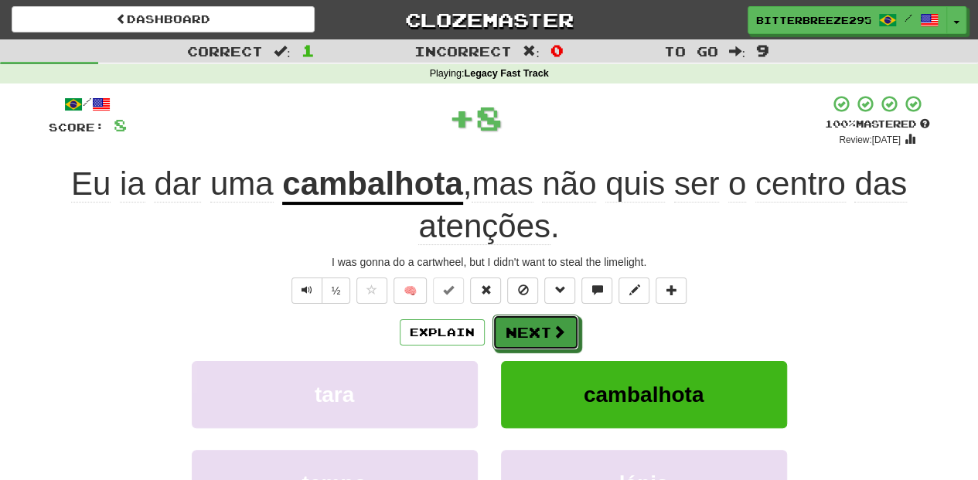
click at [542, 328] on button "Next" at bounding box center [535, 333] width 87 height 36
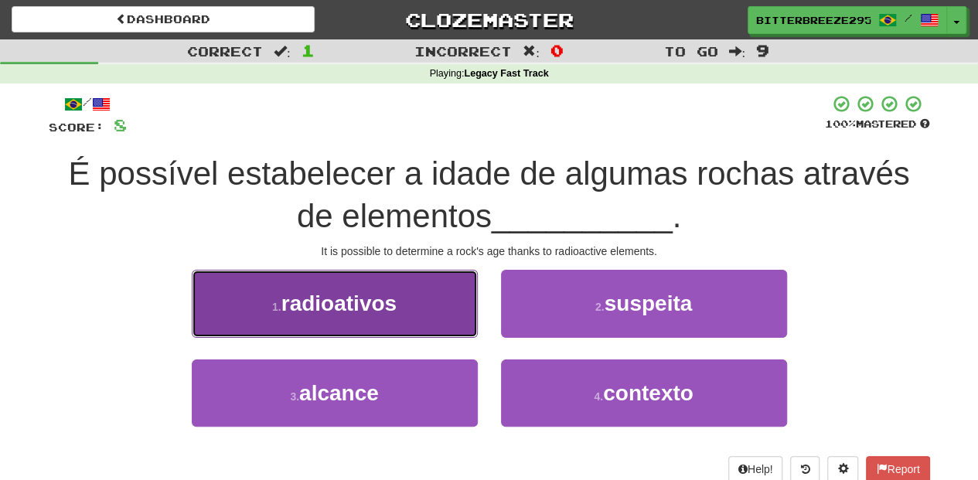
click at [400, 314] on button "1 . radioativos" at bounding box center [335, 303] width 286 height 67
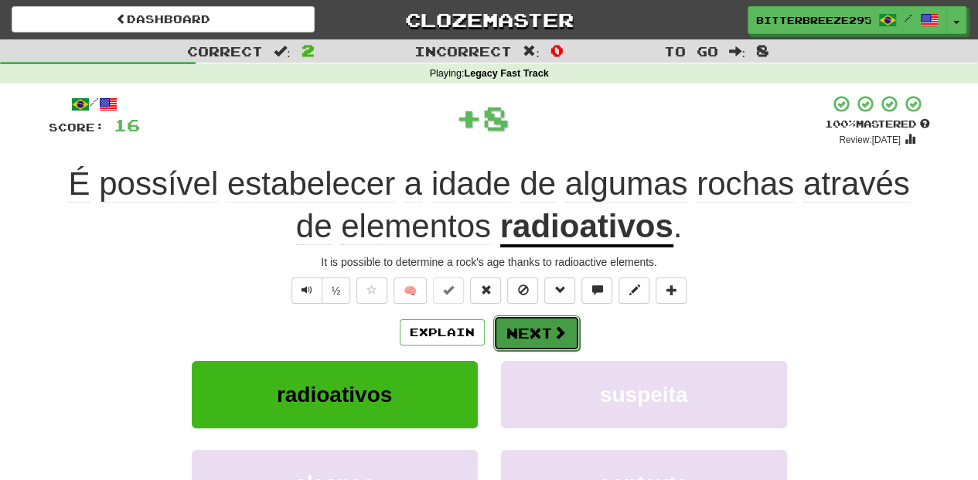
click at [506, 328] on button "Next" at bounding box center [536, 333] width 87 height 36
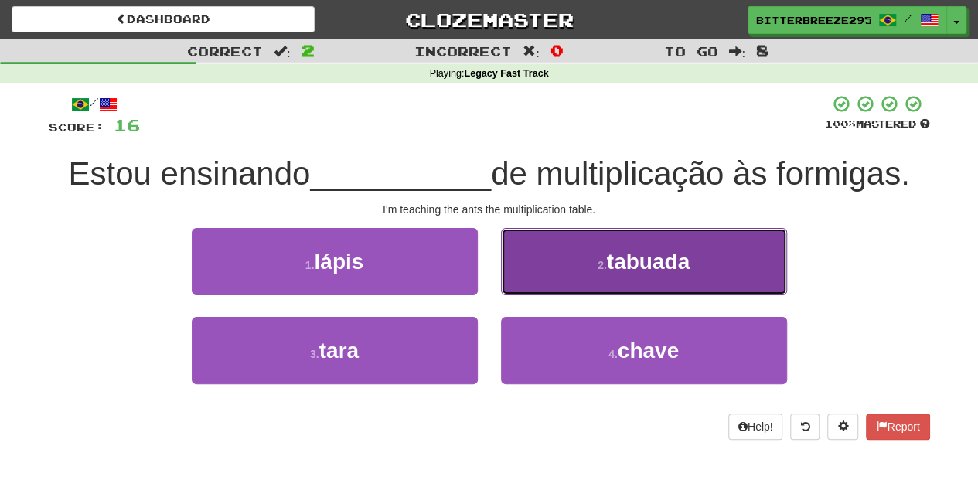
click at [529, 274] on button "2 . tabuada" at bounding box center [644, 261] width 286 height 67
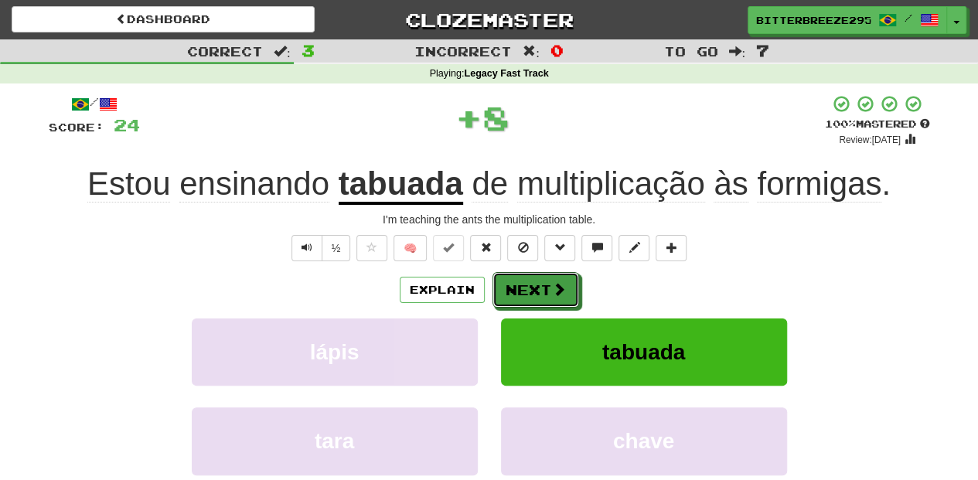
click at [529, 274] on button "Next" at bounding box center [535, 290] width 87 height 36
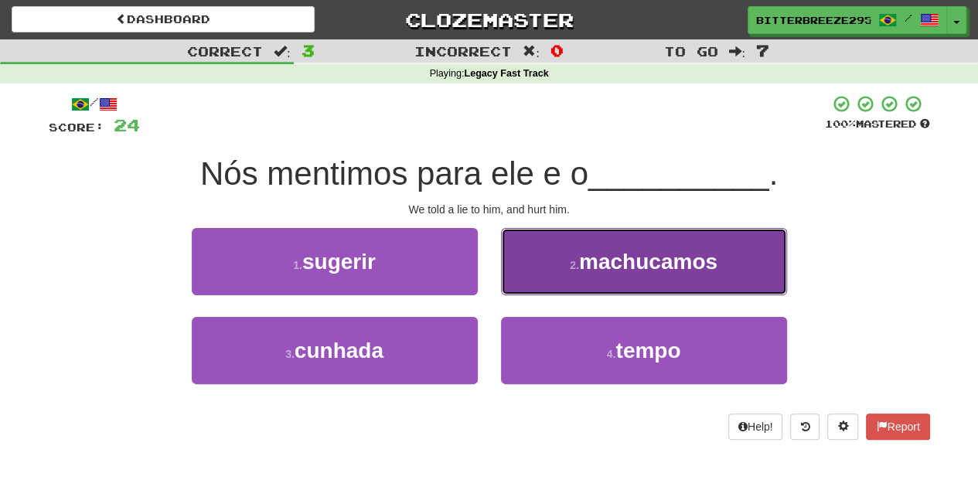
click at [534, 283] on button "2 . machucamos" at bounding box center [644, 261] width 286 height 67
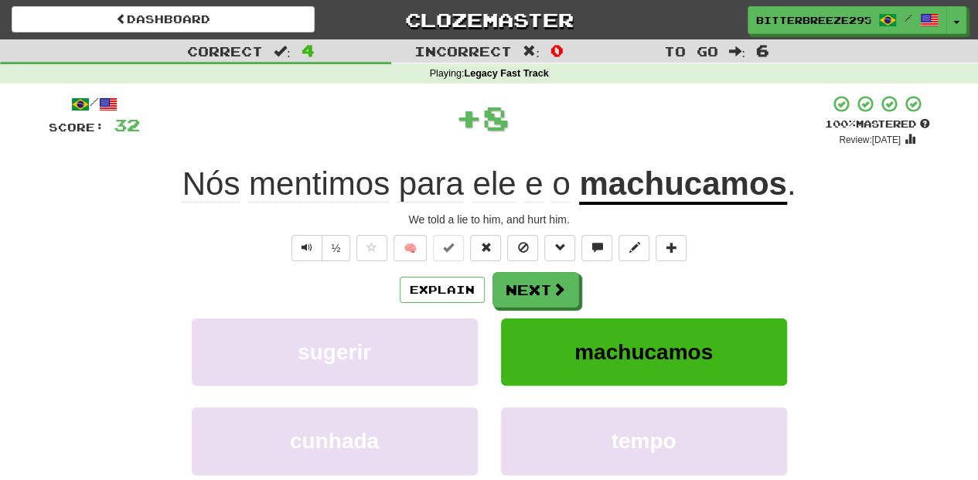
click at [534, 283] on button "Next" at bounding box center [535, 290] width 87 height 36
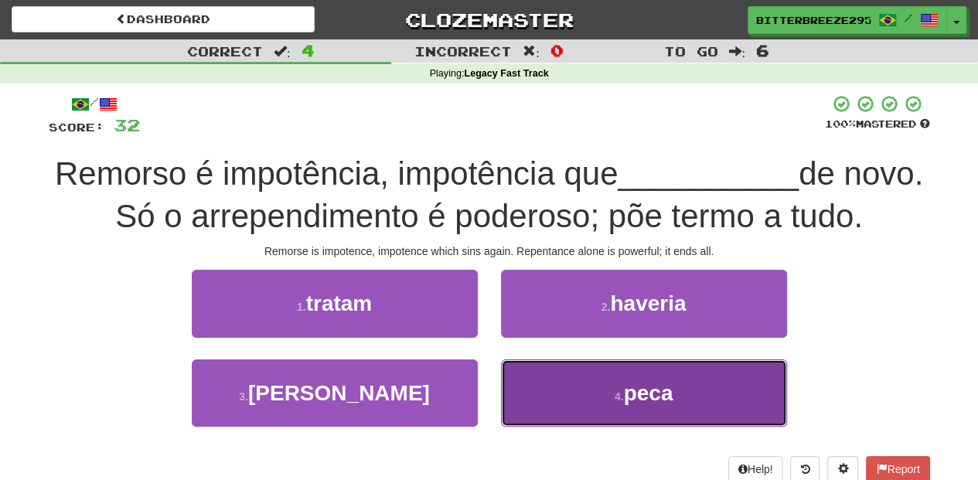
click at [535, 381] on button "4 . peca" at bounding box center [644, 392] width 286 height 67
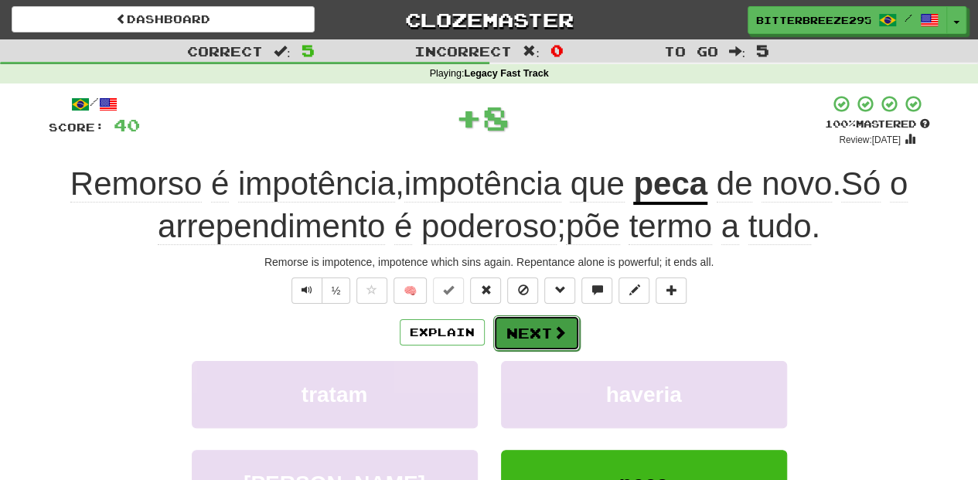
click at [537, 334] on button "Next" at bounding box center [536, 333] width 87 height 36
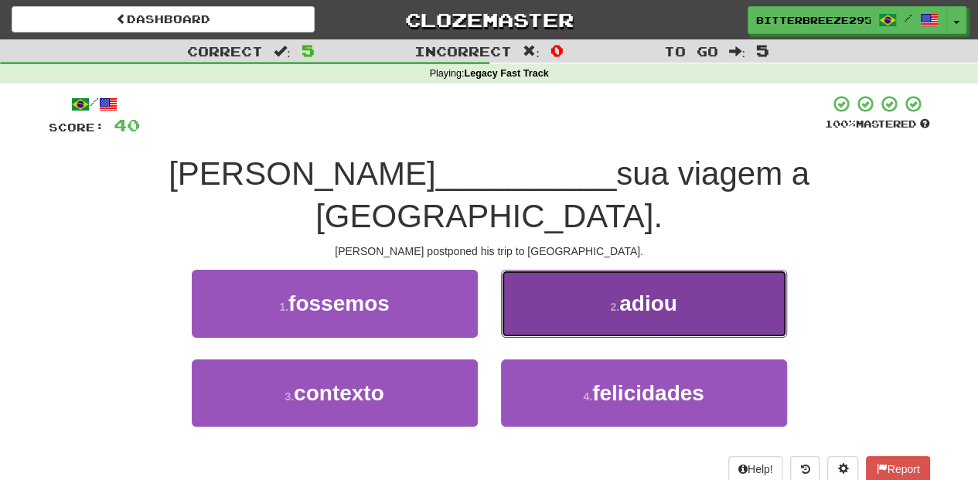
click at [527, 279] on button "2 . adiou" at bounding box center [644, 303] width 286 height 67
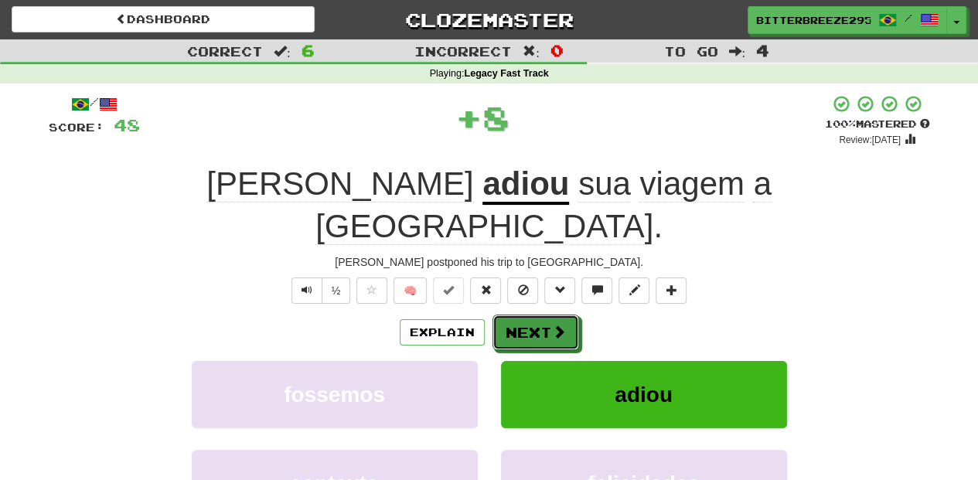
click at [527, 315] on button "Next" at bounding box center [535, 333] width 87 height 36
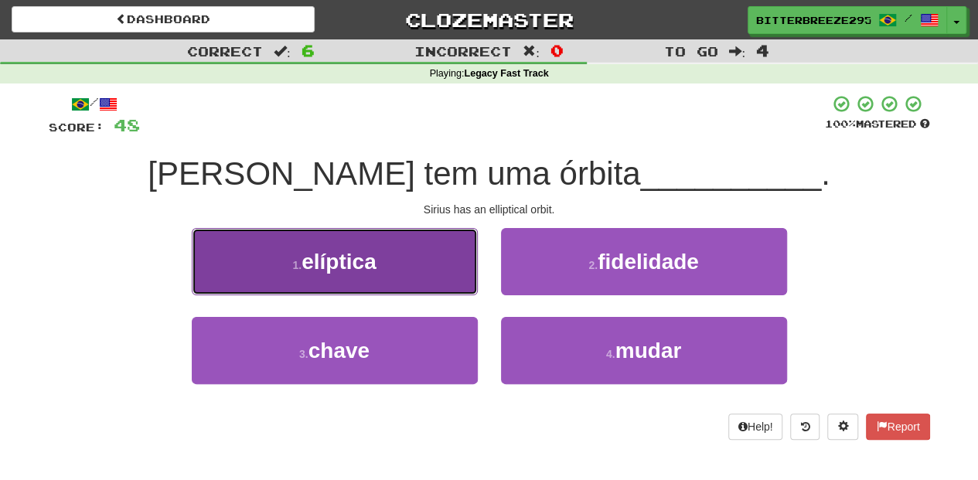
click at [420, 281] on button "1 . elíptica" at bounding box center [335, 261] width 286 height 67
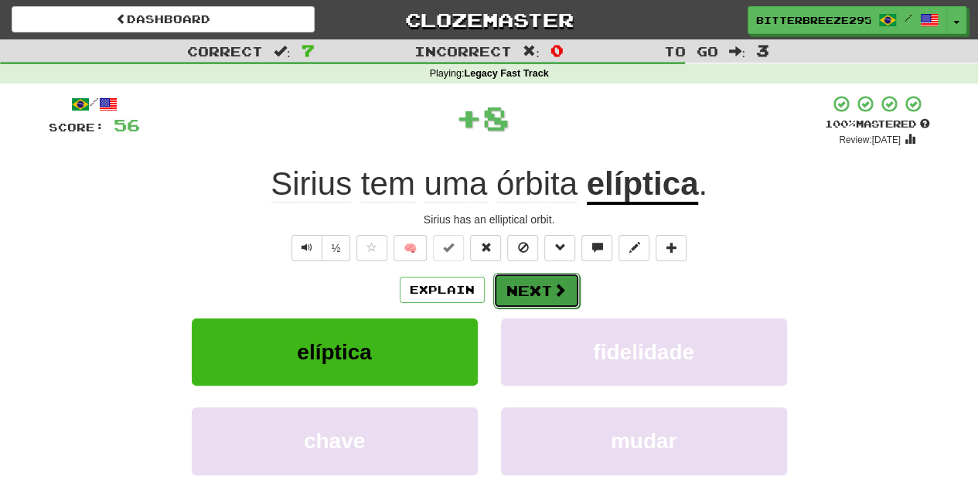
click at [516, 286] on button "Next" at bounding box center [536, 291] width 87 height 36
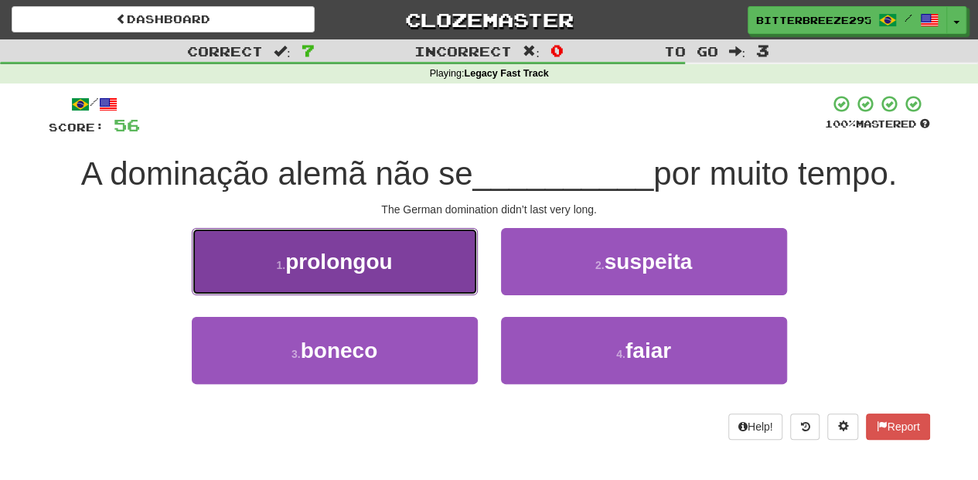
click at [444, 277] on button "1 . prolongou" at bounding box center [335, 261] width 286 height 67
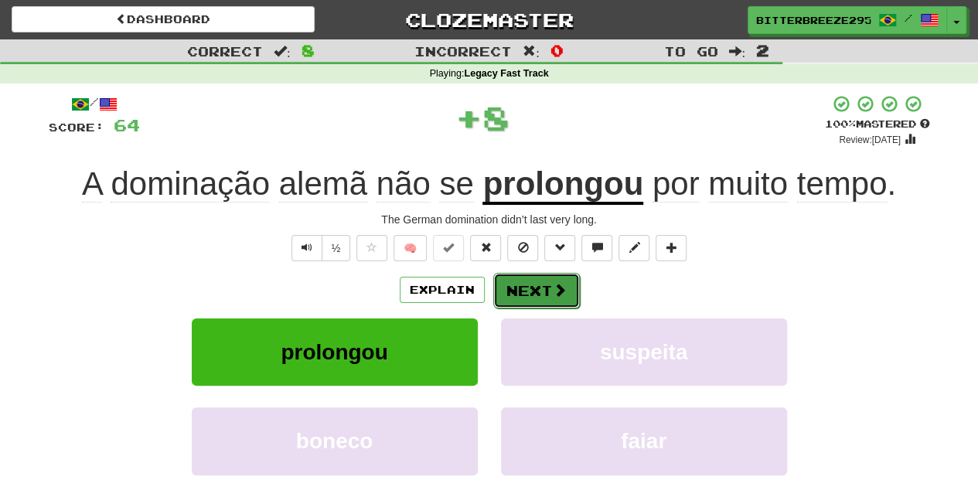
click at [505, 289] on button "Next" at bounding box center [536, 291] width 87 height 36
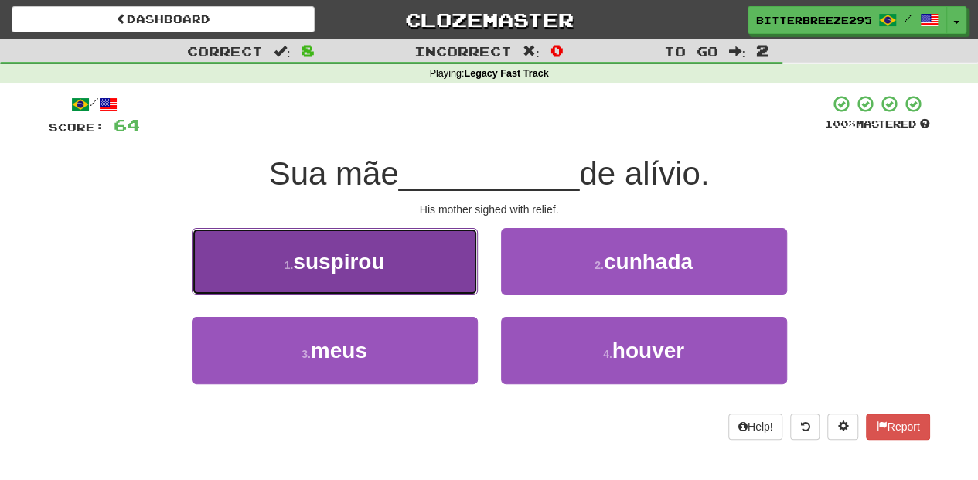
click at [438, 274] on button "1 . suspirou" at bounding box center [335, 261] width 286 height 67
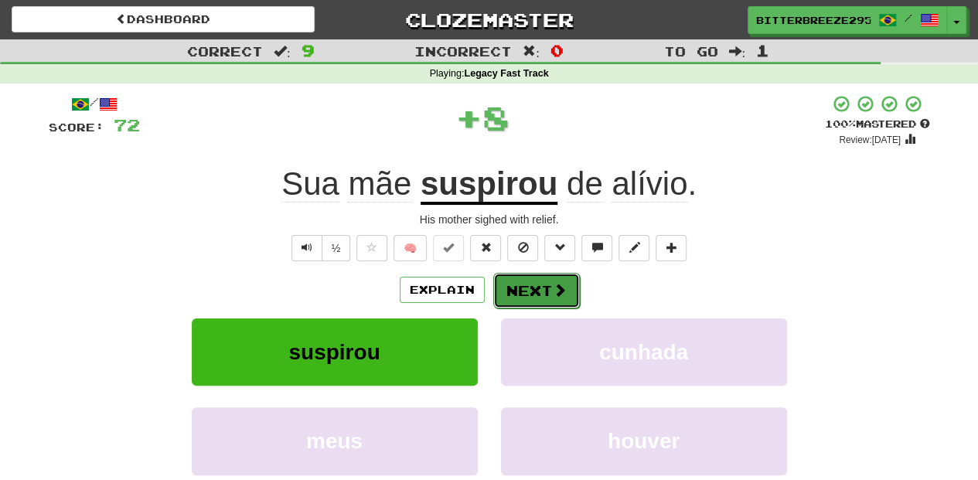
click at [512, 281] on button "Next" at bounding box center [536, 291] width 87 height 36
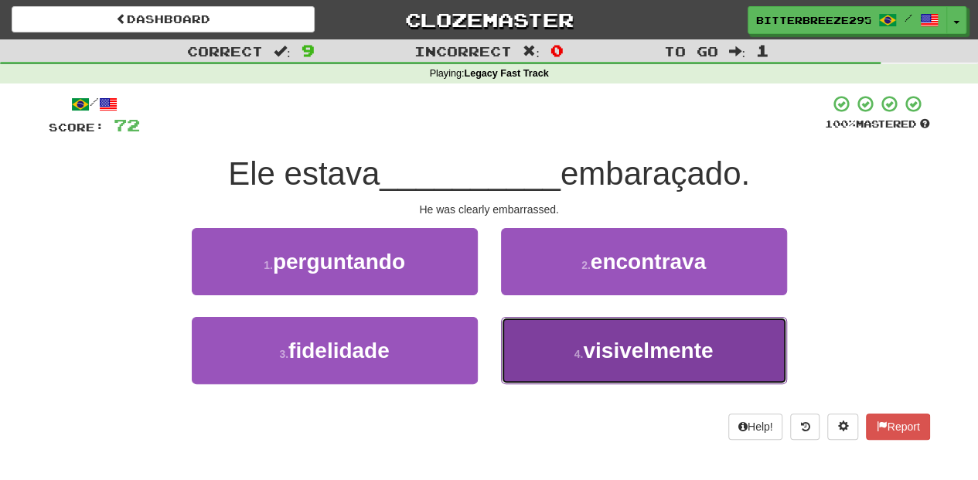
click at [550, 336] on button "4 . visivelmente" at bounding box center [644, 350] width 286 height 67
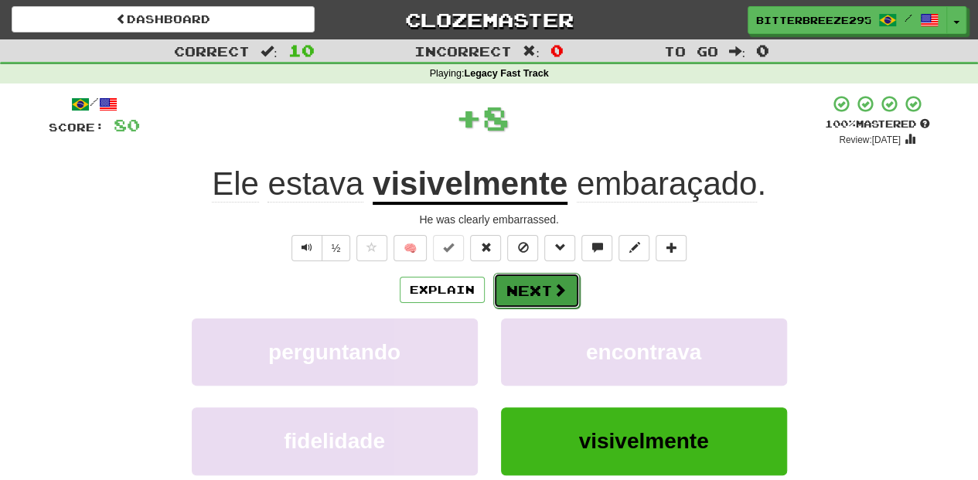
click at [522, 290] on button "Next" at bounding box center [536, 291] width 87 height 36
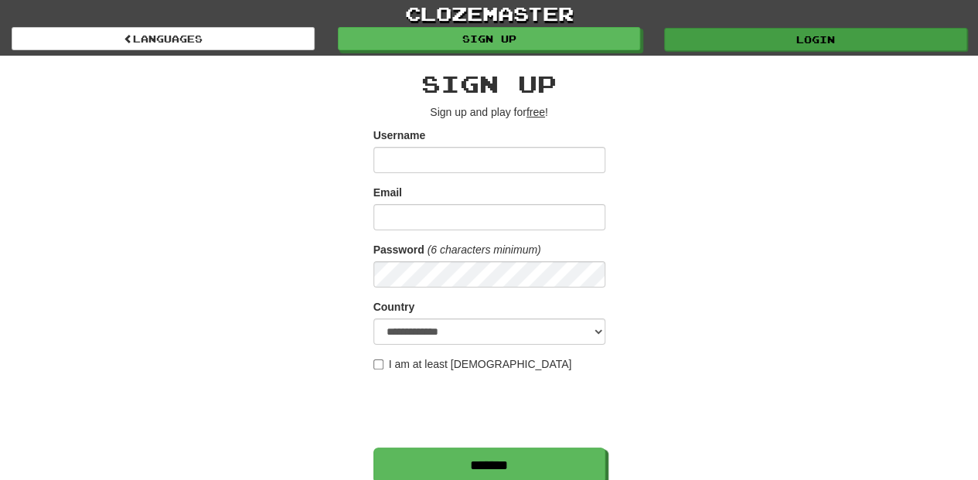
type input "**********"
click at [717, 34] on link "Login" at bounding box center [815, 39] width 303 height 23
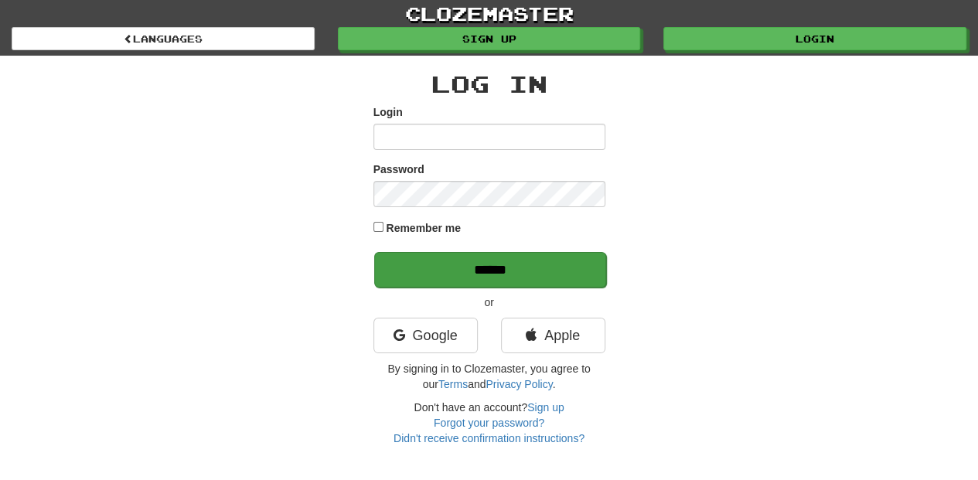
type input "**********"
click at [496, 272] on input "******" at bounding box center [490, 270] width 232 height 36
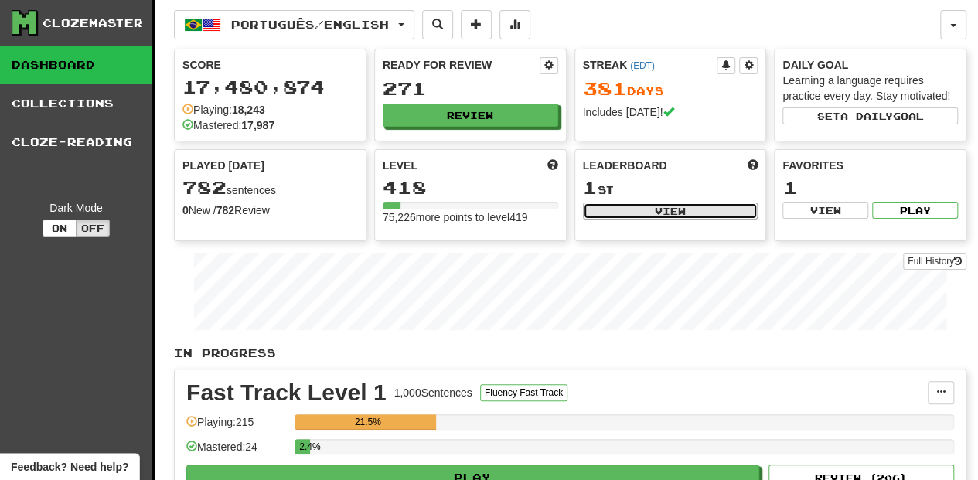
click at [663, 204] on button "View" at bounding box center [670, 210] width 175 height 17
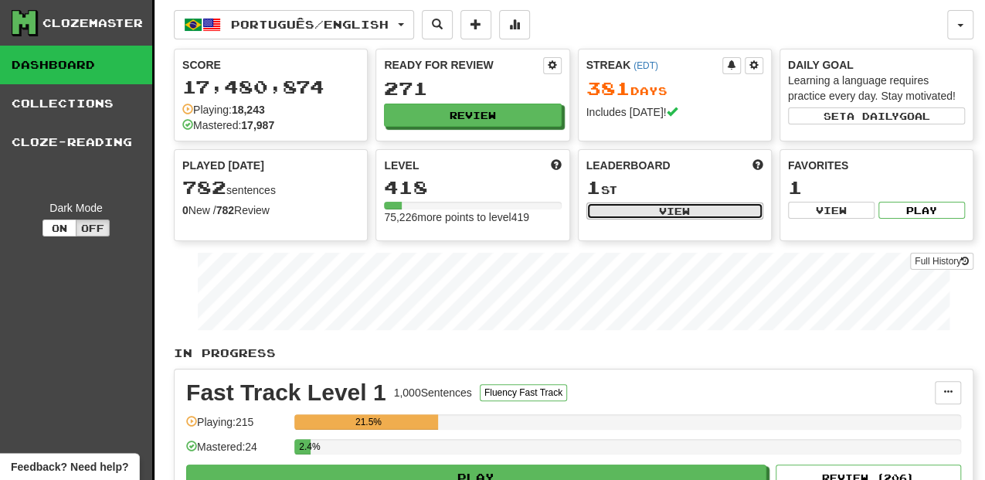
select select "**********"
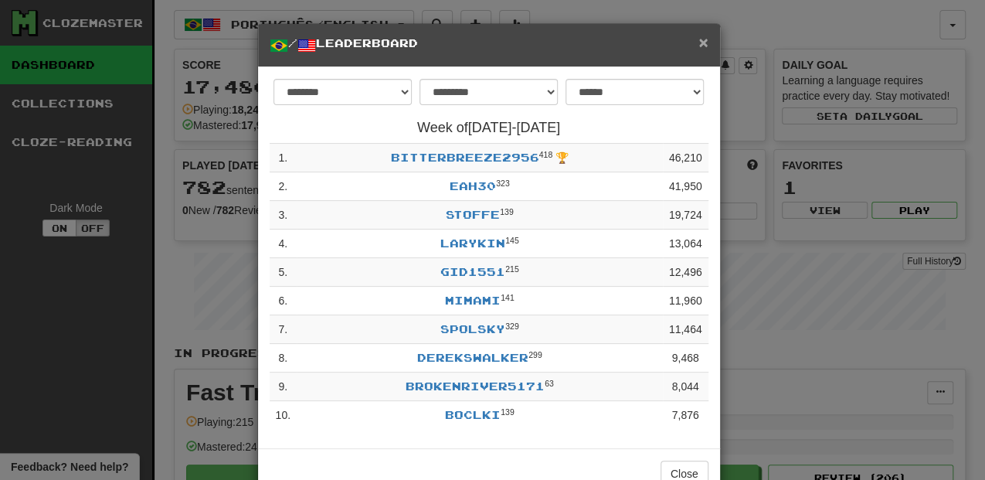
click at [699, 39] on span "×" at bounding box center [703, 42] width 9 height 18
